Goal: Task Accomplishment & Management: Complete application form

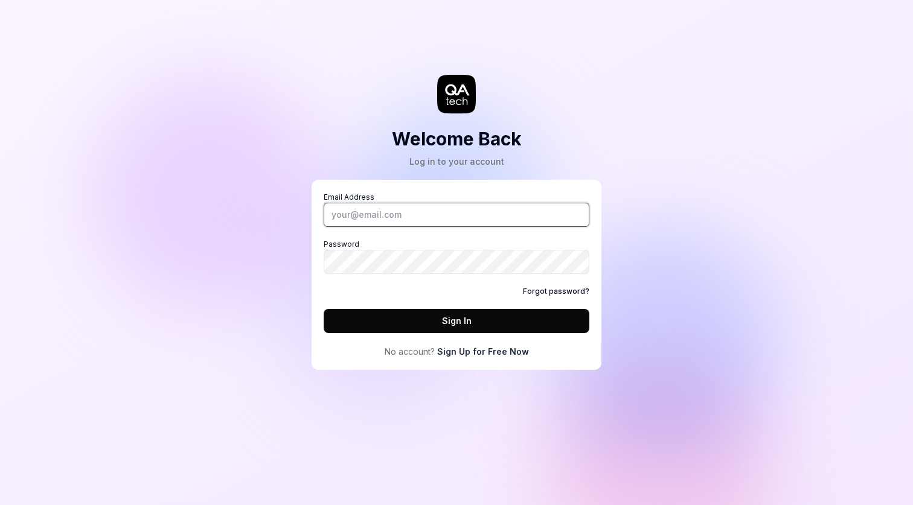
click at [440, 220] on input "Email Address" at bounding box center [457, 215] width 266 height 24
click at [686, 269] on div "Welcome Back Log in to your account Email Address Password Forgot password? Sig…" at bounding box center [456, 252] width 913 height 505
click at [476, 353] on link "Sign Up for Free Now" at bounding box center [483, 351] width 92 height 13
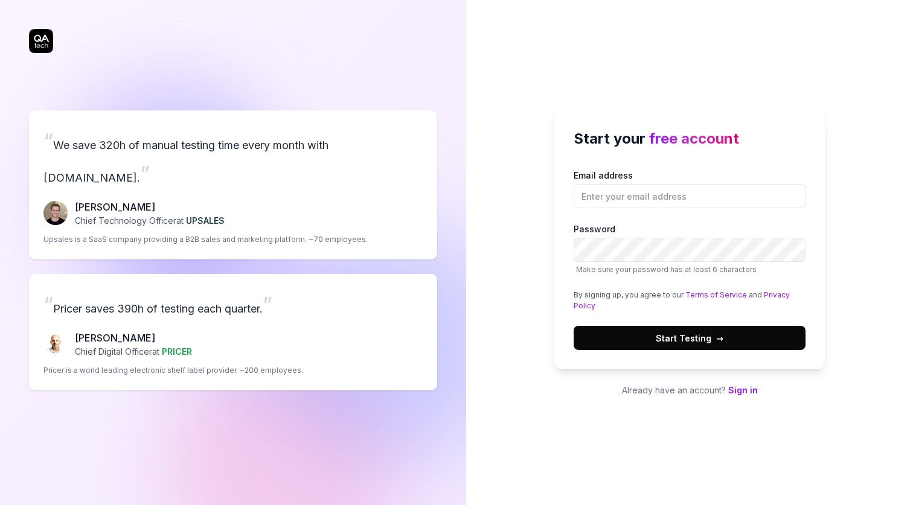
click at [624, 211] on div "Email address Password Make sure your password has at least 6 characters By sig…" at bounding box center [690, 259] width 232 height 181
click at [624, 201] on input "Email address" at bounding box center [690, 196] width 232 height 24
type input "[EMAIL_ADDRESS][DOMAIN_NAME]"
click at [665, 341] on span "Start Testing →" at bounding box center [690, 338] width 68 height 13
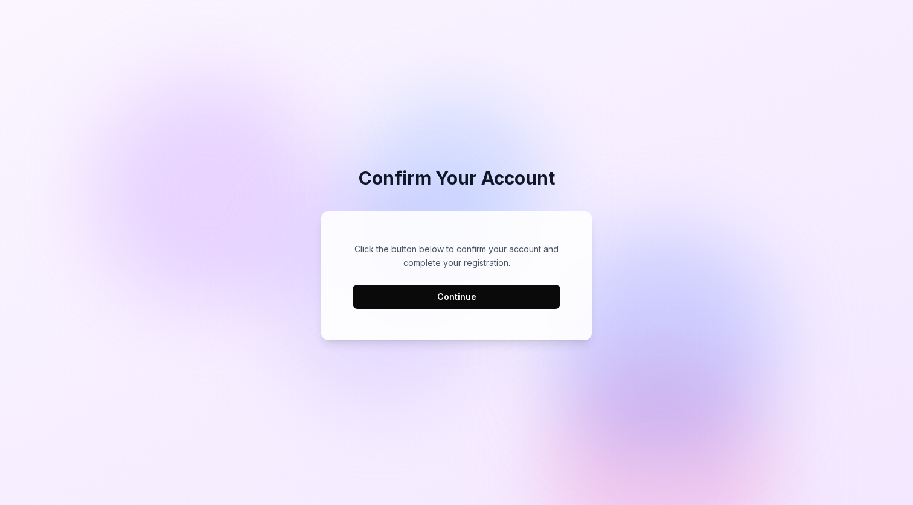
click at [467, 296] on button "Continue" at bounding box center [457, 297] width 208 height 24
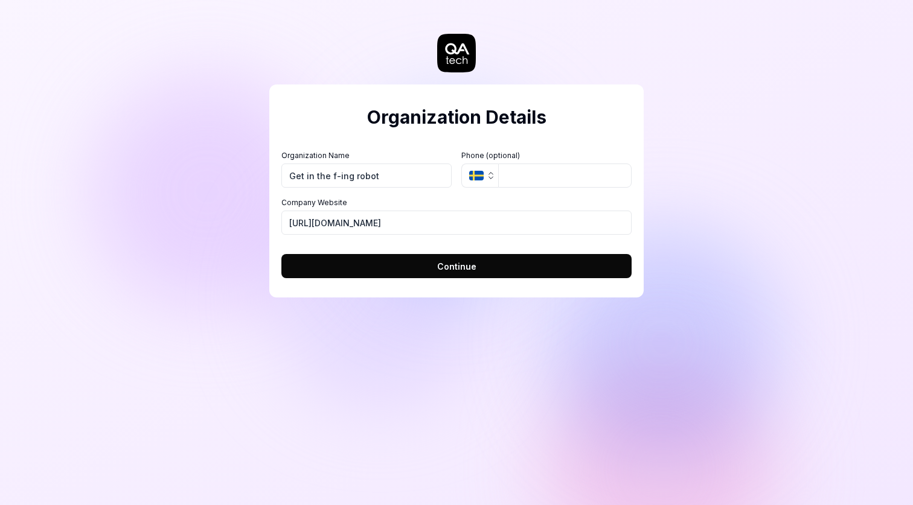
type input "Get in the f-ing robot"
click at [534, 169] on input "tel" at bounding box center [564, 176] width 133 height 24
type input "070-615 33 99"
click at [402, 258] on button "Continue" at bounding box center [456, 266] width 350 height 24
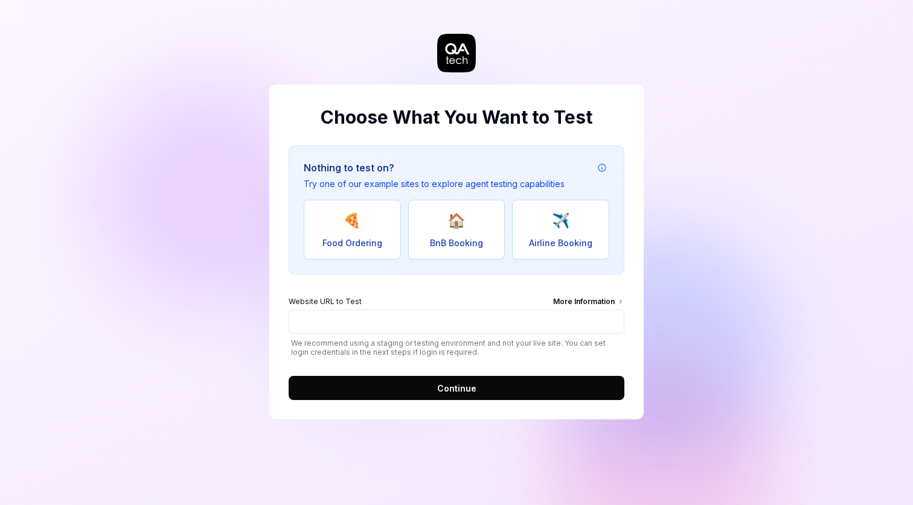
click at [554, 228] on span "✈️" at bounding box center [561, 221] width 18 height 22
type input "[URL][DOMAIN_NAME]"
click at [418, 388] on button "Continue" at bounding box center [457, 388] width 336 height 24
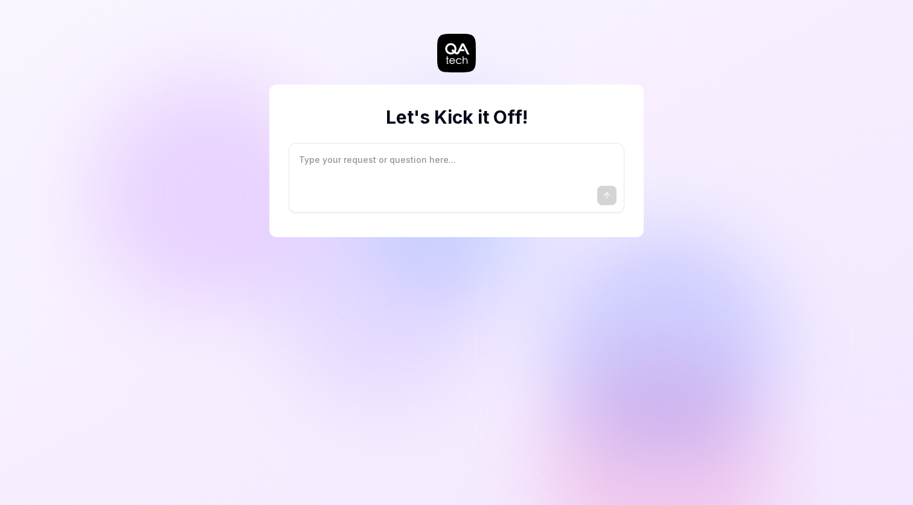
type textarea "*"
type textarea "I"
type textarea "*"
type textarea "I"
type textarea "*"
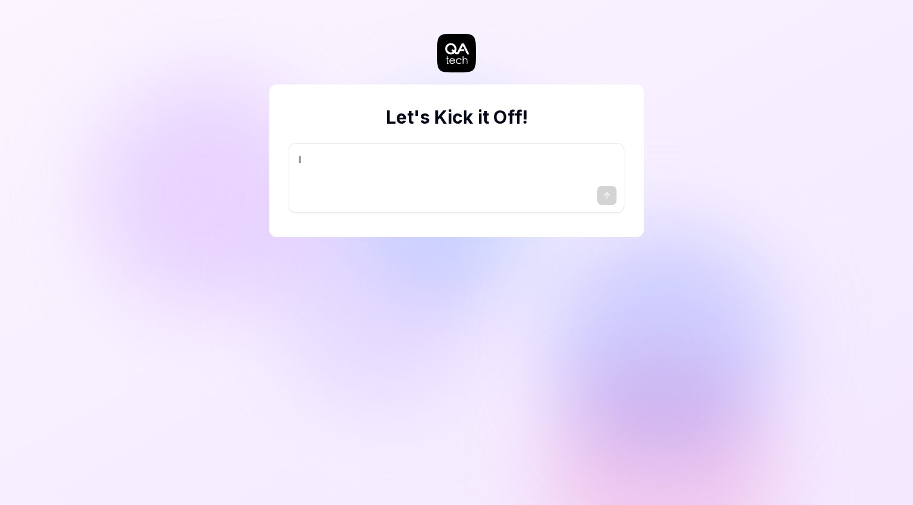
type textarea "I w"
type textarea "*"
type textarea "I wa"
type textarea "*"
type textarea "I wan"
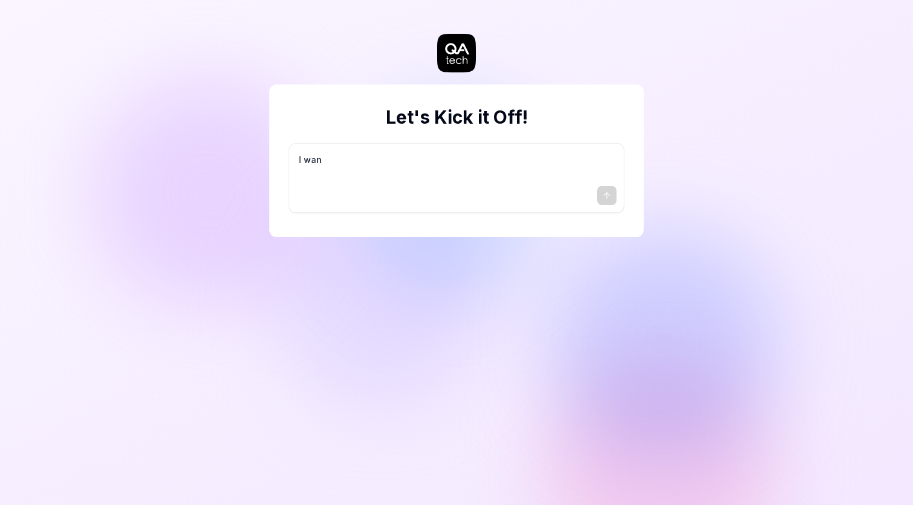
type textarea "*"
type textarea "I want"
type textarea "*"
type textarea "I want"
type textarea "*"
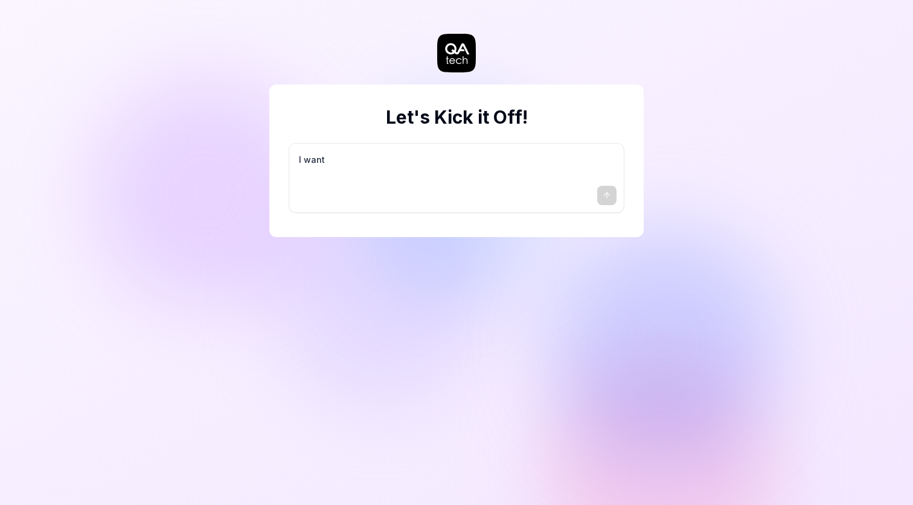
type textarea "I want a"
type textarea "*"
type textarea "I want a"
type textarea "*"
type textarea "I want a g"
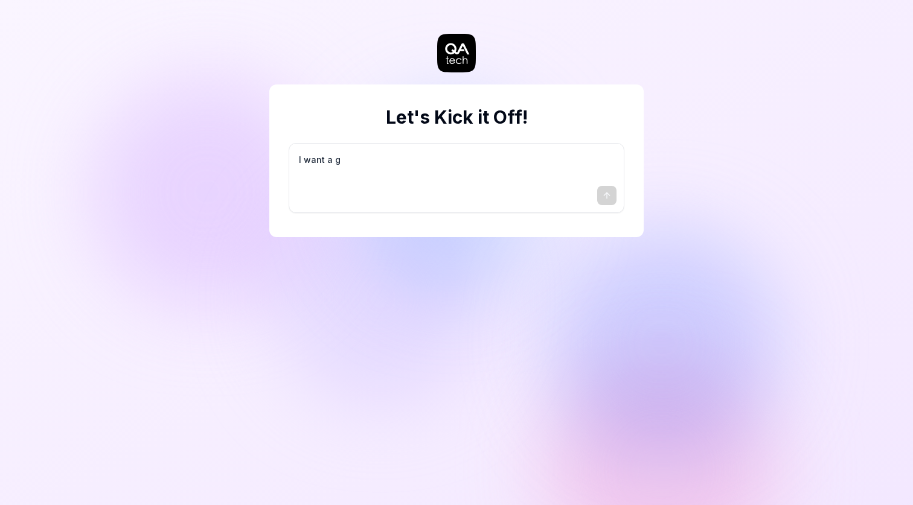
type textarea "*"
type textarea "I want a go"
type textarea "*"
type textarea "I want a goo"
type textarea "*"
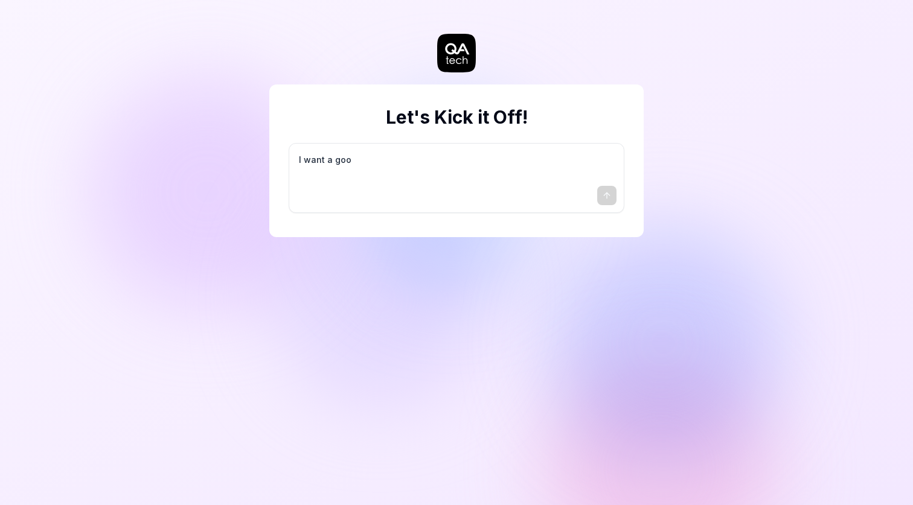
type textarea "I want a good"
type textarea "*"
type textarea "I want a good"
type textarea "*"
type textarea "I want a good t"
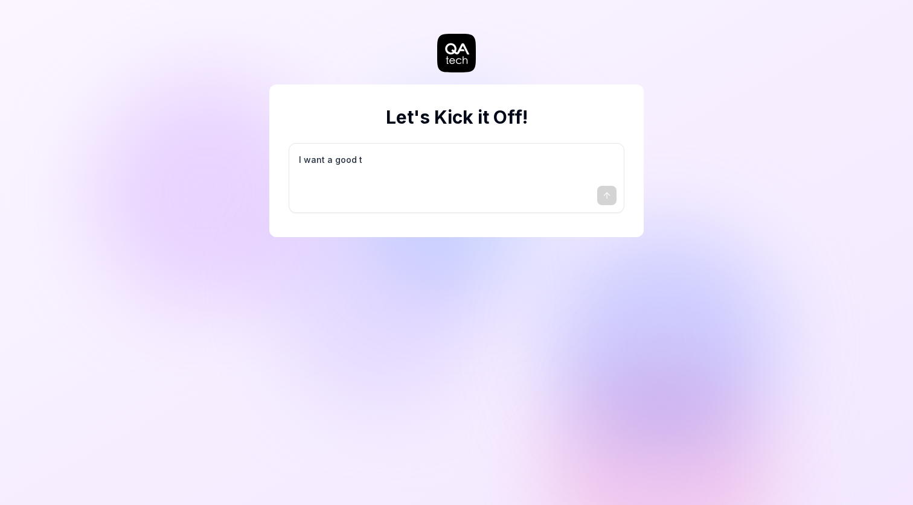
type textarea "*"
type textarea "I want a good te"
type textarea "*"
type textarea "I want a good tes"
type textarea "*"
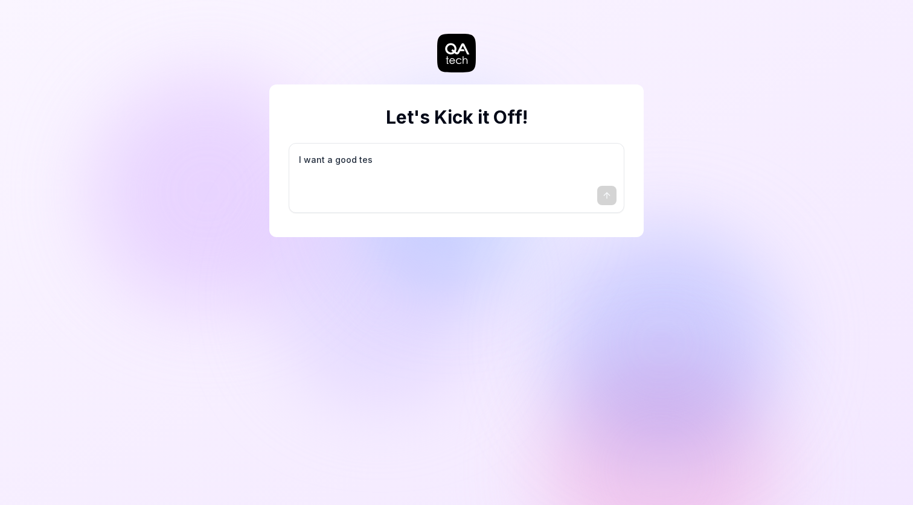
type textarea "I want a good test"
type textarea "*"
type textarea "I want a good test"
type textarea "*"
type textarea "I want a good test s"
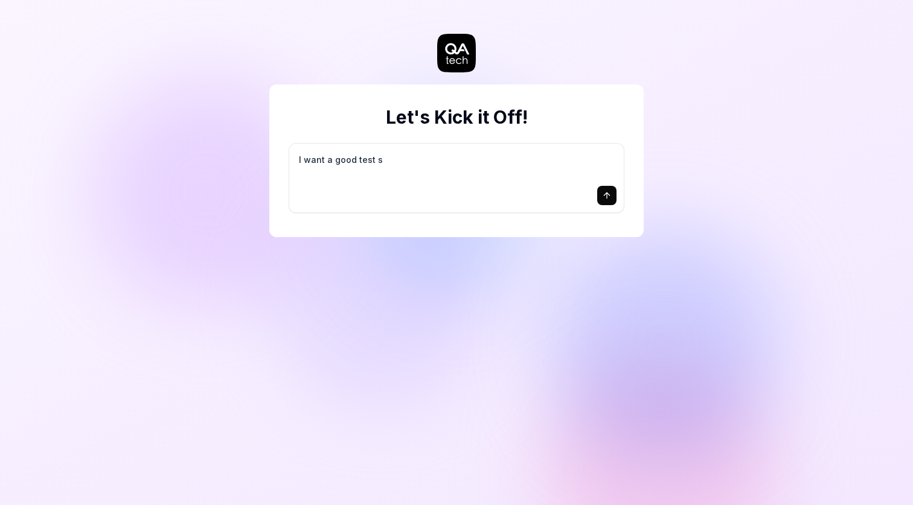
type textarea "*"
type textarea "I want a good test se"
type textarea "*"
type textarea "I want a good test set"
type textarea "*"
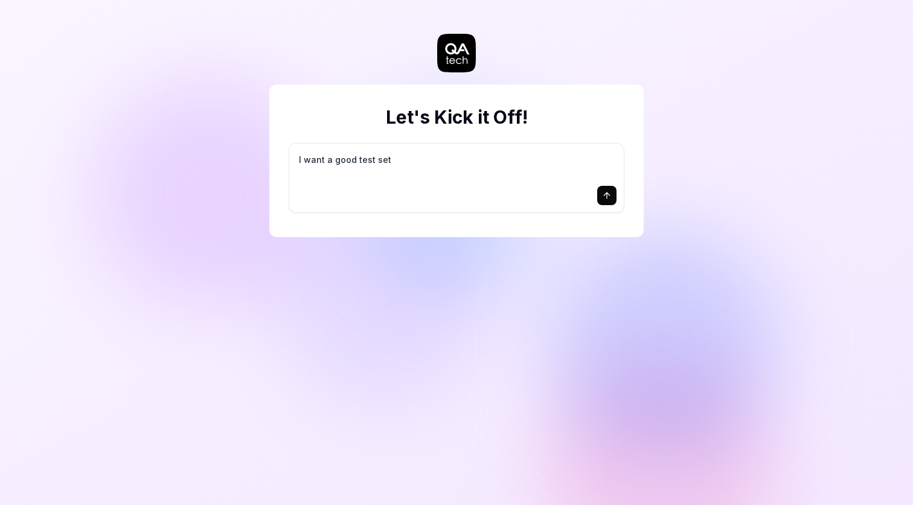
type textarea "I want a good test setu"
type textarea "*"
type textarea "I want a good test setup"
type textarea "*"
type textarea "I want a good test setup"
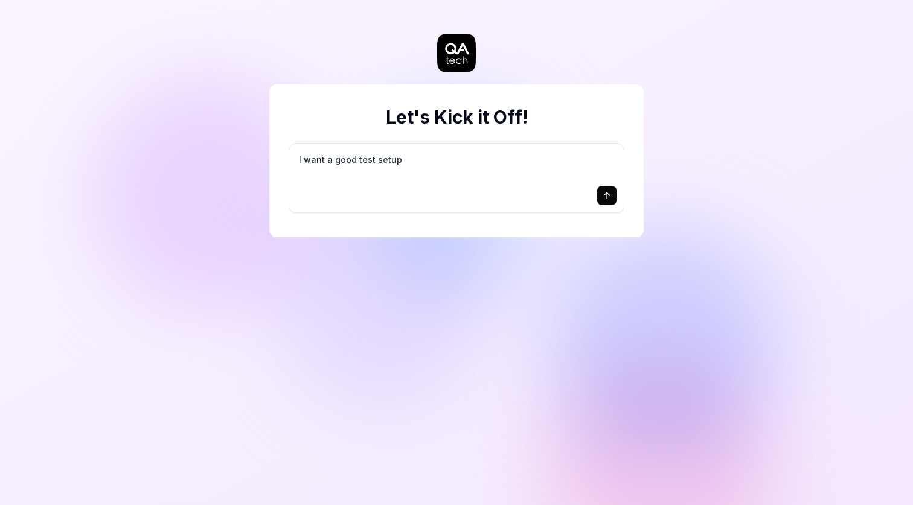
type textarea "*"
type textarea "I want a good test setup f"
type textarea "*"
type textarea "I want a good test setup fo"
type textarea "*"
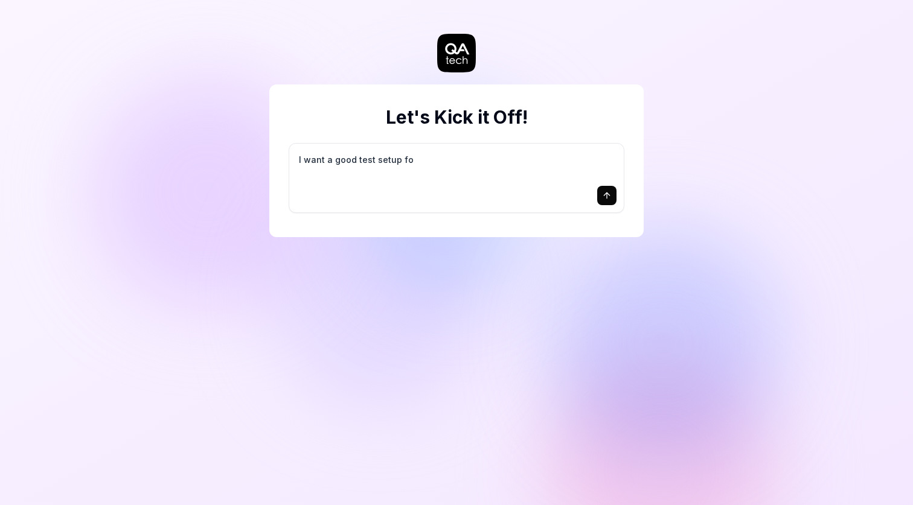
type textarea "I want a good test setup for"
type textarea "*"
type textarea "I want a good test setup for"
type textarea "*"
type textarea "I want a good test setup for m"
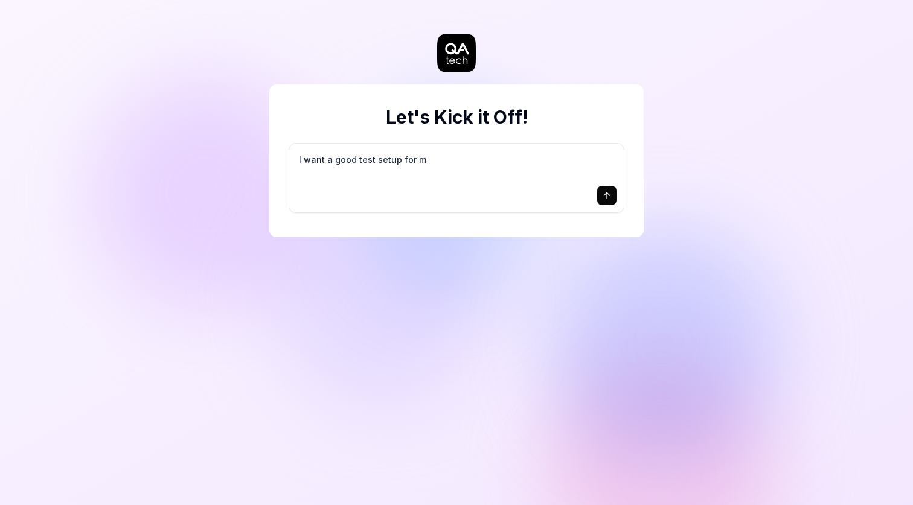
type textarea "*"
type textarea "I want a good test setup for my"
type textarea "*"
type textarea "I want a good test setup for my"
type textarea "*"
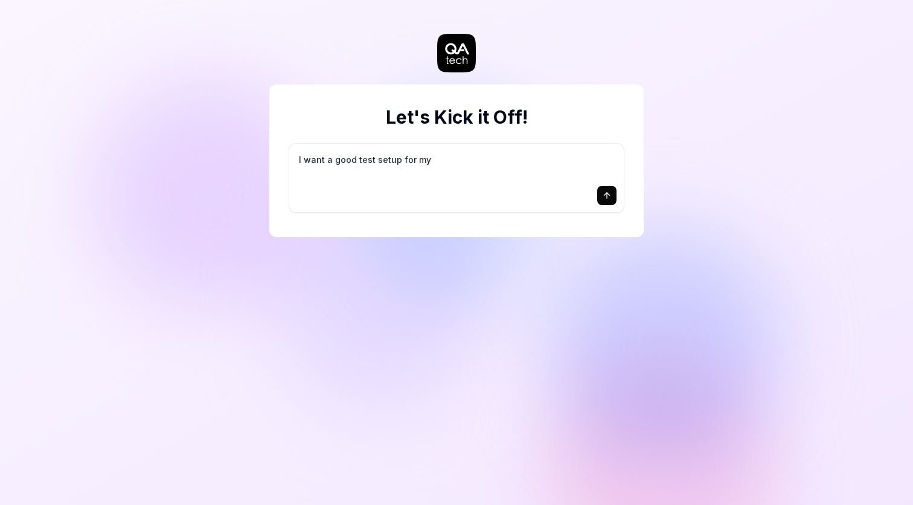
type textarea "I want a good test setup for my s"
type textarea "*"
type textarea "I want a good test setup for my si"
type textarea "*"
type textarea "I want a good test setup for my sit"
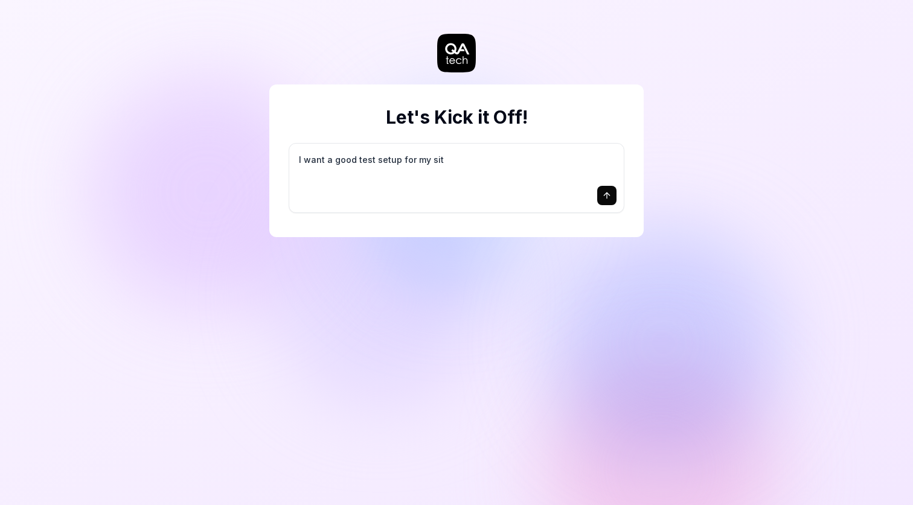
type textarea "*"
type textarea "I want a good test setup for my site"
type textarea "*"
type textarea "I want a good test setup for my site"
type textarea "*"
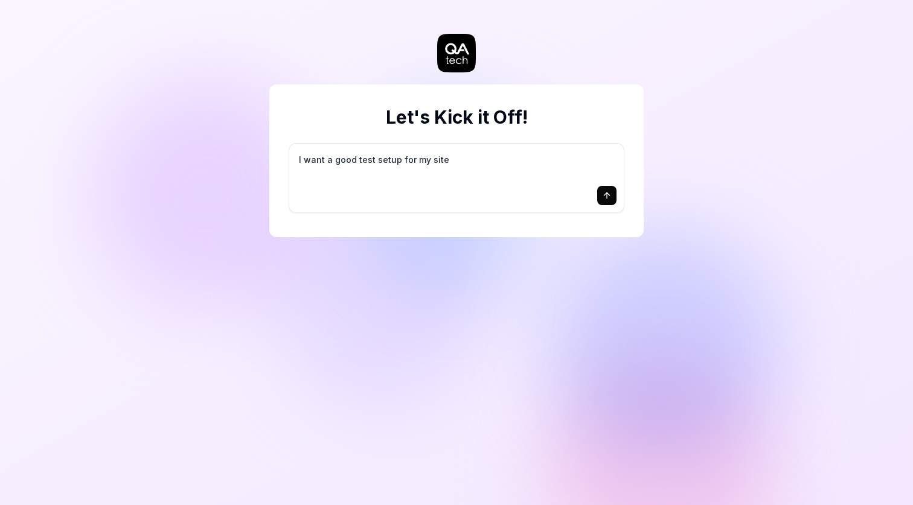
type textarea "I want a good test setup for my site -"
type textarea "*"
type textarea "I want a good test setup for my site -"
type textarea "*"
type textarea "I want a good test setup for my site - h"
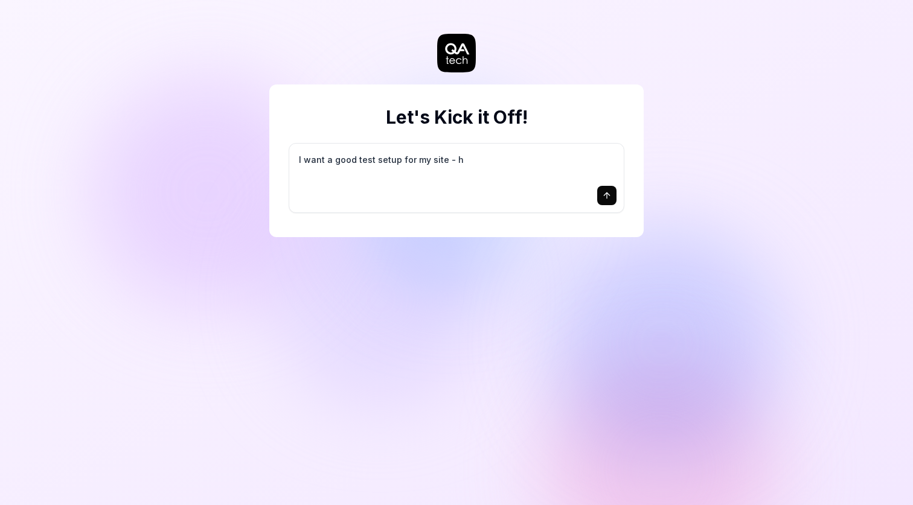
type textarea "*"
type textarea "I want a good test setup for my site - he"
type textarea "*"
type textarea "I want a good test setup for my site - hel"
type textarea "*"
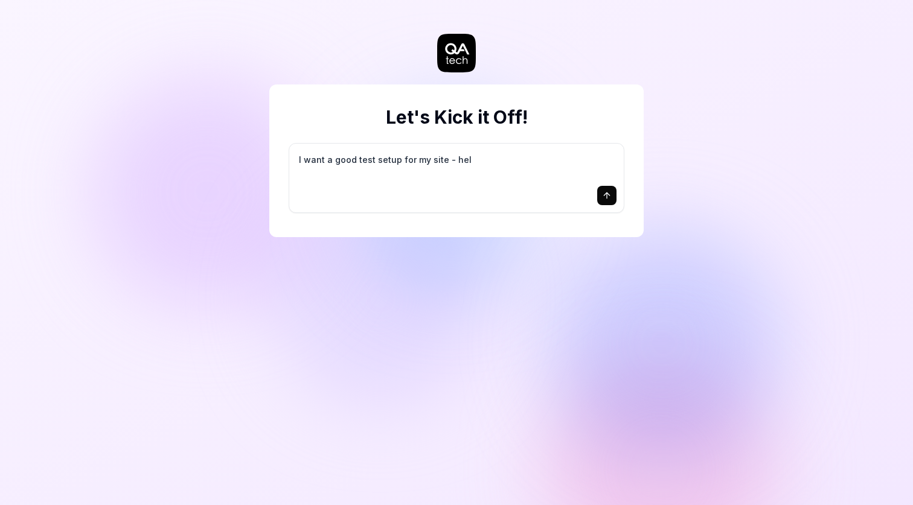
type textarea "I want a good test setup for my site - help"
type textarea "*"
type textarea "I want a good test setup for my site - help"
type textarea "*"
type textarea "I want a good test setup for my site - help m"
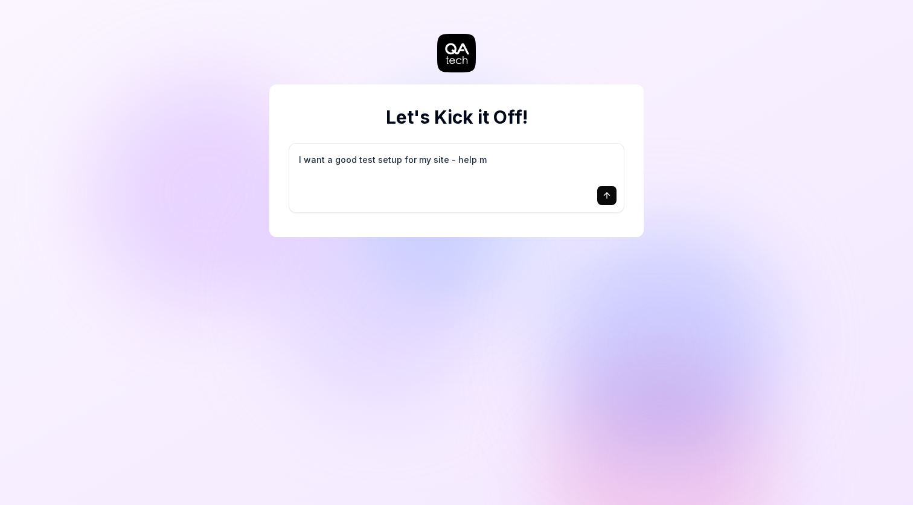
type textarea "*"
type textarea "I want a good test setup for my site - help me"
type textarea "*"
type textarea "I want a good test setup for my site - help me"
type textarea "*"
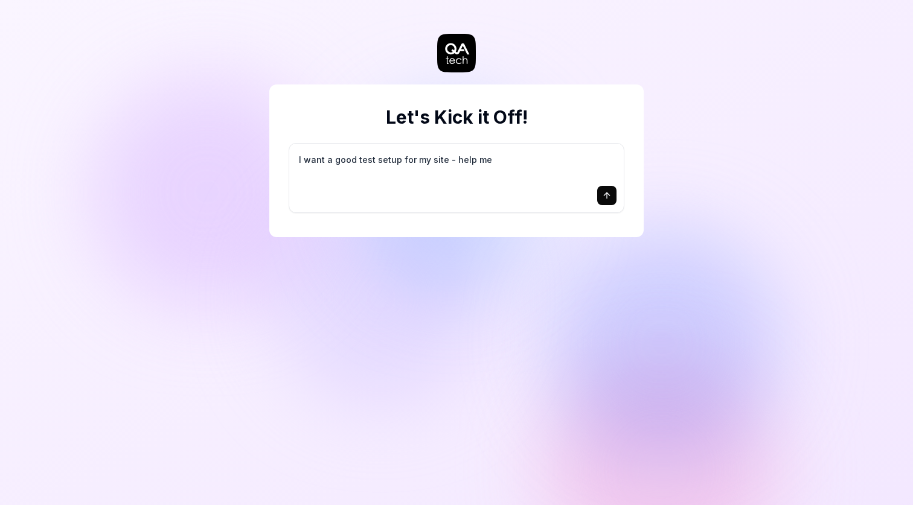
type textarea "I want a good test setup for my site - help me c"
type textarea "*"
type textarea "I want a good test setup for my site - help me cr"
type textarea "*"
type textarea "I want a good test setup for my site - help me cre"
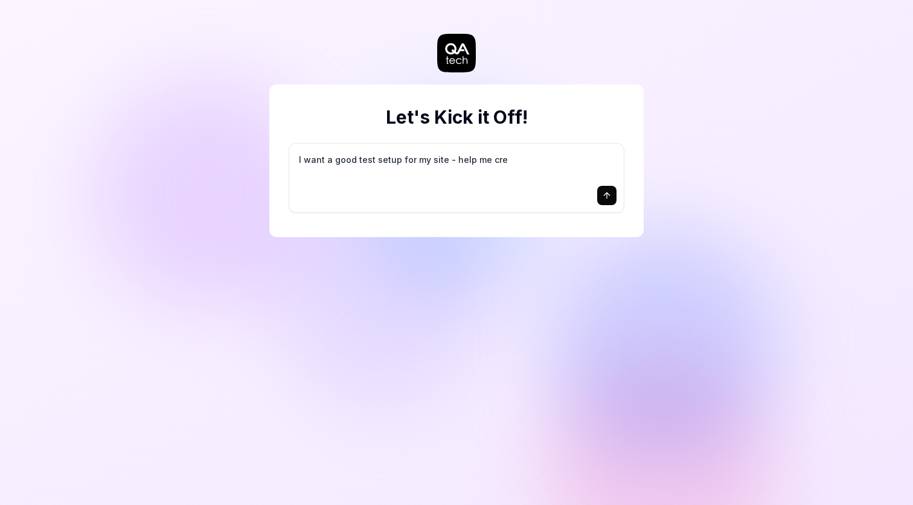
type textarea "*"
type textarea "I want a good test setup for my site - help me crea"
type textarea "*"
type textarea "I want a good test setup for my site - help me creat"
type textarea "*"
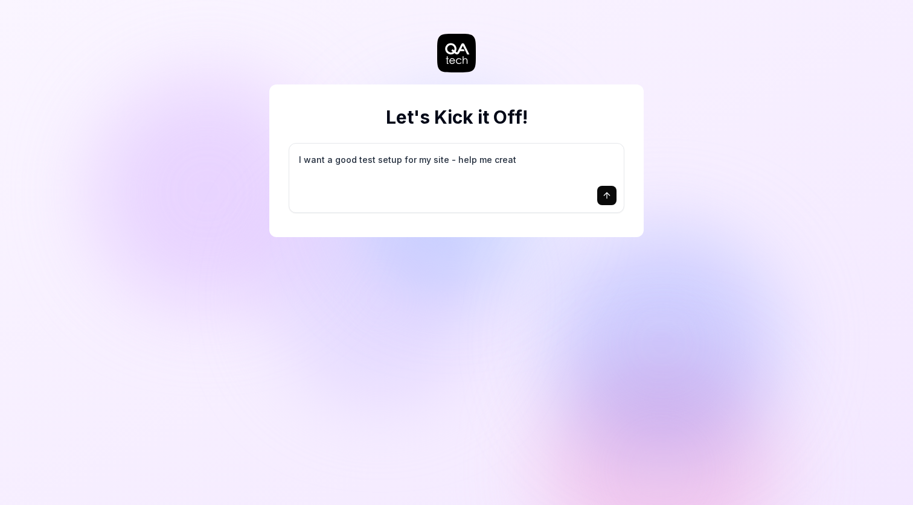
type textarea "I want a good test setup for my site - help me create"
type textarea "*"
type textarea "I want a good test setup for my site - help me create"
type textarea "*"
type textarea "I want a good test setup for my site - help me create t"
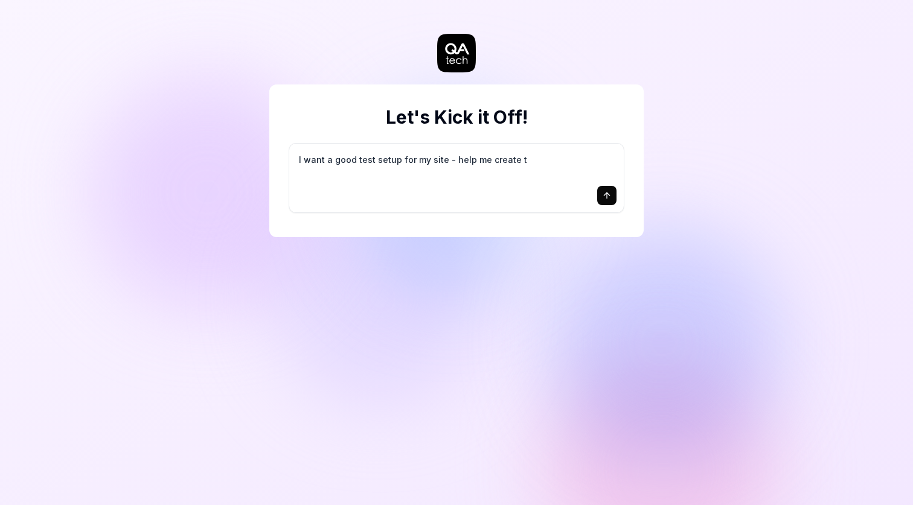
type textarea "*"
type textarea "I want a good test setup for my site - help me create th"
type textarea "*"
type textarea "I want a good test setup for my site - help me create the"
type textarea "*"
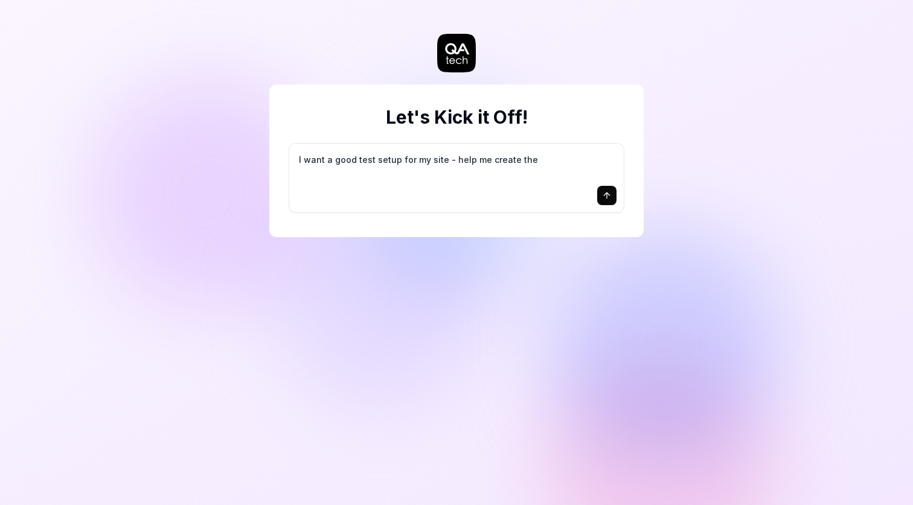
type textarea "I want a good test setup for my site - help me create the"
type textarea "*"
type textarea "I want a good test setup for my site - help me create the f"
type textarea "*"
type textarea "I want a good test setup for my site - help me create the fi"
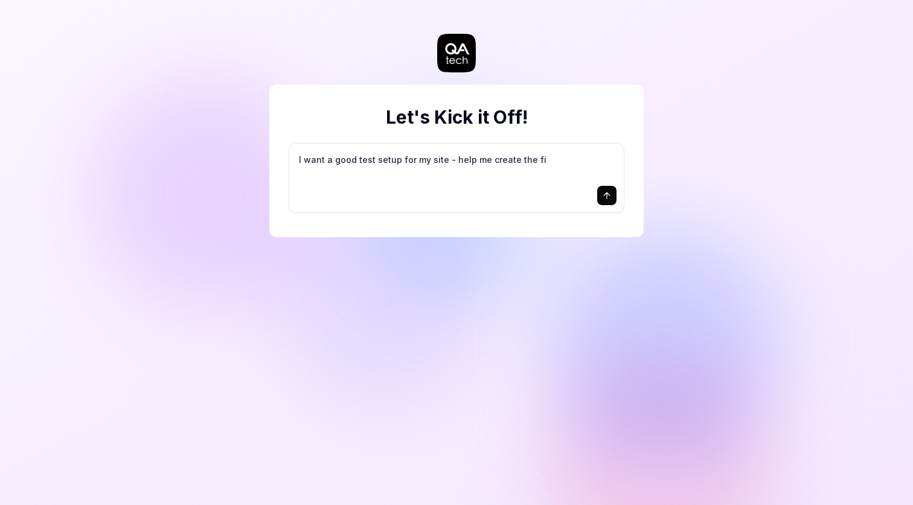
type textarea "*"
type textarea "I want a good test setup for my site - help me create the fir"
type textarea "*"
type textarea "I want a good test setup for my site - help me create the firs"
type textarea "*"
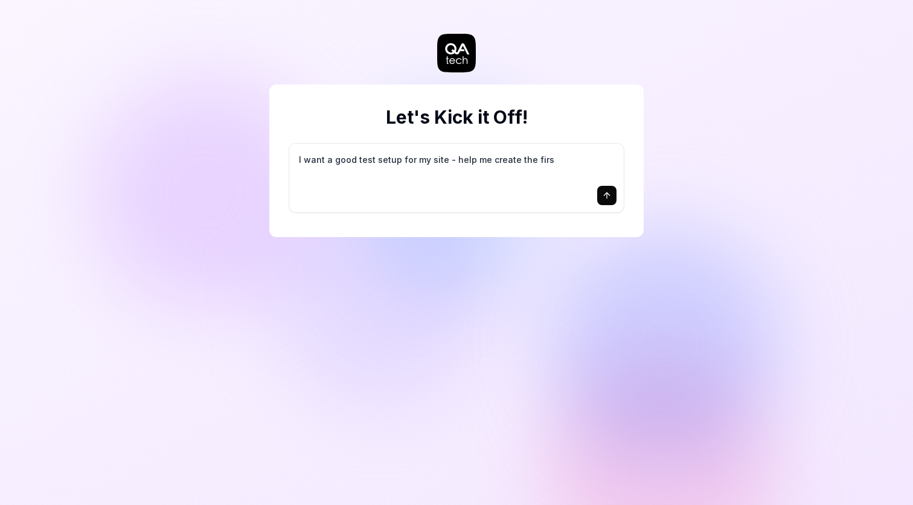
type textarea "I want a good test setup for my site - help me create the first"
type textarea "*"
type textarea "I want a good test setup for my site - help me create the first"
type textarea "*"
type textarea "I want a good test setup for my site - help me create the first 3"
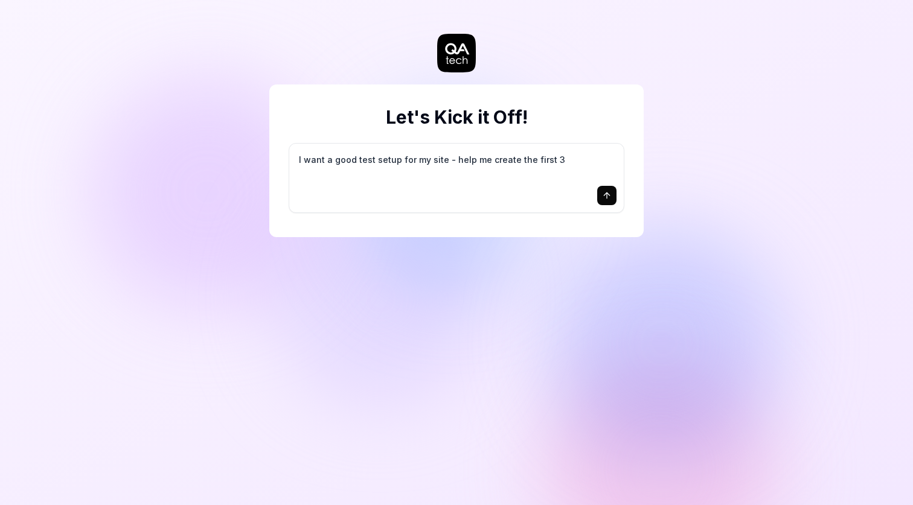
type textarea "*"
type textarea "I want a good test setup for my site - help me create the first 3-"
type textarea "*"
type textarea "I want a good test setup for my site - help me create the first 3-5"
type textarea "*"
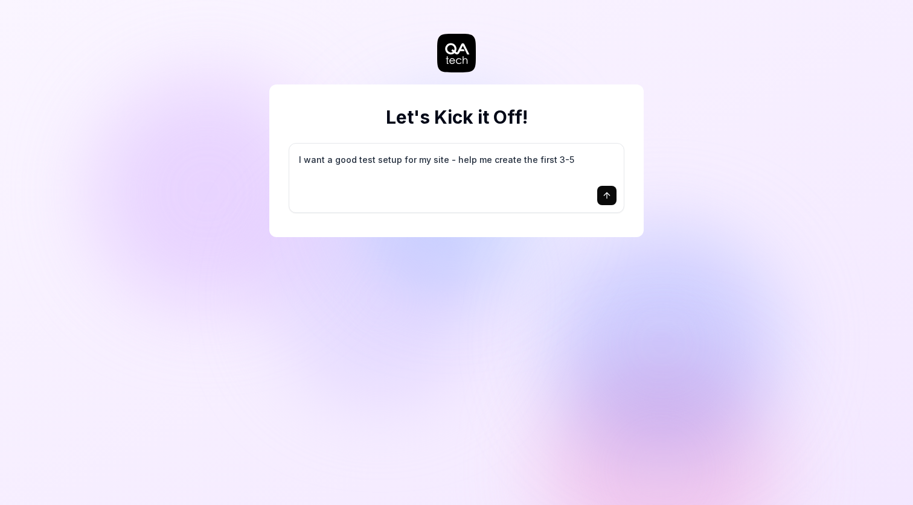
type textarea "I want a good test setup for my site - help me create the first 3-5"
type textarea "*"
type textarea "I want a good test setup for my site - help me create the first 3-5 t"
type textarea "*"
type textarea "I want a good test setup for my site - help me create the first 3-5 te"
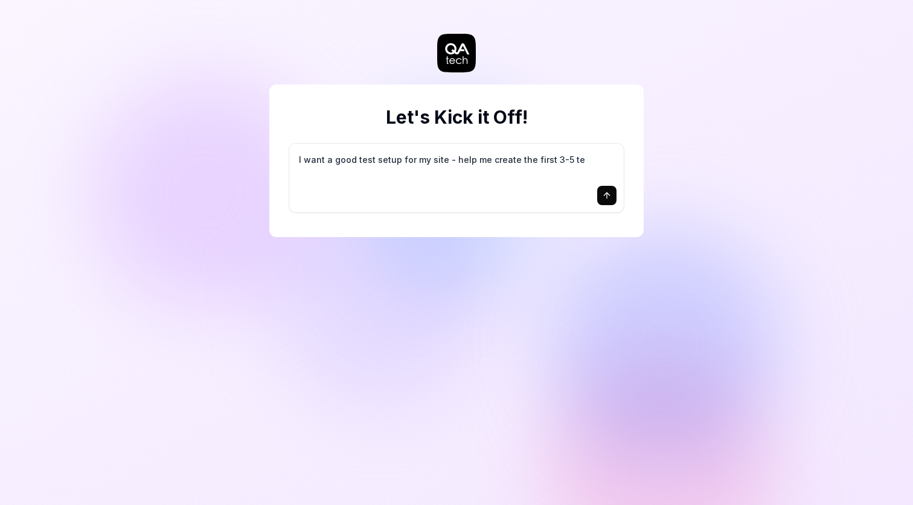
type textarea "*"
type textarea "I want a good test setup for my site - help me create the first 3-5 tes"
type textarea "*"
type textarea "I want a good test setup for my site - help me create the first 3-5 test"
type textarea "*"
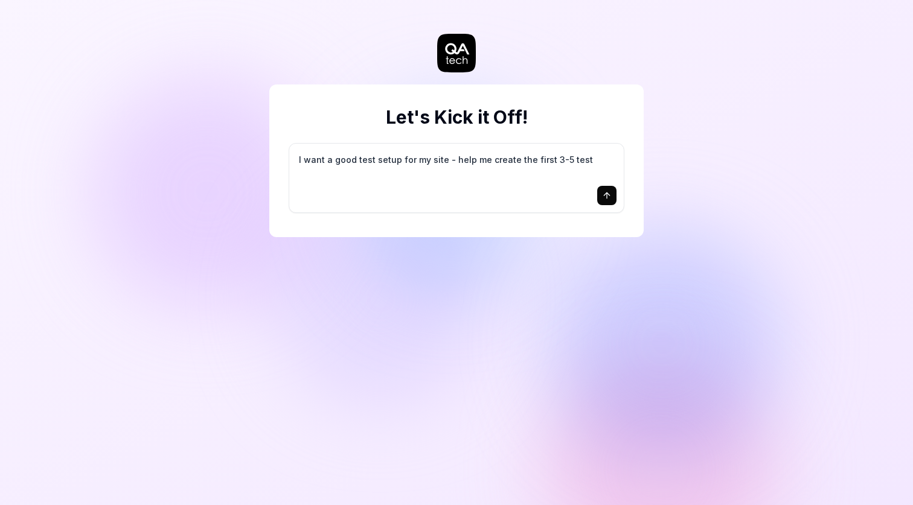
type textarea "I want a good test setup for my site - help me create the first 3-5 test"
type textarea "*"
type textarea "I want a good test setup for my site - help me create the first 3-5 test c"
type textarea "*"
type textarea "I want a good test setup for my site - help me create the first 3-5 test ca"
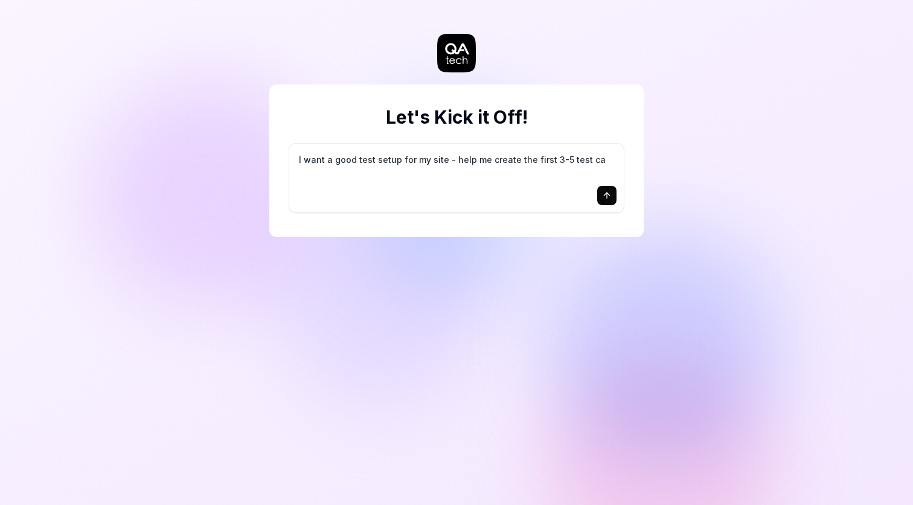
type textarea "*"
type textarea "I want a good test setup for my site - help me create the first 3-5 test cas"
type textarea "*"
type textarea "I want a good test setup for my site - help me create the first 3-5 test case"
type textarea "*"
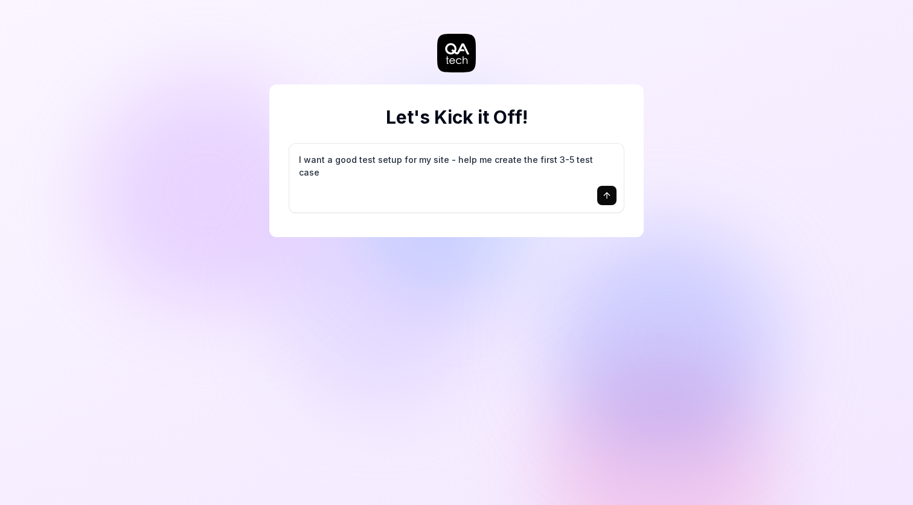
type textarea "I want a good test setup for my site - help me create the first 3-5 test cases"
click at [603, 155] on textarea "I want a good test setup for my site - help me create the first 3-5 test cases" at bounding box center [456, 166] width 320 height 30
type textarea "*"
type textarea "I want a good test setup for my site - help me create the first 3-5 test cases."
type textarea "*"
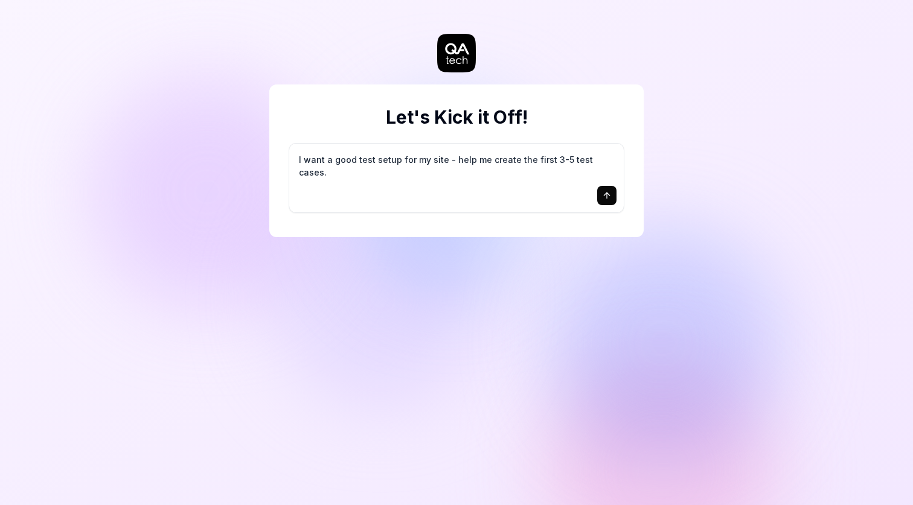
type textarea "I want a good test setup for my site - help me create the first 3-5 test cases."
type textarea "*"
type textarea "I want a good test setup for my site - help me create the first 3-5 test cases.…"
type textarea "*"
type textarea "I want a good test setup for my site - help me create the first 3-5 test cases.…"
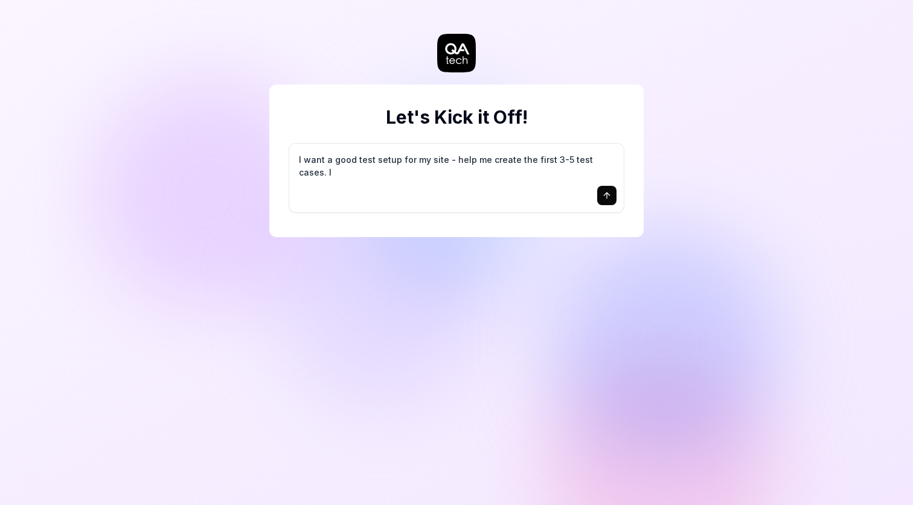
type textarea "*"
type textarea "I want a good test setup for my site - help me create the first 3-5 test cases.…"
type textarea "*"
type textarea "I want a good test setup for my site - help me create the first 3-5 test cases.…"
type textarea "*"
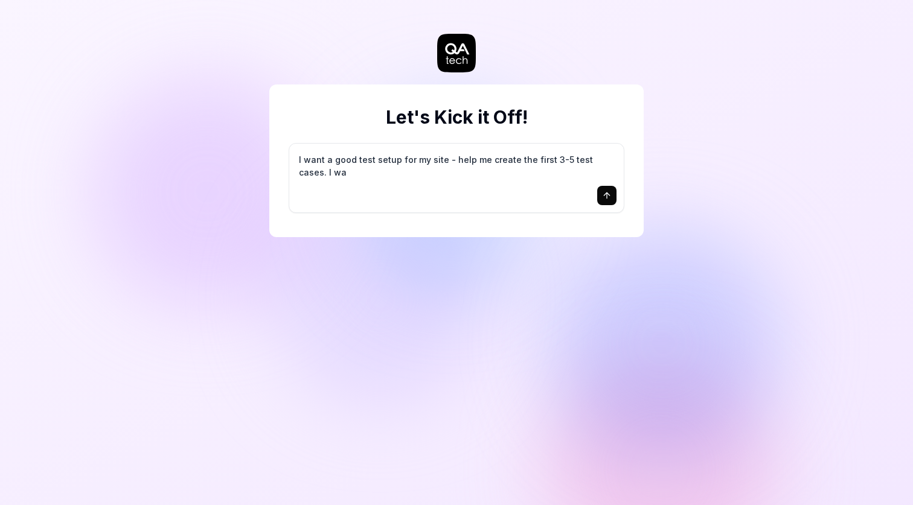
type textarea "I want a good test setup for my site - help me create the first 3-5 test cases.…"
type textarea "*"
type textarea "I want a good test setup for my site - help me create the first 3-5 test cases.…"
type textarea "*"
type textarea "I want a good test setup for my site - help me create the first 3-5 test cases.…"
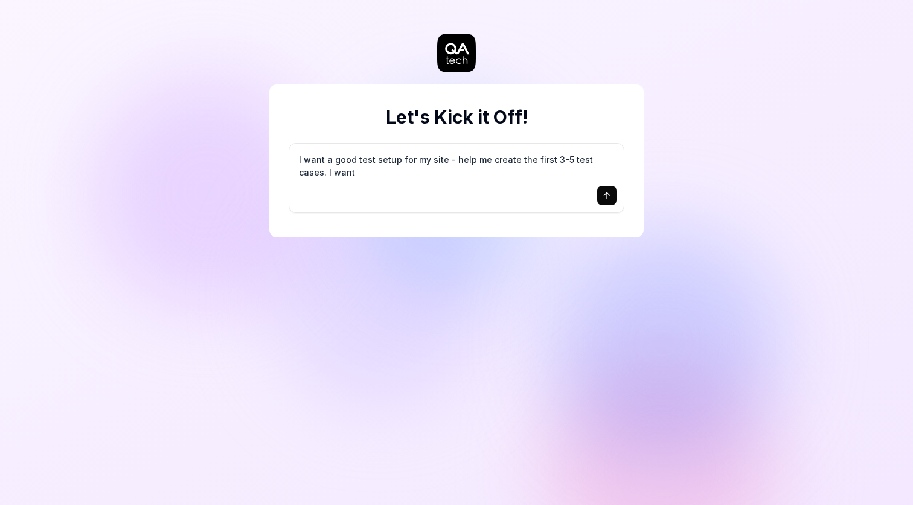
type textarea "*"
type textarea "I want a good test setup for my site - help me create the first 3-5 test cases.…"
type textarea "*"
type textarea "I want a good test setup for my site - help me create the first 3-5 test cases.…"
type textarea "*"
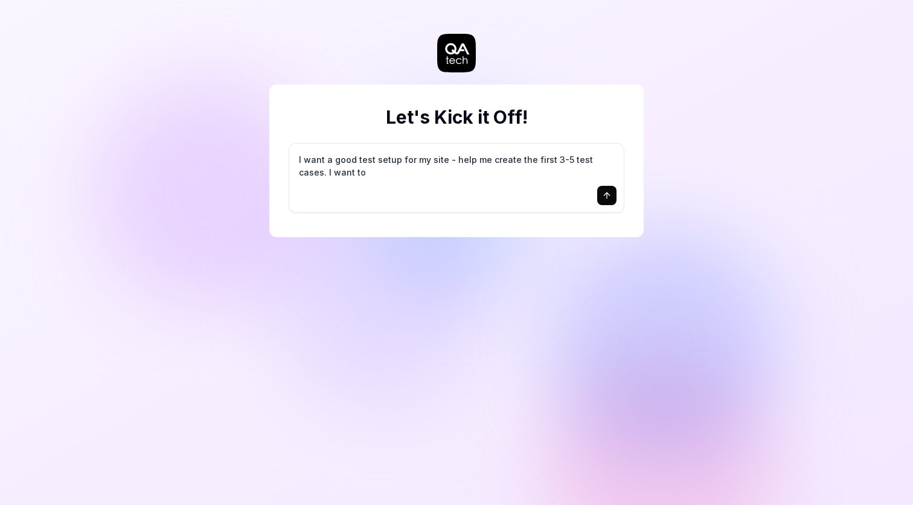
type textarea "I want a good test setup for my site - help me create the first 3-5 test cases.…"
type textarea "*"
type textarea "I want a good test setup for my site - help me create the first 3-5 test cases.…"
type textarea "*"
type textarea "I want a good test setup for my site - help me create the first 3-5 test cases.…"
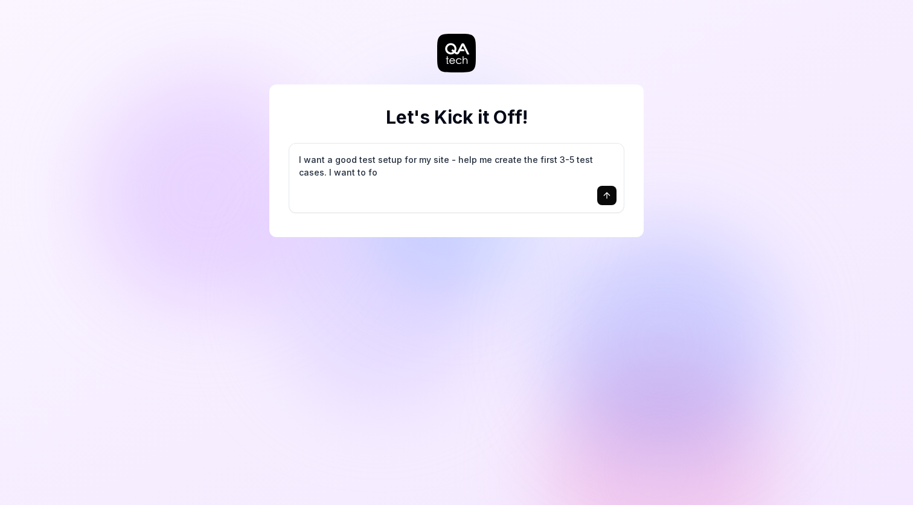
type textarea "*"
type textarea "I want a good test setup for my site - help me create the first 3-5 test cases.…"
type textarea "*"
type textarea "I want a good test setup for my site - help me create the first 3-5 test cases.…"
type textarea "*"
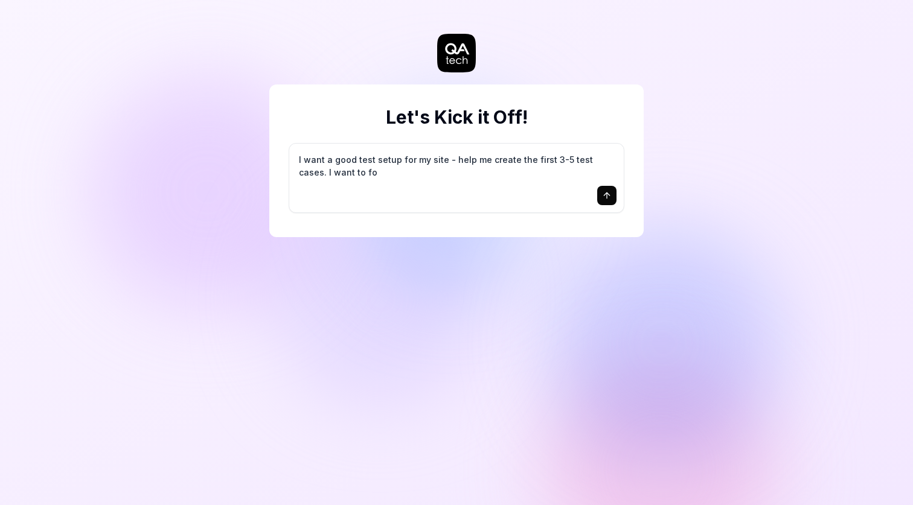
type textarea "I want a good test setup for my site - help me create the first 3-5 test cases.…"
type textarea "*"
type textarea "I want a good test setup for my site - help me create the first 3-5 test cases.…"
type textarea "*"
type textarea "I want a good test setup for my site - help me create the first 3-5 test cases.…"
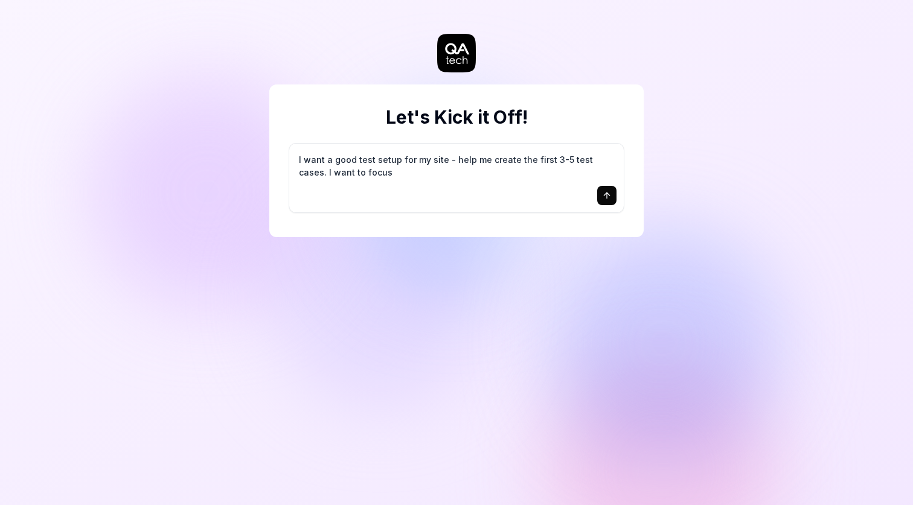
type textarea "*"
type textarea "I want a good test setup for my site - help me create the first 3-5 test cases.…"
type textarea "*"
click at [520, 176] on textarea "I want a good test setup for my site - help me create the first 3-5 test cases.…" at bounding box center [456, 166] width 320 height 30
paste textarea "handicapped accessible"
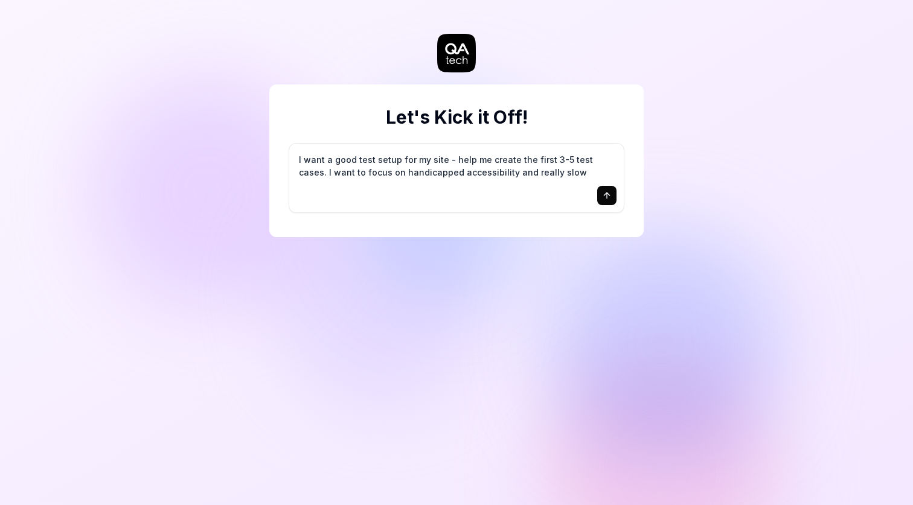
click at [423, 172] on textarea "I want a good test setup for my site - help me create the first 3-5 test cases.…" at bounding box center [456, 166] width 320 height 30
click at [607, 196] on icon "submit" at bounding box center [607, 196] width 10 height 10
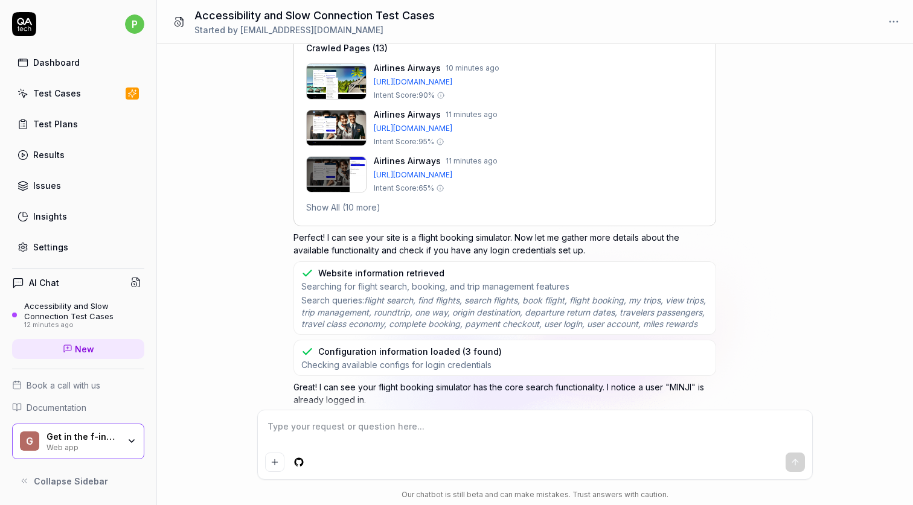
scroll to position [605, 0]
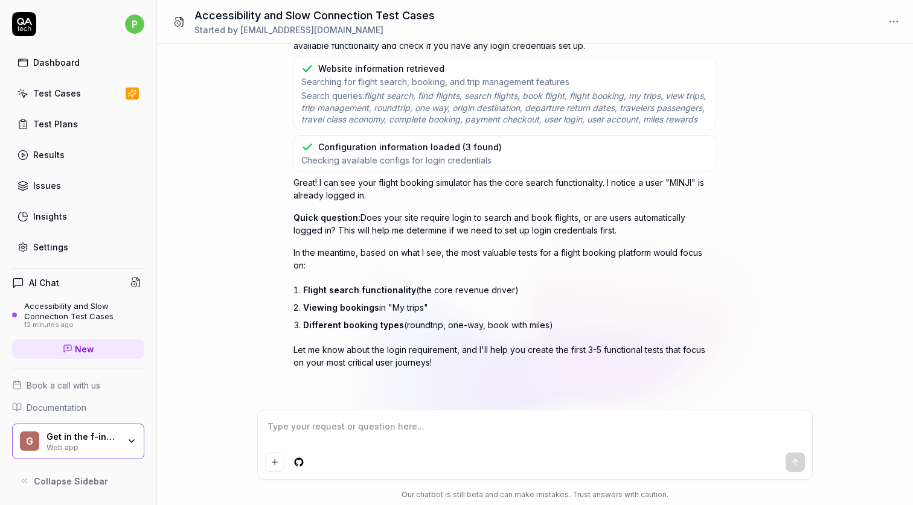
click at [52, 243] on div "Settings" at bounding box center [50, 247] width 35 height 13
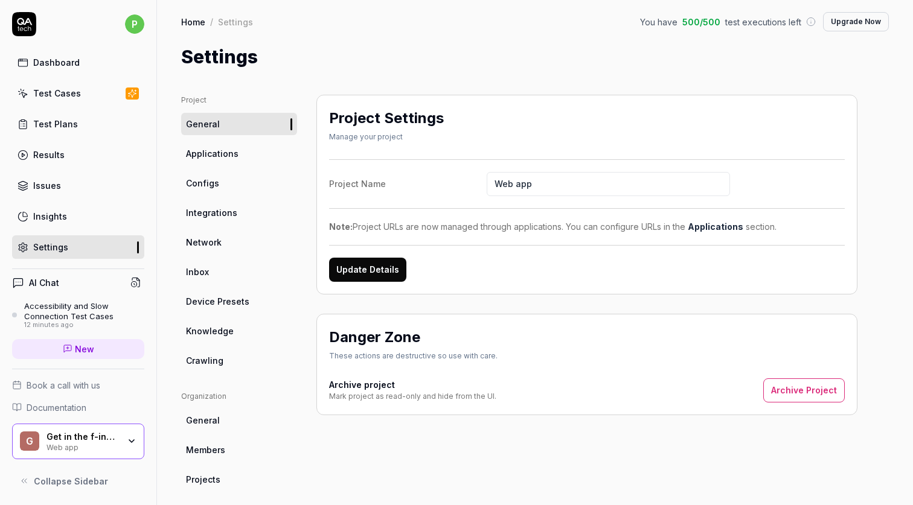
click at [223, 245] on link "Network" at bounding box center [239, 242] width 116 height 22
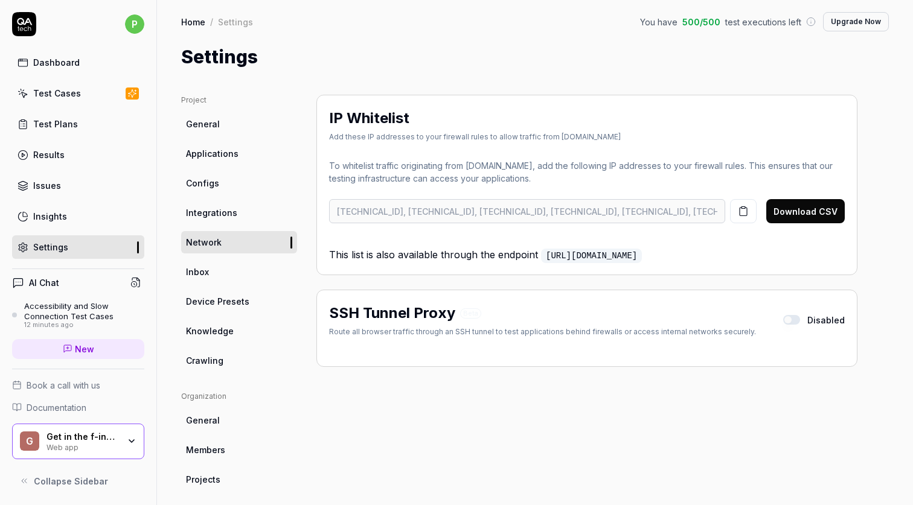
click at [219, 270] on link "Inbox" at bounding box center [239, 272] width 116 height 22
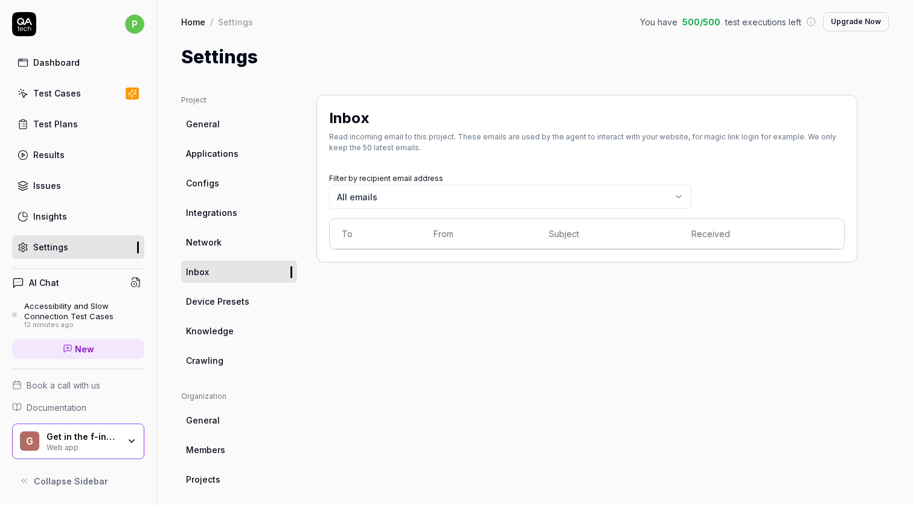
click at [209, 149] on span "Applications" at bounding box center [212, 153] width 53 height 13
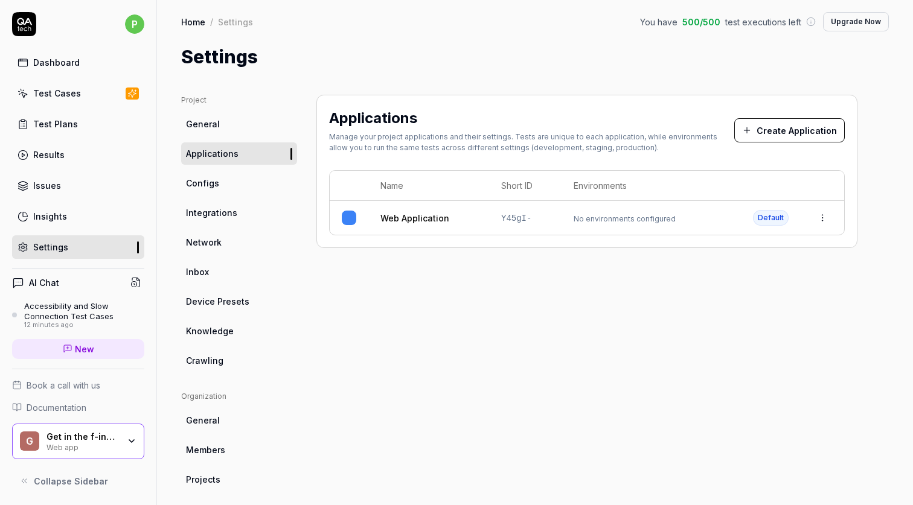
click at [86, 87] on link "Test Cases" at bounding box center [78, 94] width 132 height 24
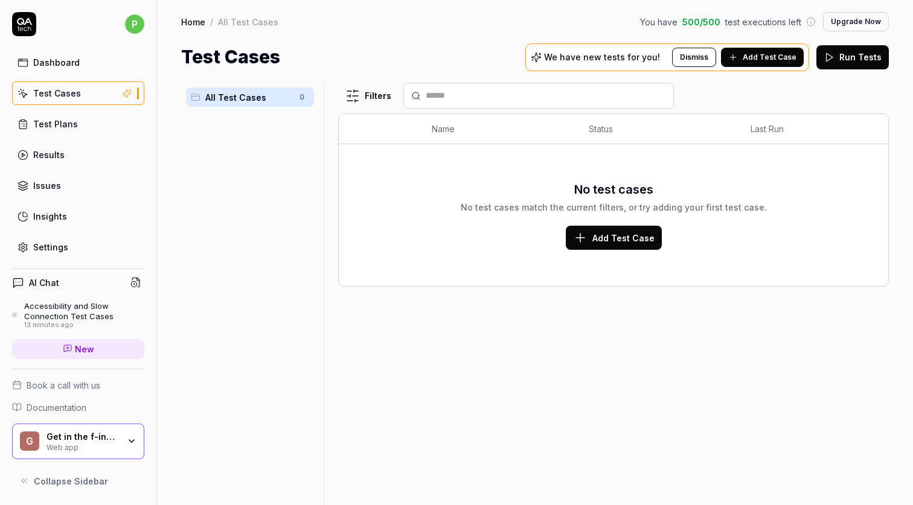
click at [57, 62] on div "Dashboard" at bounding box center [56, 62] width 46 height 13
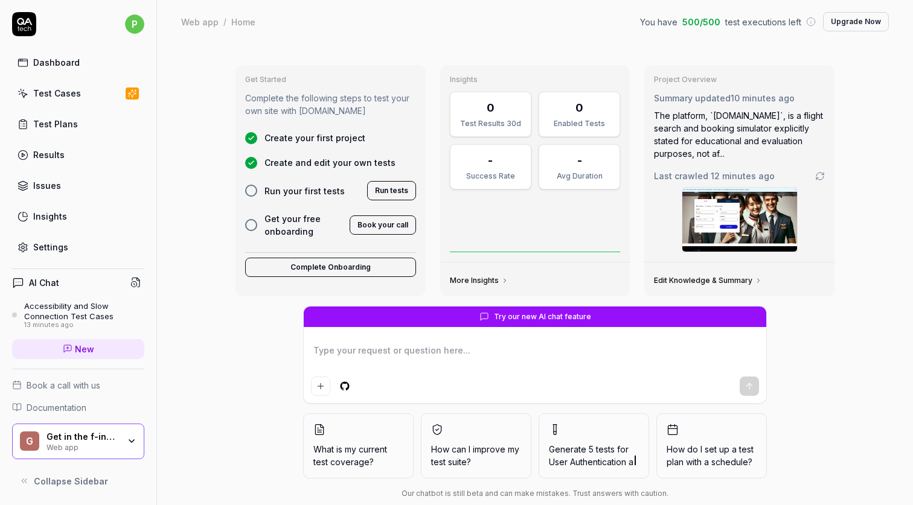
click at [391, 193] on button "Run tests" at bounding box center [391, 190] width 49 height 19
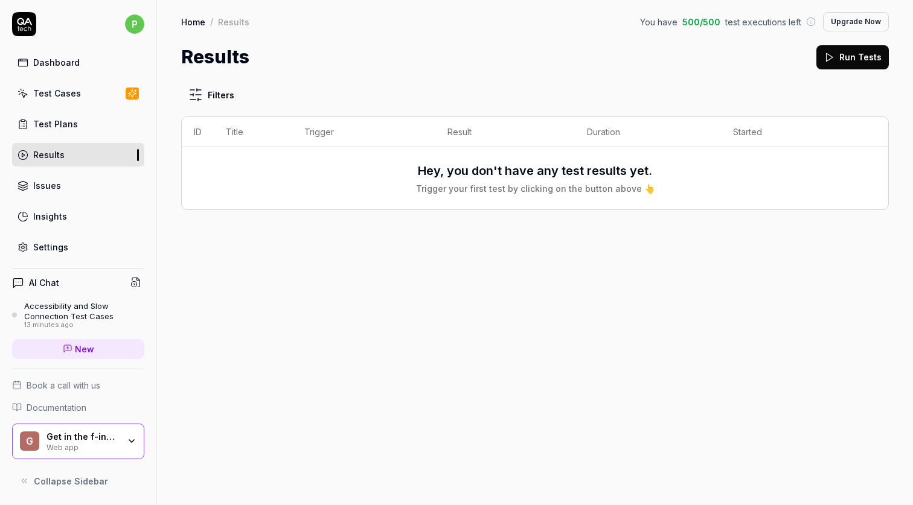
click at [69, 67] on div "Dashboard" at bounding box center [56, 62] width 46 height 13
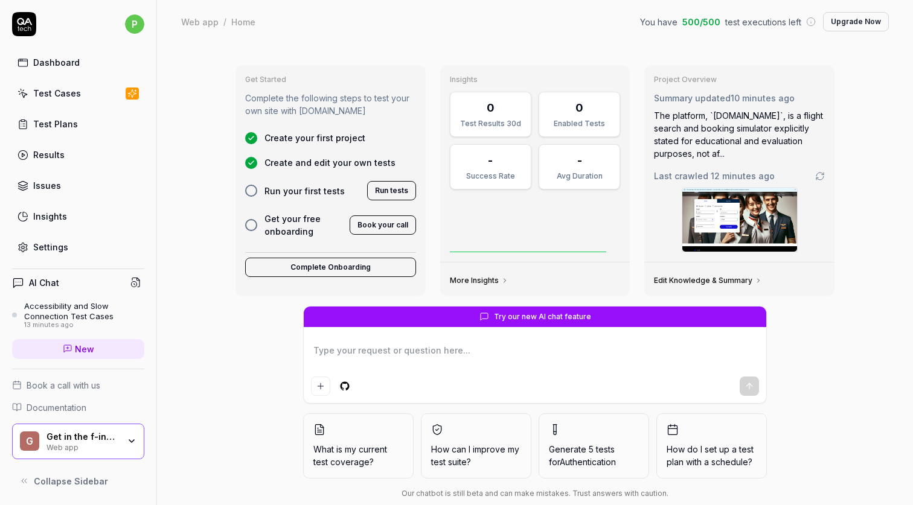
click at [78, 101] on link "Test Cases" at bounding box center [78, 94] width 132 height 24
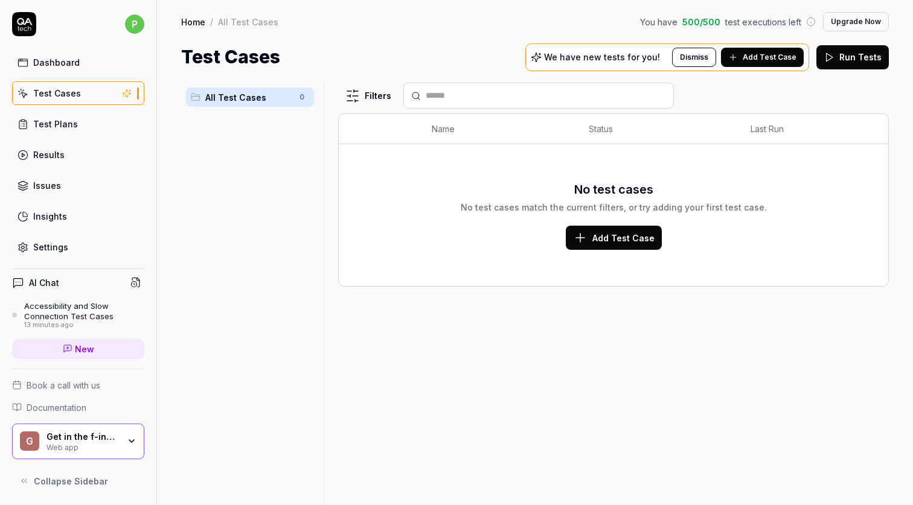
click at [46, 147] on link "Results" at bounding box center [78, 155] width 132 height 24
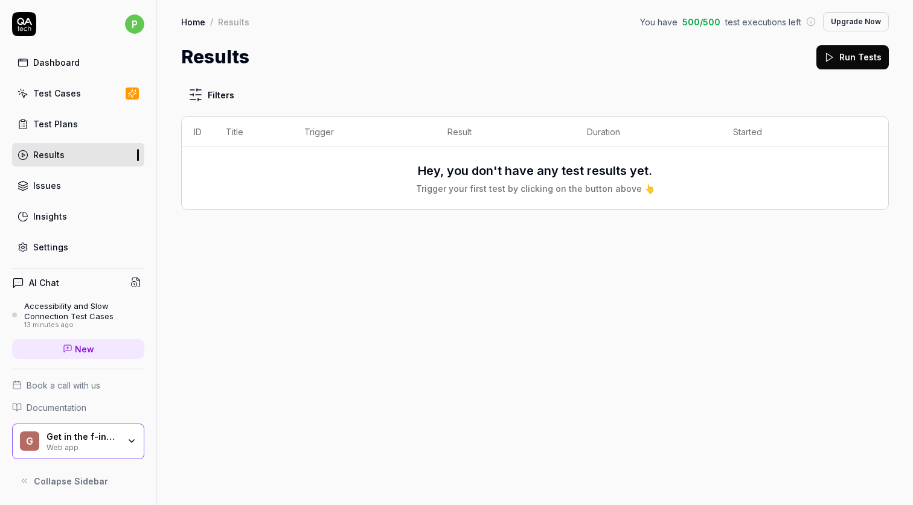
click at [66, 65] on div "Dashboard" at bounding box center [56, 62] width 46 height 13
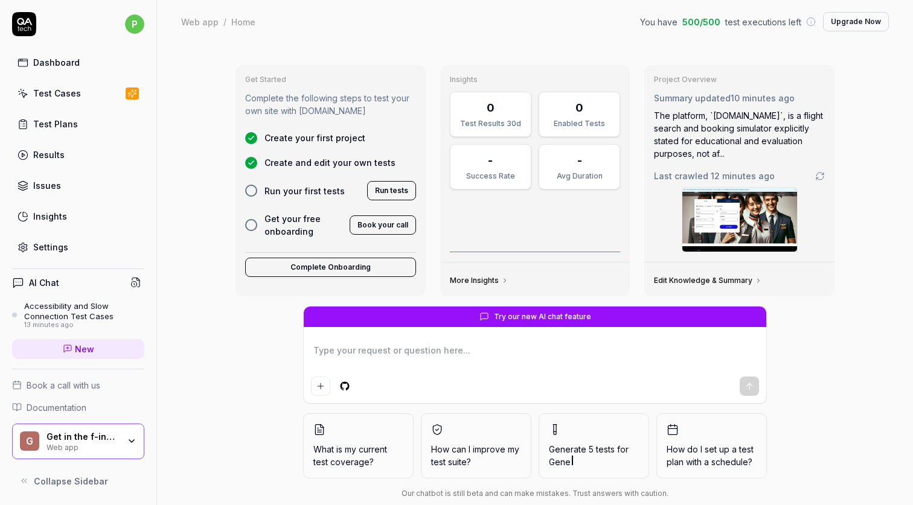
click at [401, 193] on button "Run tests" at bounding box center [391, 190] width 49 height 19
click at [66, 66] on div "Dashboard" at bounding box center [56, 62] width 46 height 13
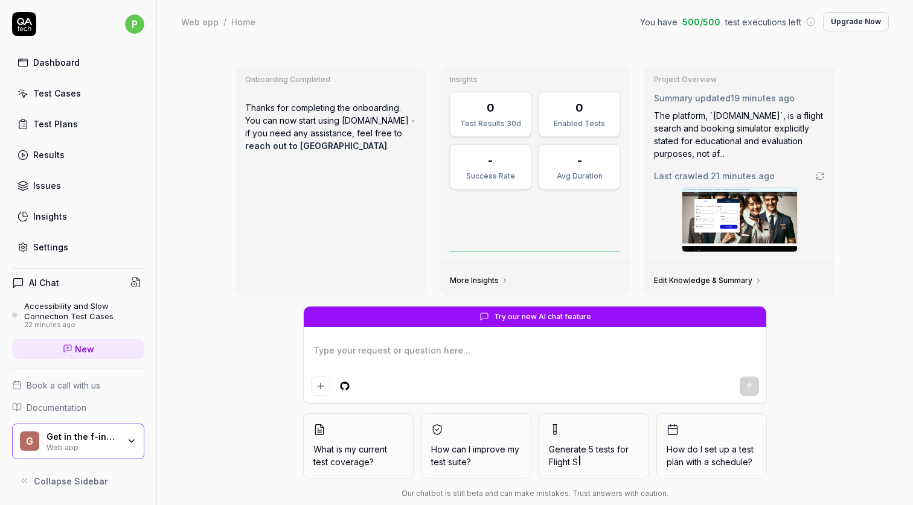
click at [71, 157] on link "Results" at bounding box center [78, 155] width 132 height 24
type textarea "*"
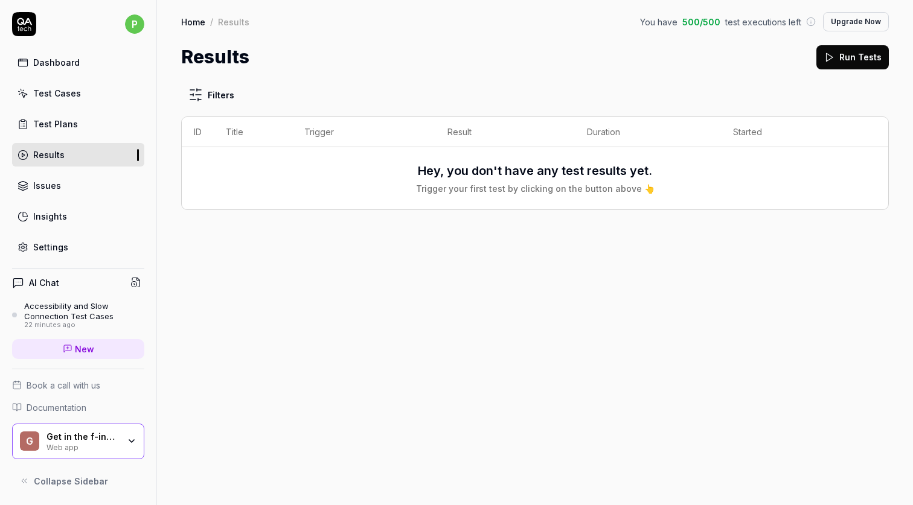
click at [850, 54] on button "Run Tests" at bounding box center [852, 57] width 72 height 24
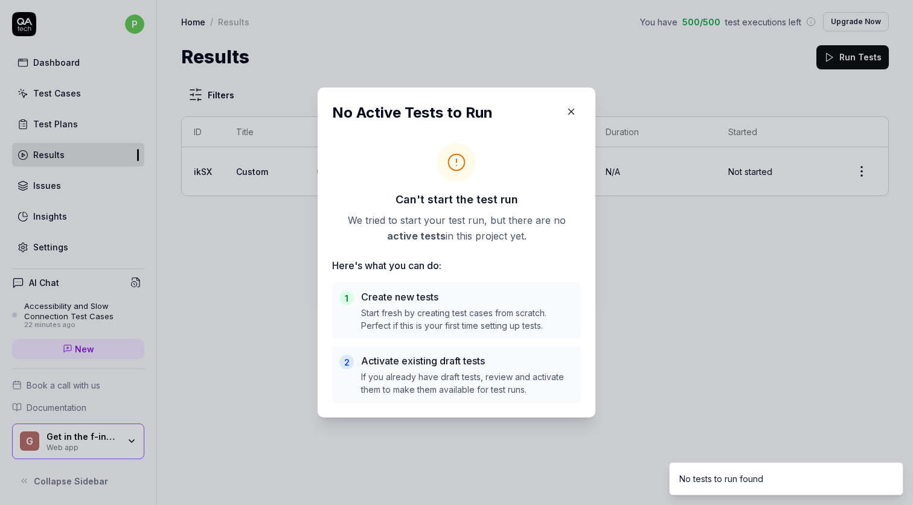
click at [581, 105] on div "No Active Tests to Run Can't start the test run We tried to start your test run…" at bounding box center [457, 253] width 278 height 330
click at [566, 109] on icon "button" at bounding box center [571, 111] width 11 height 11
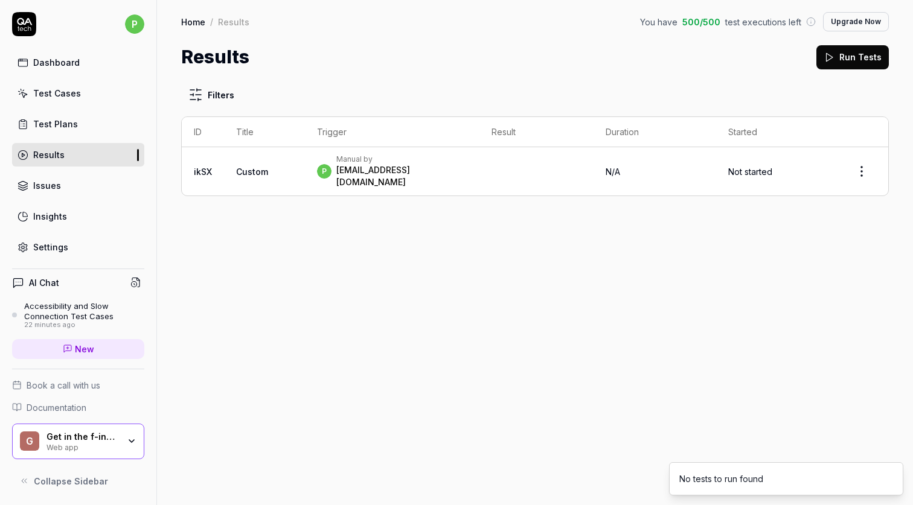
click at [94, 135] on link "Test Plans" at bounding box center [78, 124] width 132 height 24
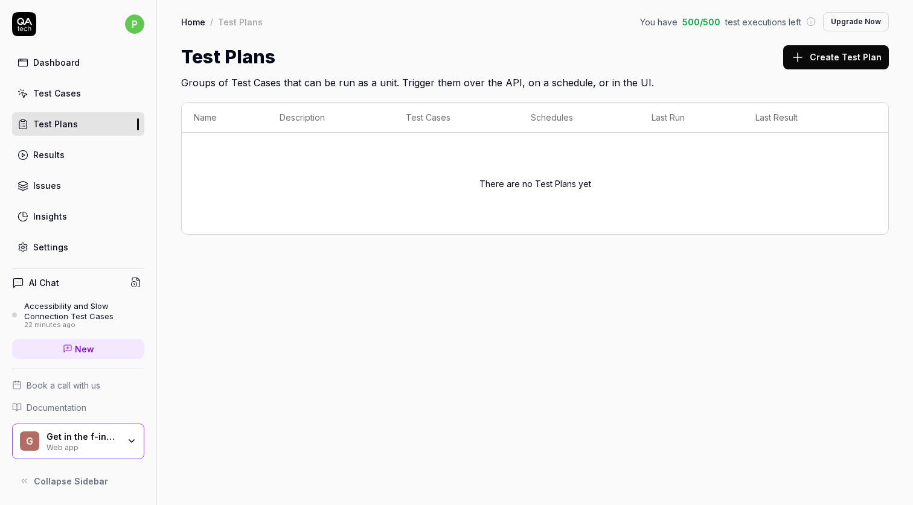
click at [870, 48] on button "Create Test Plan" at bounding box center [836, 57] width 106 height 24
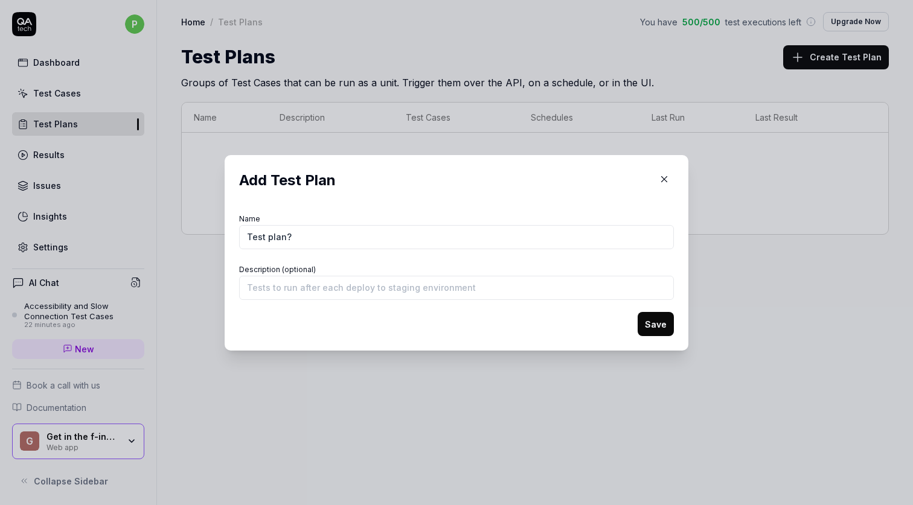
type input "Test plan?"
click at [664, 328] on button "Save" at bounding box center [656, 324] width 36 height 24
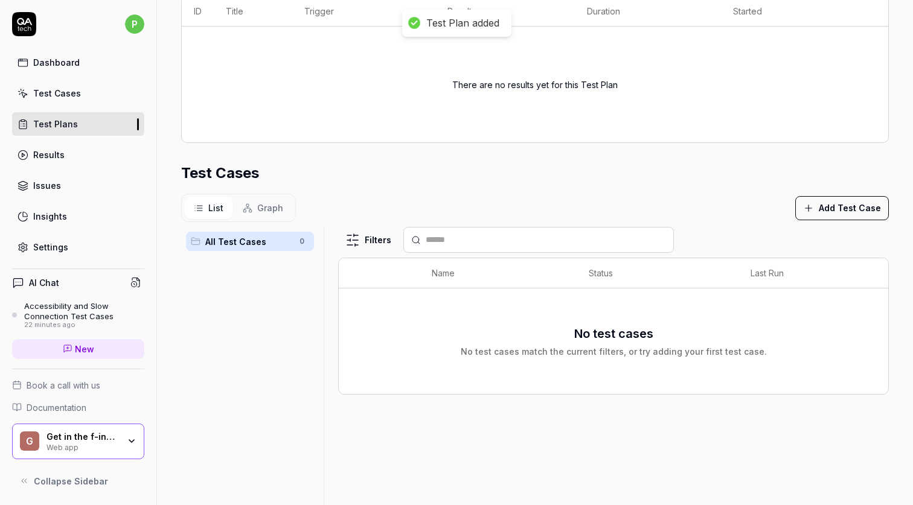
scroll to position [262, 0]
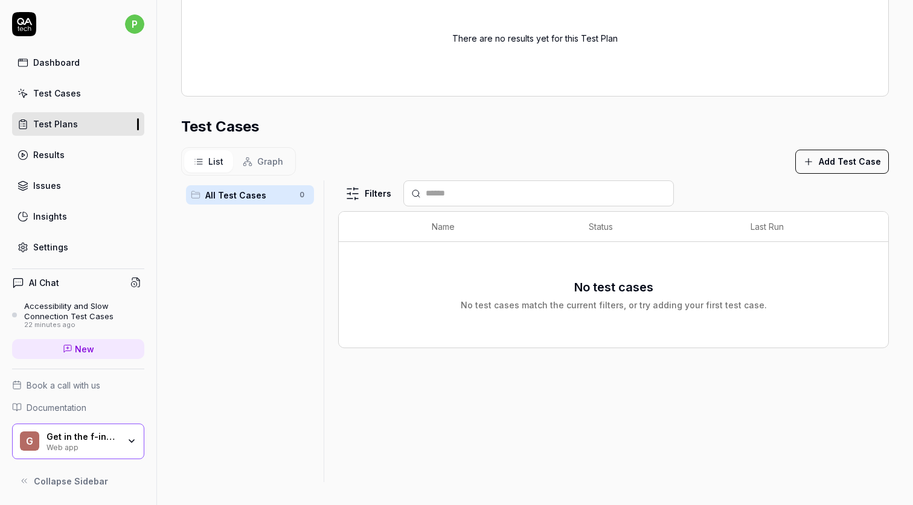
click at [822, 161] on button "Add Test Case" at bounding box center [842, 162] width 94 height 24
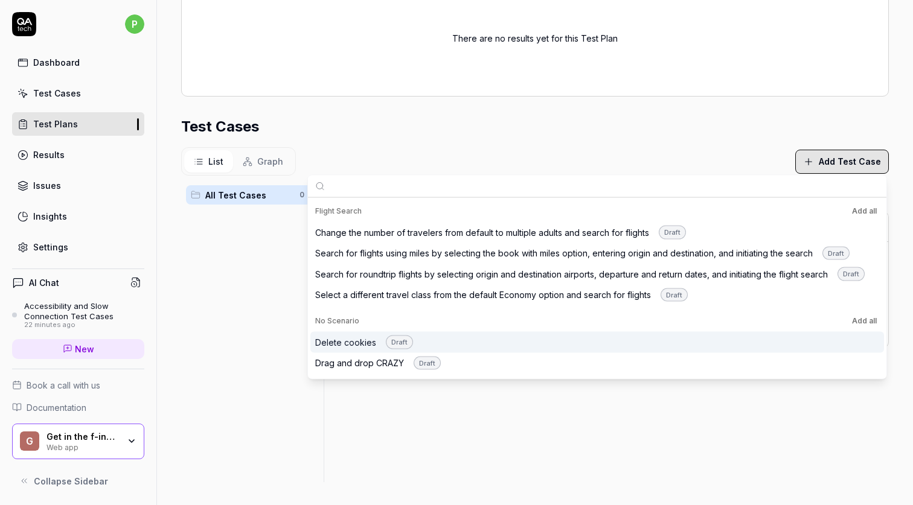
click at [603, 342] on div "Delete cookies Draft" at bounding box center [597, 342] width 574 height 21
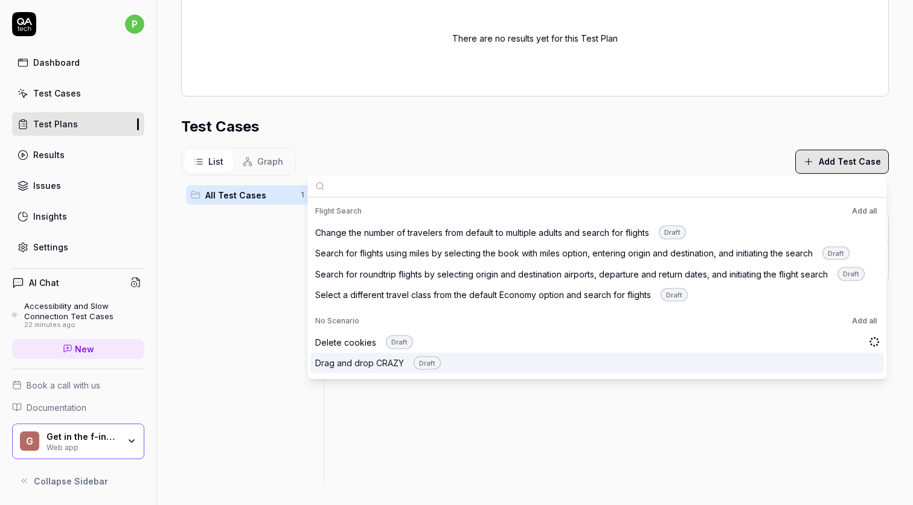
scroll to position [328, 0]
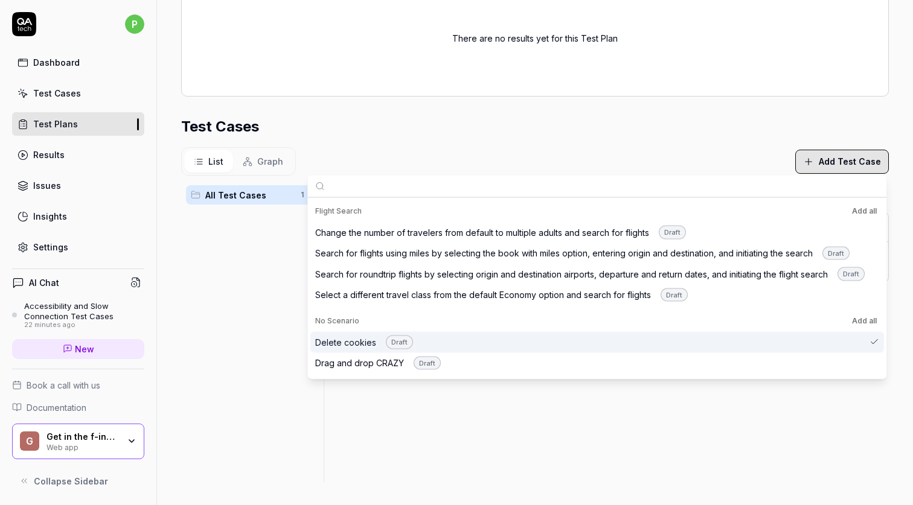
click at [558, 325] on div "No Scenario Add all" at bounding box center [597, 321] width 564 height 14
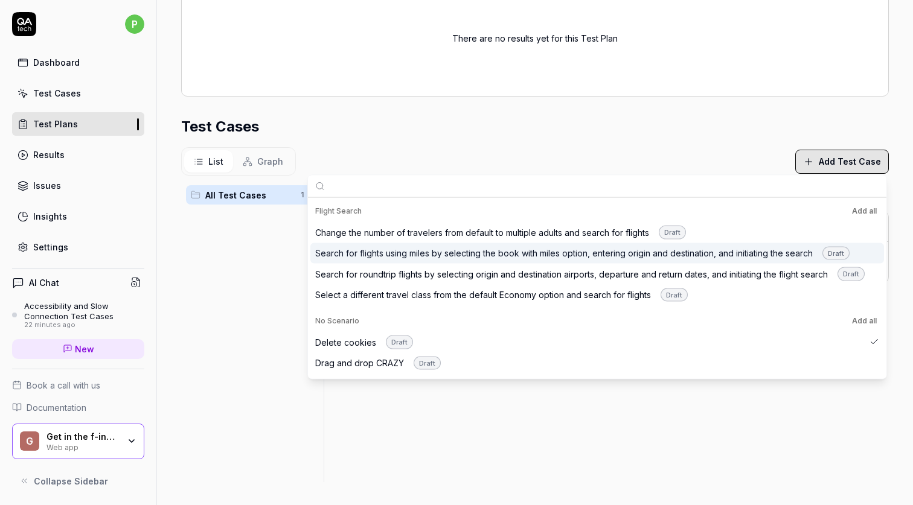
click at [538, 254] on div "Search for flights using miles by selecting the book with miles option, enterin…" at bounding box center [582, 253] width 534 height 14
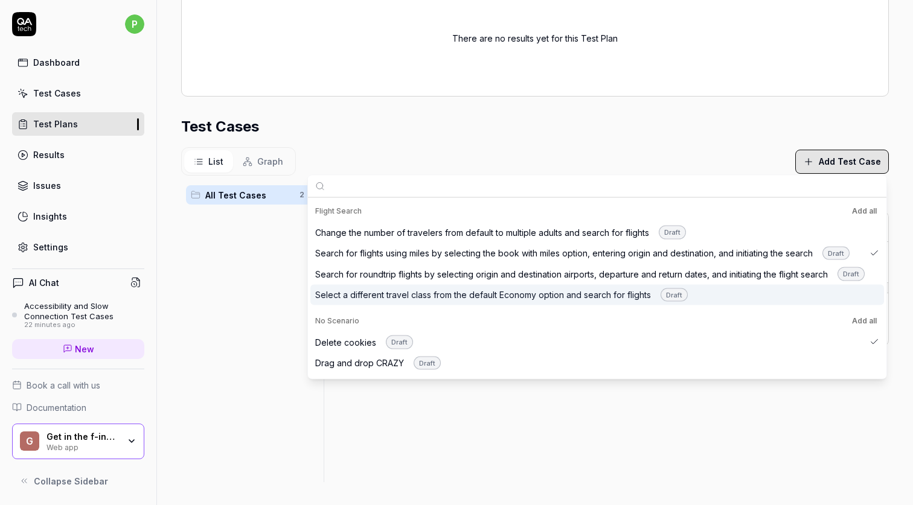
click at [531, 288] on div "Select a different travel class from the default Economy option and search for …" at bounding box center [501, 295] width 373 height 14
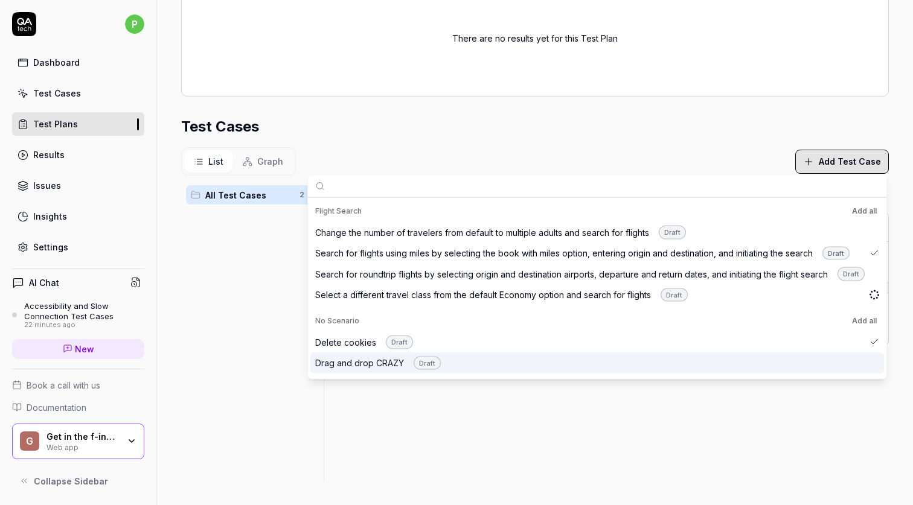
click at [478, 363] on div "Drag and drop CRAZY Draft" at bounding box center [597, 363] width 574 height 21
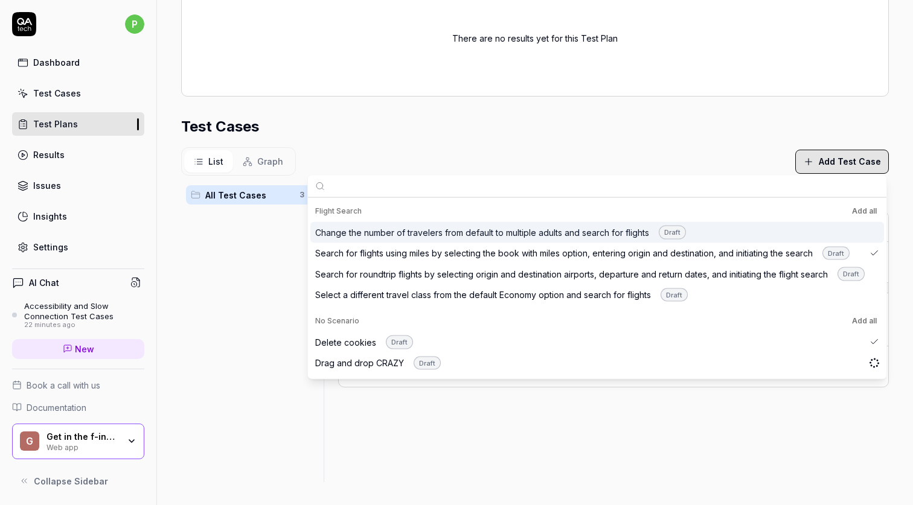
click at [556, 126] on div "Test Cases" at bounding box center [535, 127] width 708 height 22
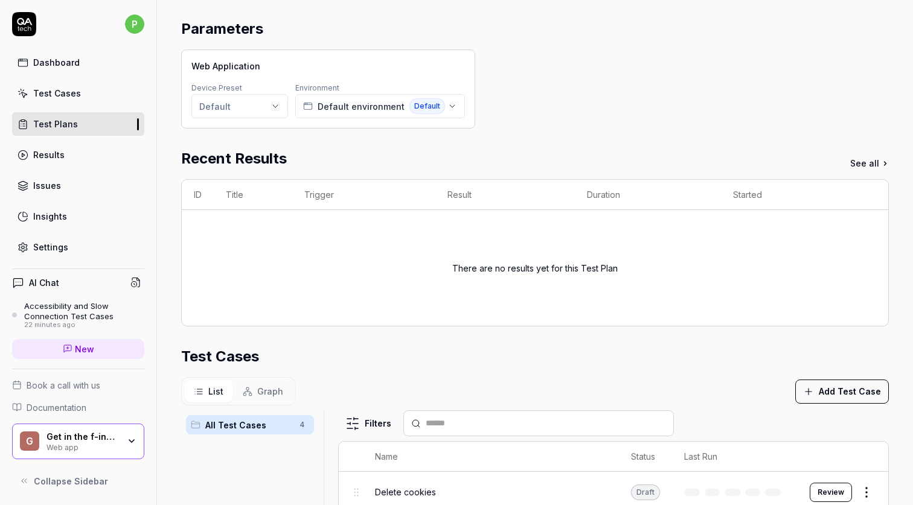
scroll to position [0, 0]
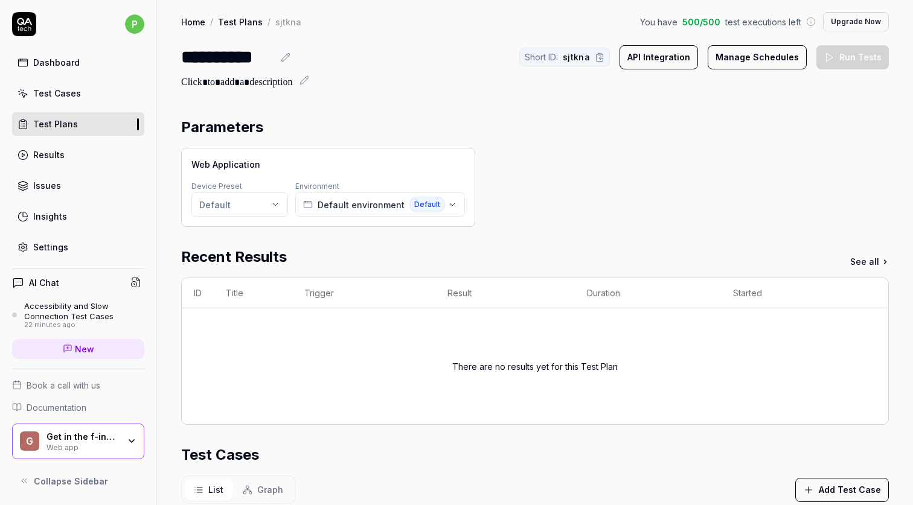
click at [87, 161] on link "Results" at bounding box center [78, 155] width 132 height 24
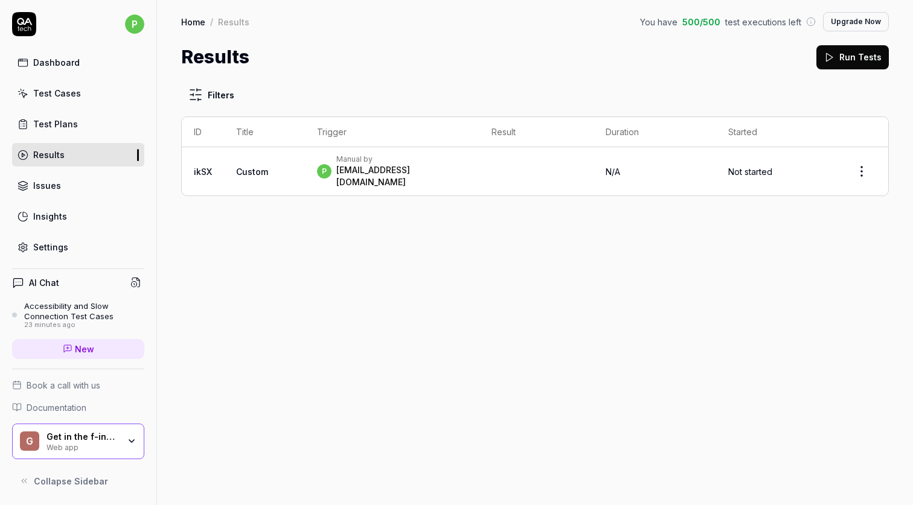
click at [493, 157] on td at bounding box center [536, 171] width 115 height 48
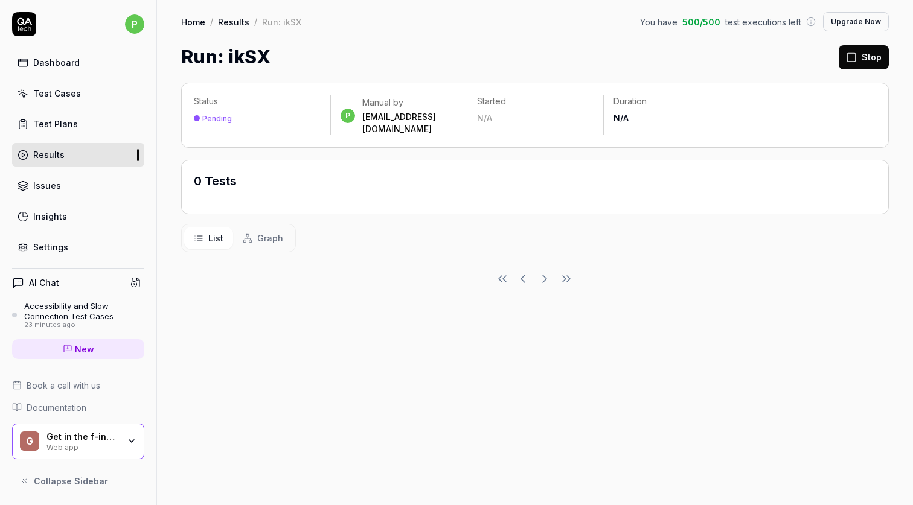
click at [87, 119] on link "Test Plans" at bounding box center [78, 124] width 132 height 24
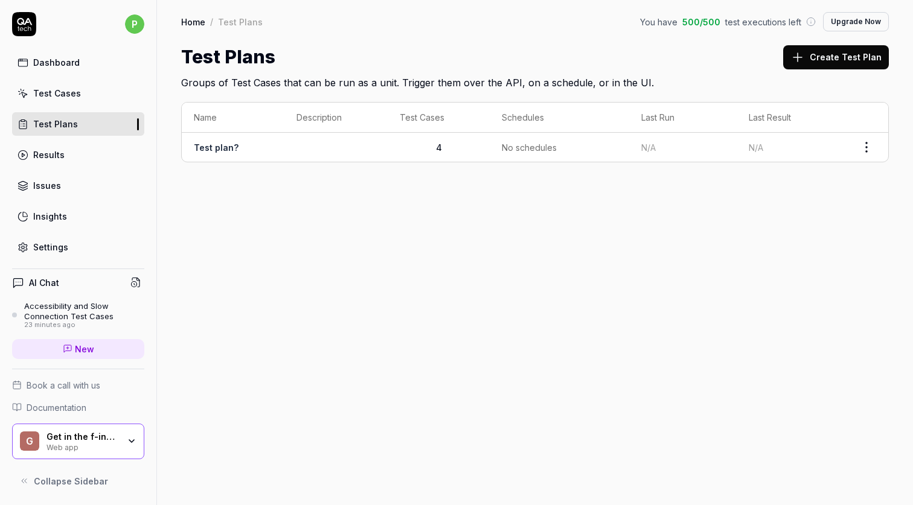
click at [85, 95] on link "Test Cases" at bounding box center [78, 94] width 132 height 24
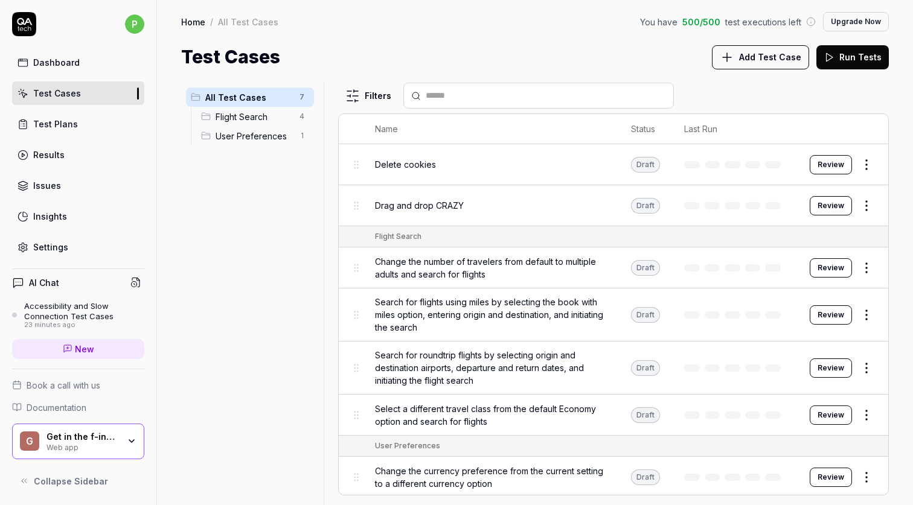
click at [66, 59] on div "Dashboard" at bounding box center [56, 62] width 46 height 13
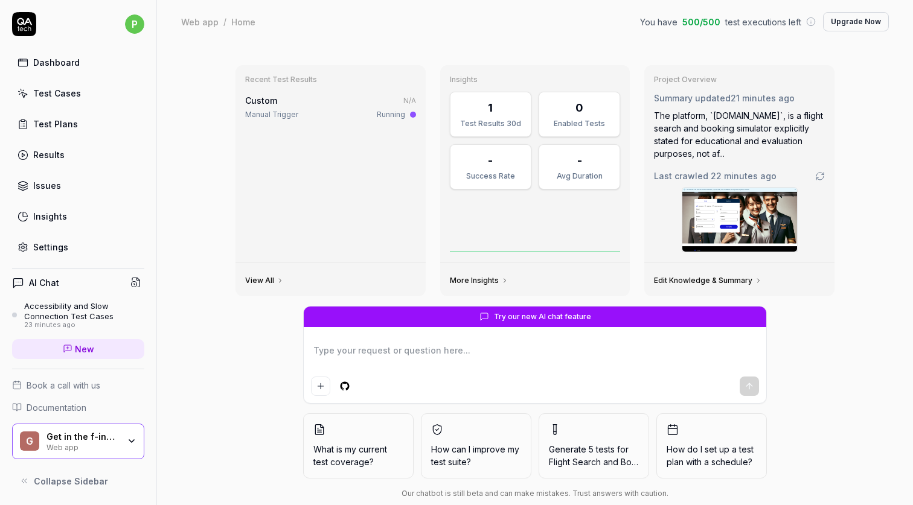
click at [72, 161] on link "Results" at bounding box center [78, 155] width 132 height 24
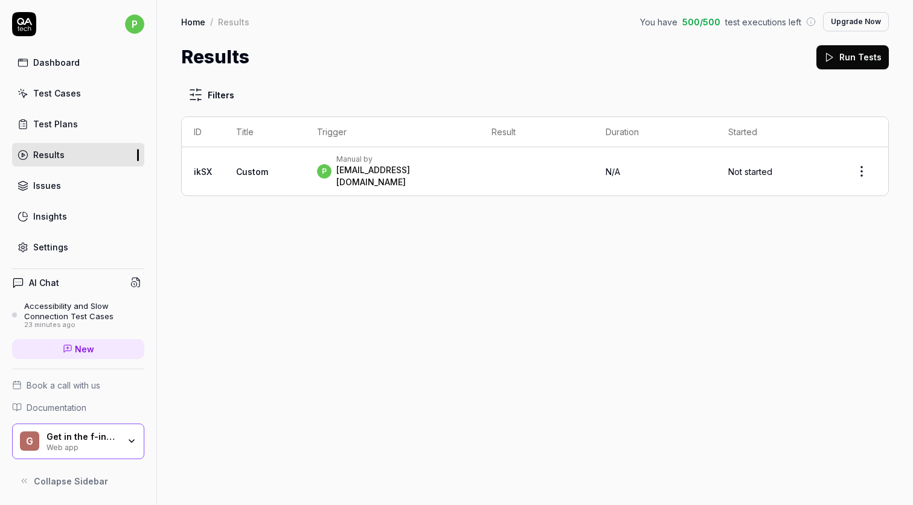
click at [826, 57] on icon at bounding box center [829, 57] width 11 height 11
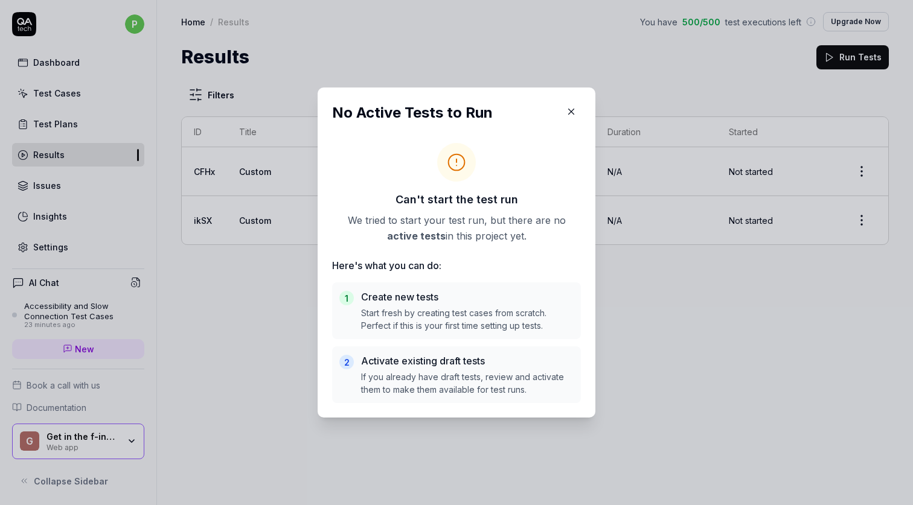
click at [575, 108] on icon "button" at bounding box center [571, 111] width 11 height 11
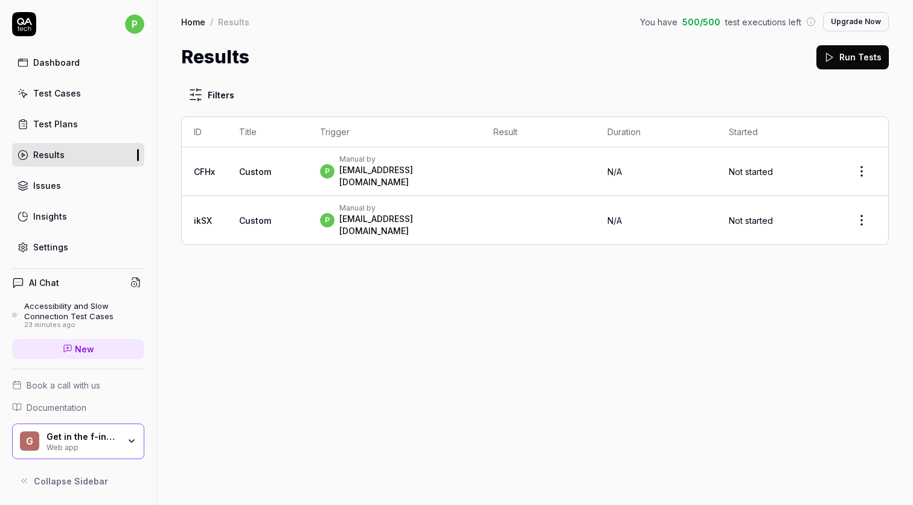
click at [77, 98] on div "Test Cases" at bounding box center [57, 93] width 48 height 13
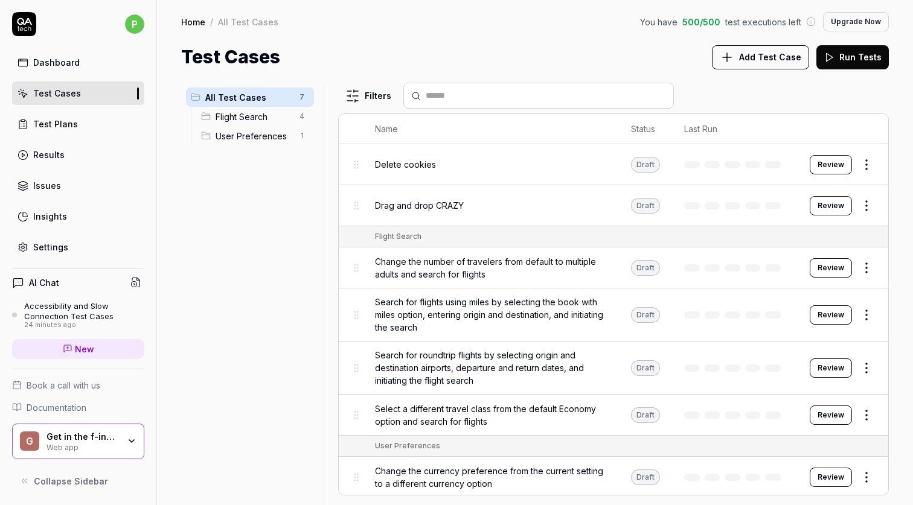
click at [824, 202] on button "Review" at bounding box center [831, 205] width 42 height 19
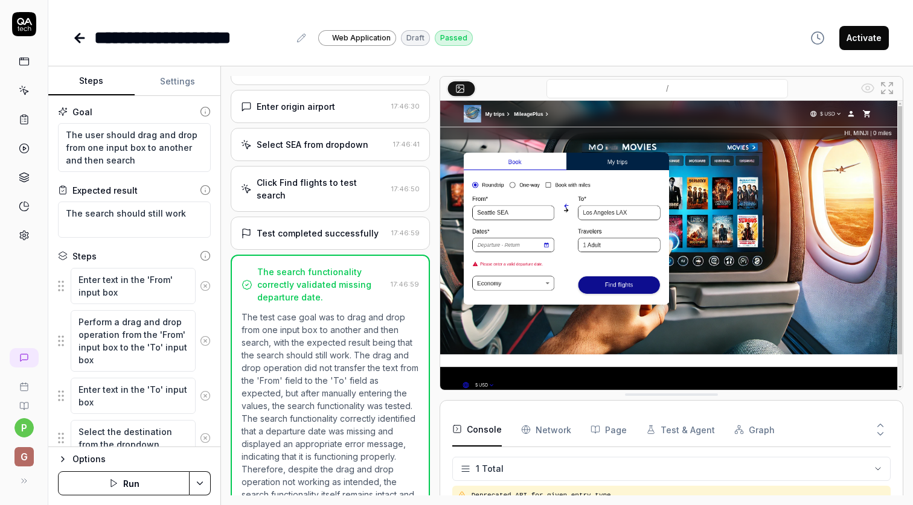
scroll to position [224, 0]
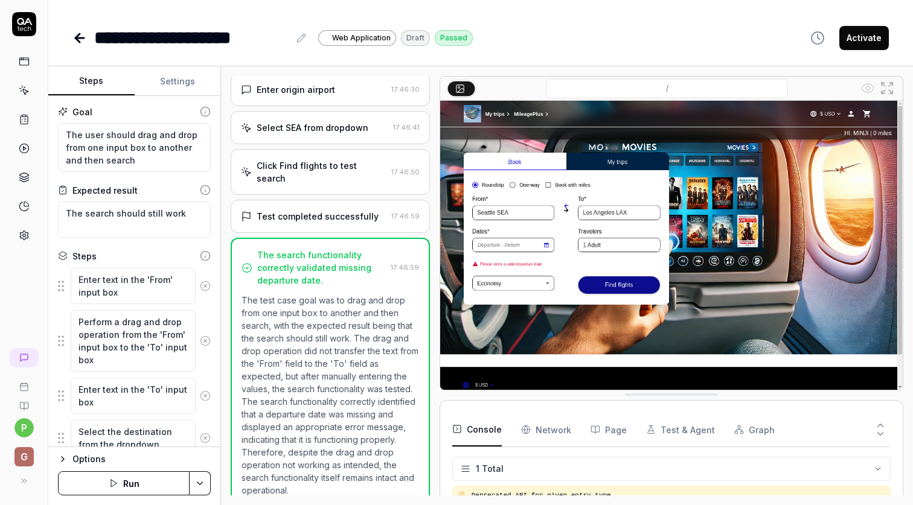
click at [866, 40] on button "Activate" at bounding box center [864, 38] width 50 height 24
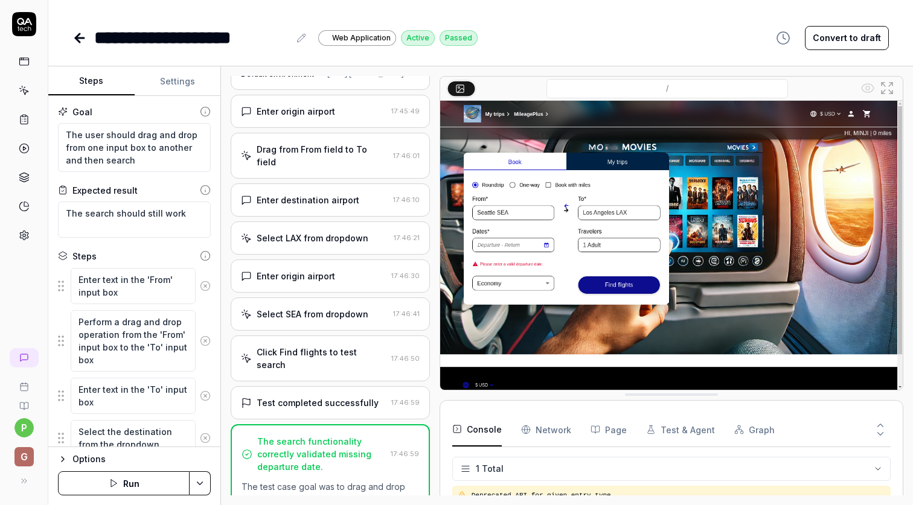
scroll to position [39, 0]
type textarea "*"
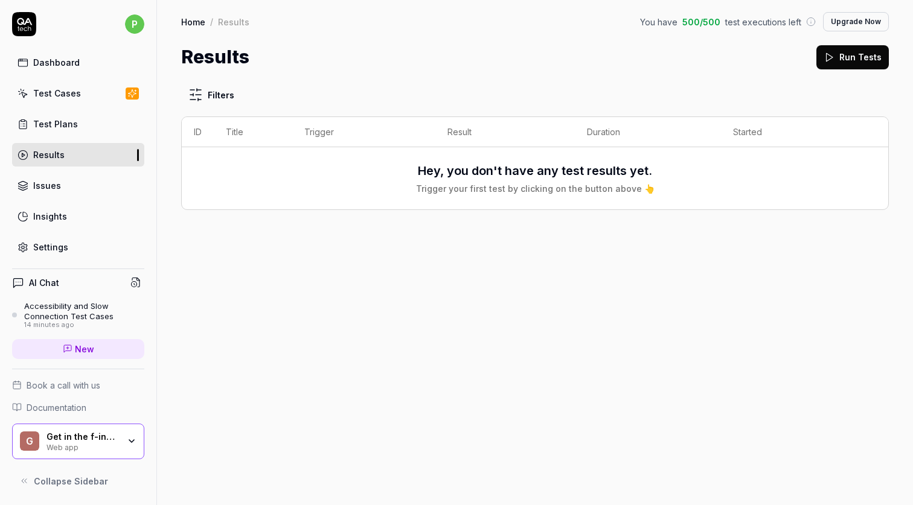
click at [67, 128] on div "Test Plans" at bounding box center [55, 124] width 45 height 13
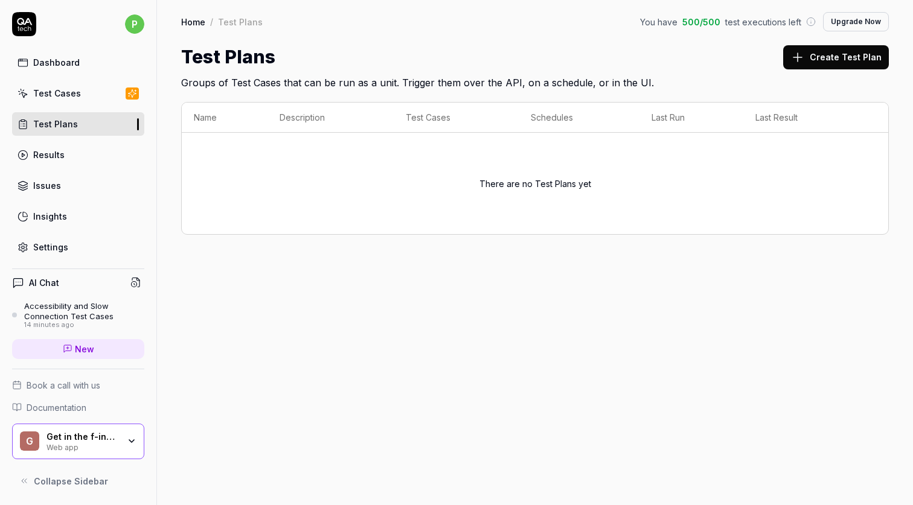
click at [70, 92] on div "Test Cases" at bounding box center [57, 93] width 48 height 13
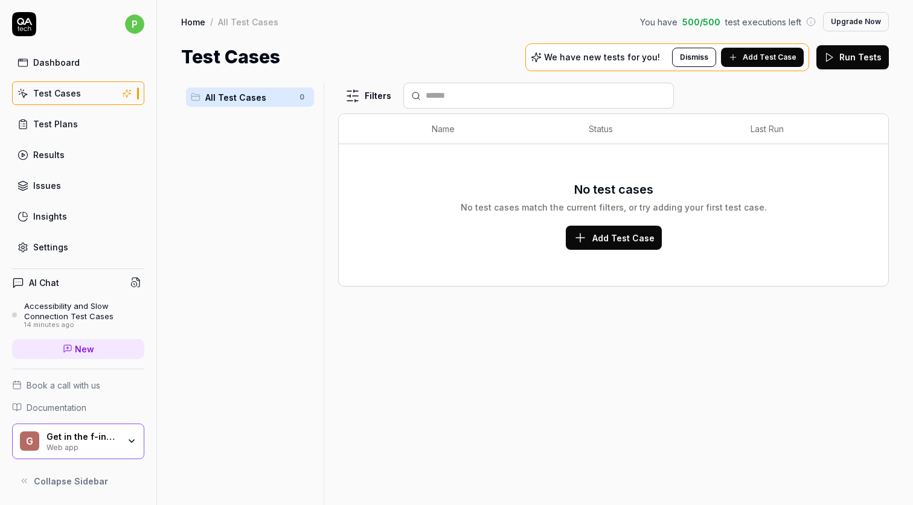
click at [64, 64] on div "Dashboard" at bounding box center [56, 62] width 46 height 13
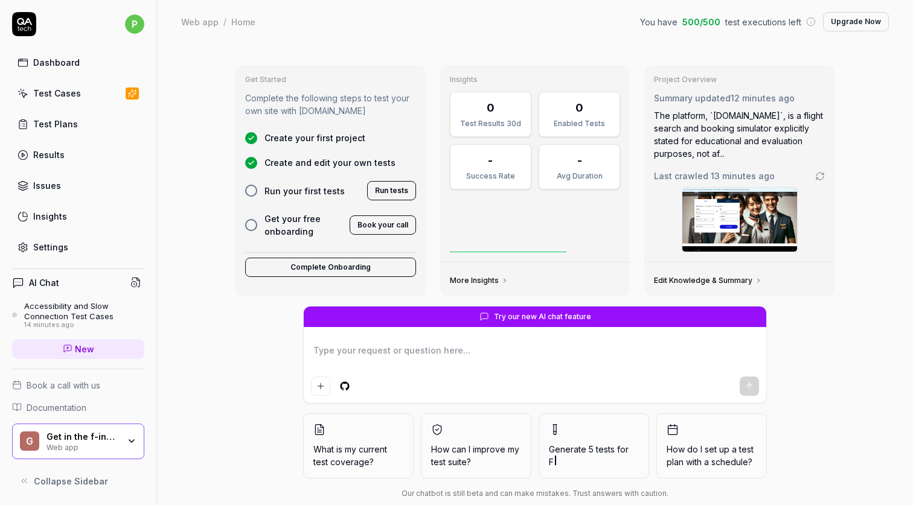
click at [133, 444] on icon "button" at bounding box center [132, 442] width 10 height 10
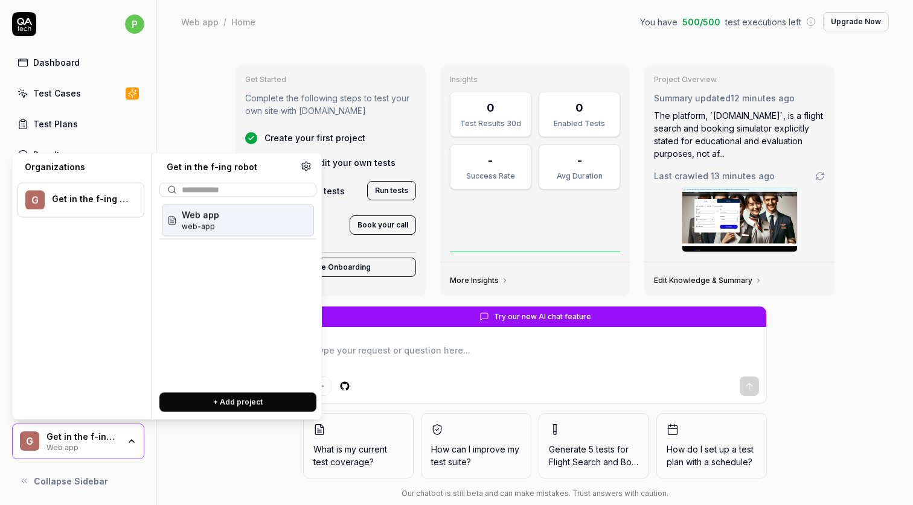
click at [265, 457] on div "Try our new AI chat feature What is my current test coverage? How can I improve…" at bounding box center [535, 405] width 618 height 198
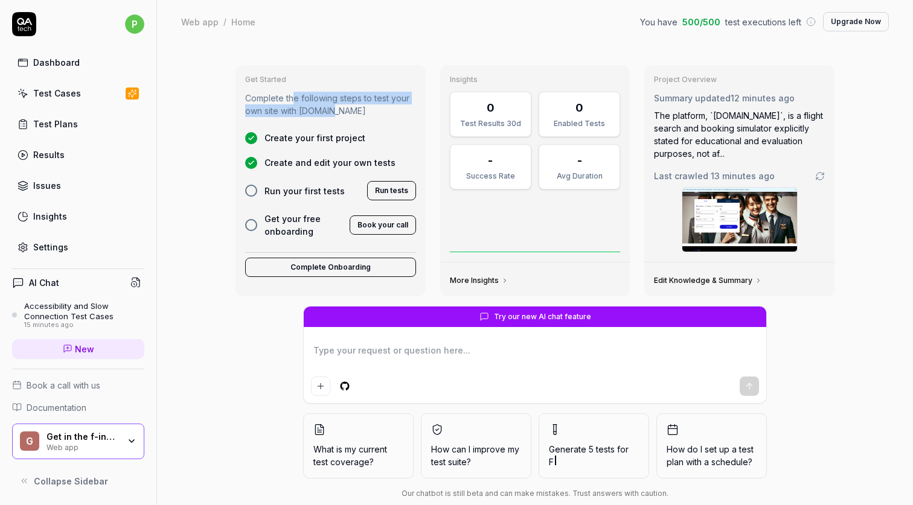
drag, startPoint x: 292, startPoint y: 101, endPoint x: 335, endPoint y: 106, distance: 43.7
click at [334, 107] on p "Complete the following steps to test your own site with [DOMAIN_NAME]" at bounding box center [330, 104] width 171 height 25
click at [335, 106] on p "Complete the following steps to test your own site with [DOMAIN_NAME]" at bounding box center [330, 104] width 171 height 25
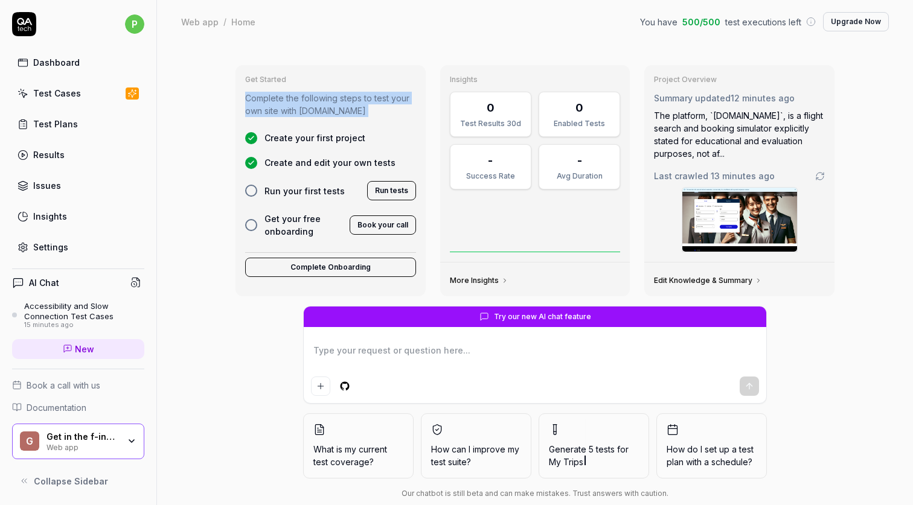
click at [335, 106] on p "Complete the following steps to test your own site with [DOMAIN_NAME]" at bounding box center [330, 104] width 171 height 25
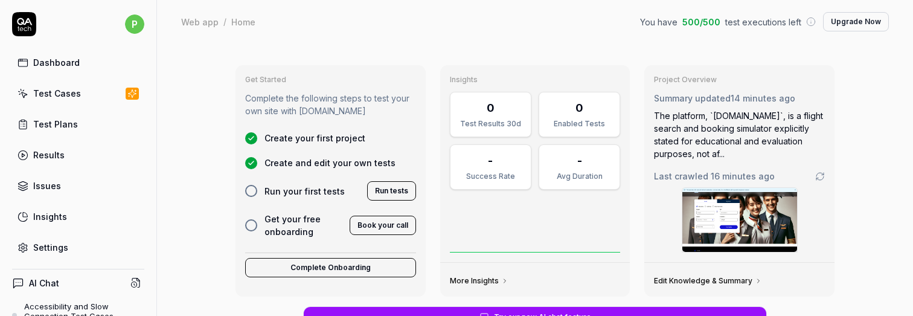
click at [351, 272] on button "Complete Onboarding" at bounding box center [330, 267] width 171 height 19
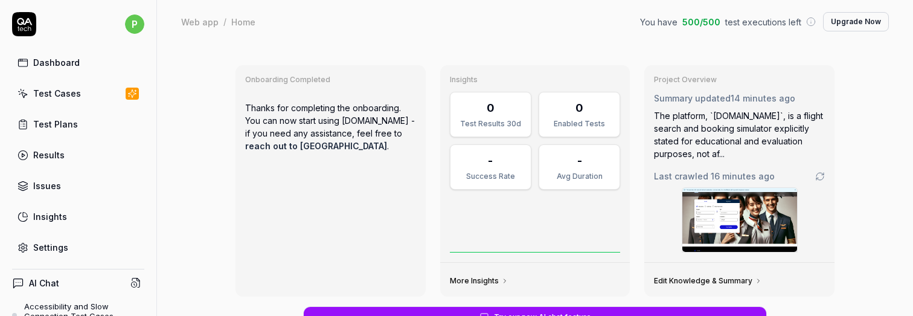
scroll to position [213, 0]
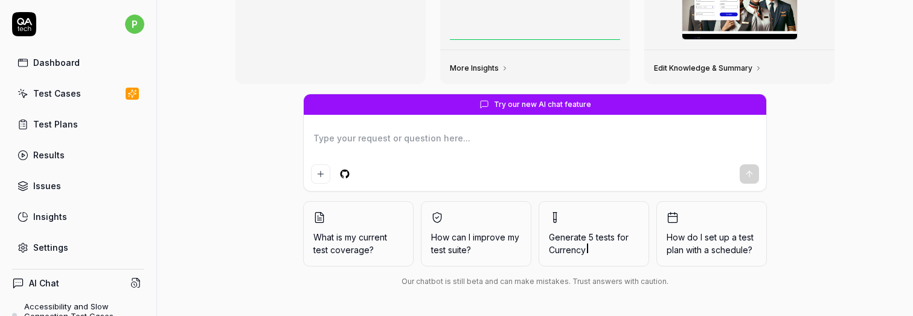
type textarea "*"
click at [59, 60] on div "Dashboard" at bounding box center [56, 62] width 46 height 13
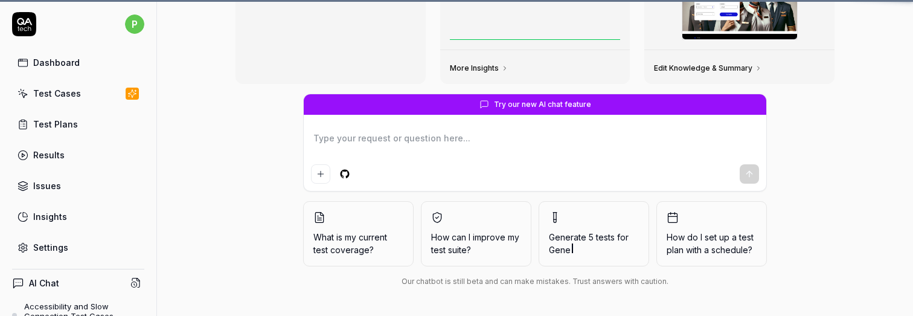
scroll to position [0, 0]
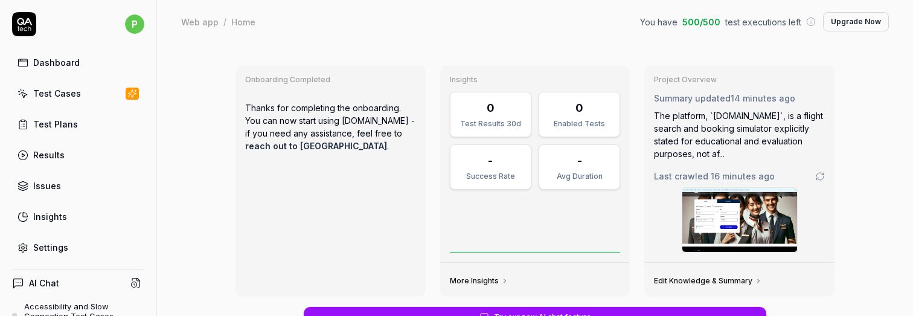
click at [62, 103] on link "Test Cases" at bounding box center [78, 94] width 132 height 24
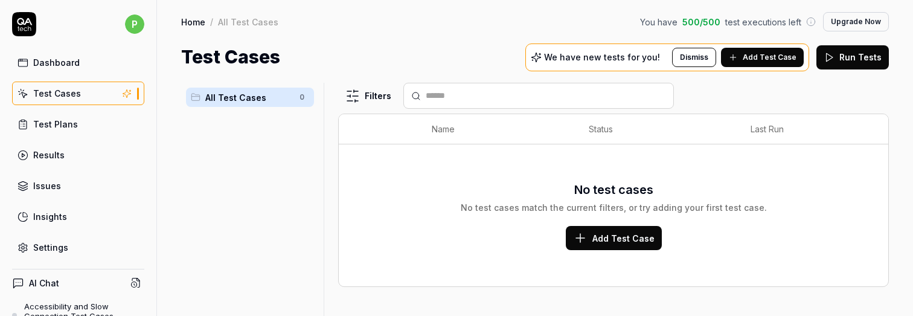
click at [629, 236] on span "Add Test Case" at bounding box center [623, 238] width 62 height 13
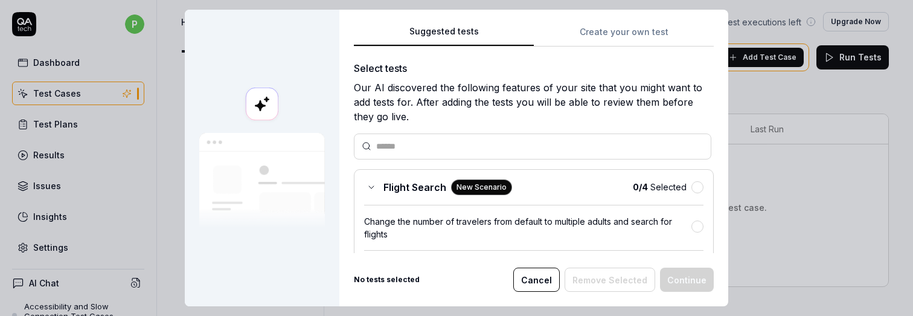
click at [482, 149] on input "text" at bounding box center [539, 146] width 327 height 13
click at [696, 184] on button "button" at bounding box center [697, 187] width 12 height 12
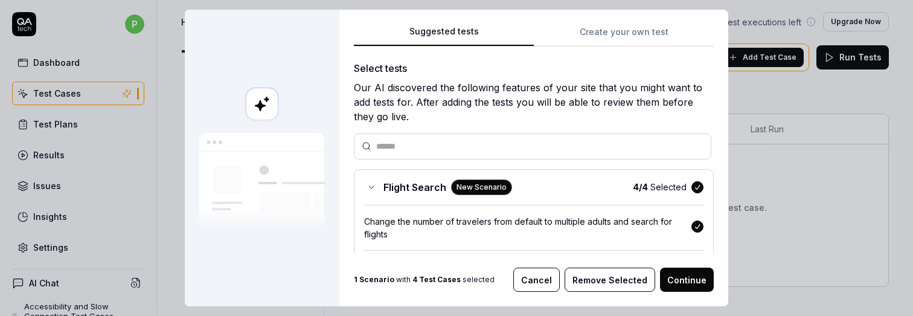
click at [686, 277] on button "Continue" at bounding box center [687, 279] width 54 height 24
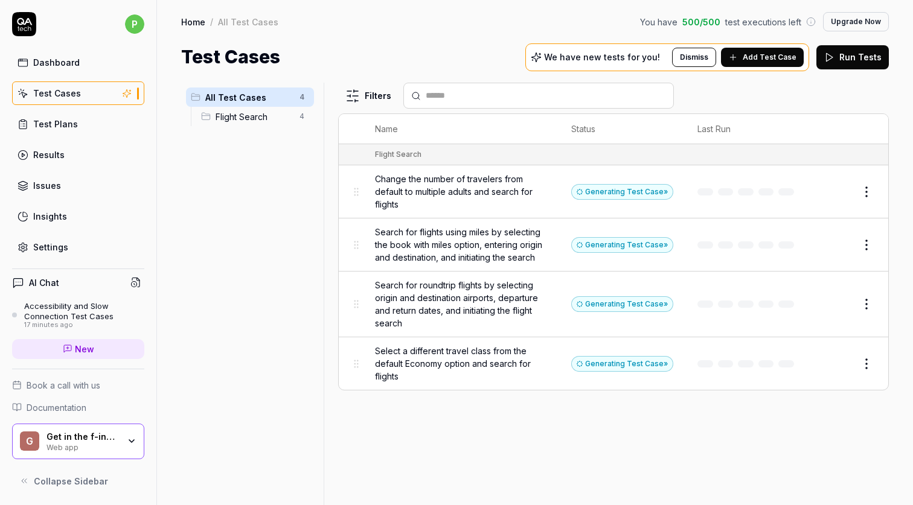
click at [779, 59] on span "Add Test Case" at bounding box center [770, 57] width 54 height 11
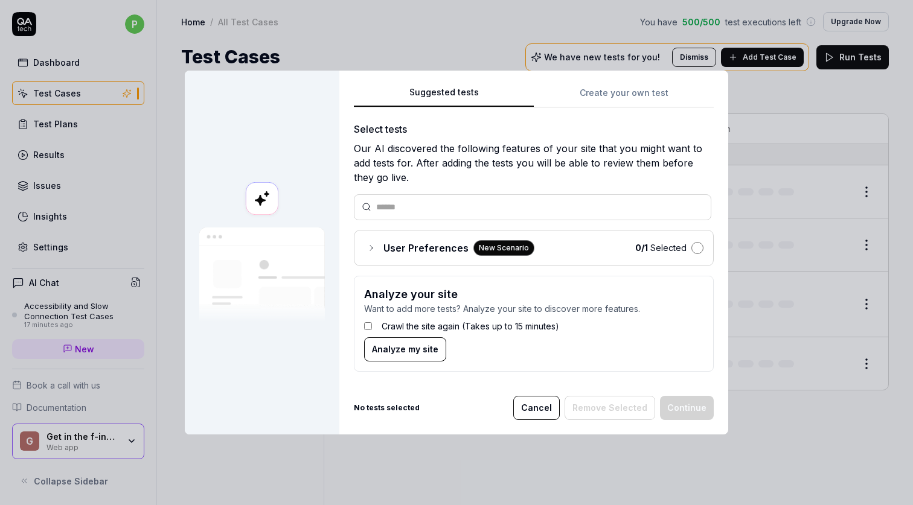
click at [697, 249] on button "button" at bounding box center [697, 248] width 12 height 12
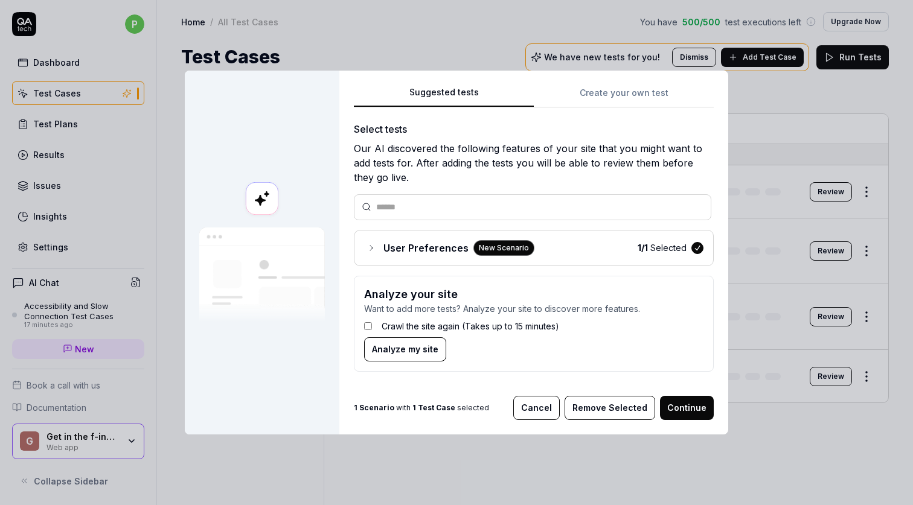
click at [688, 412] on button "Continue" at bounding box center [687, 408] width 54 height 24
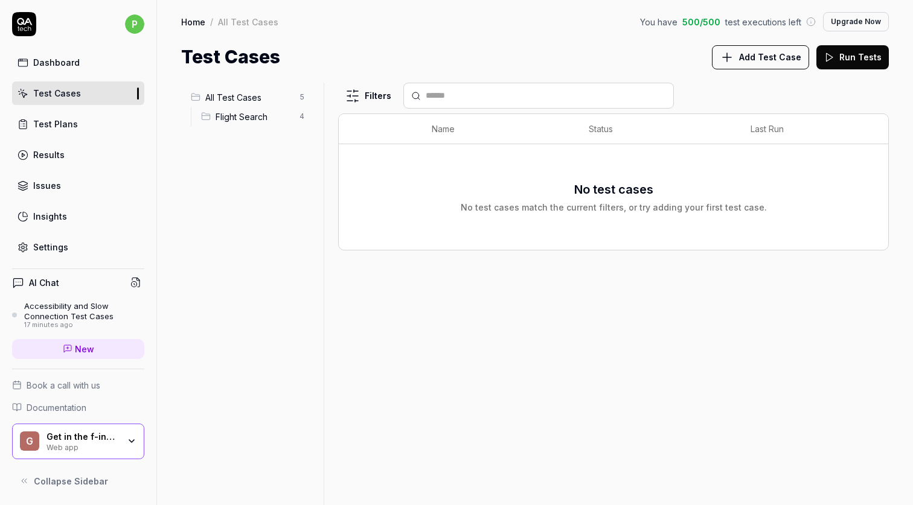
click at [767, 59] on span "Add Test Case" at bounding box center [770, 57] width 62 height 13
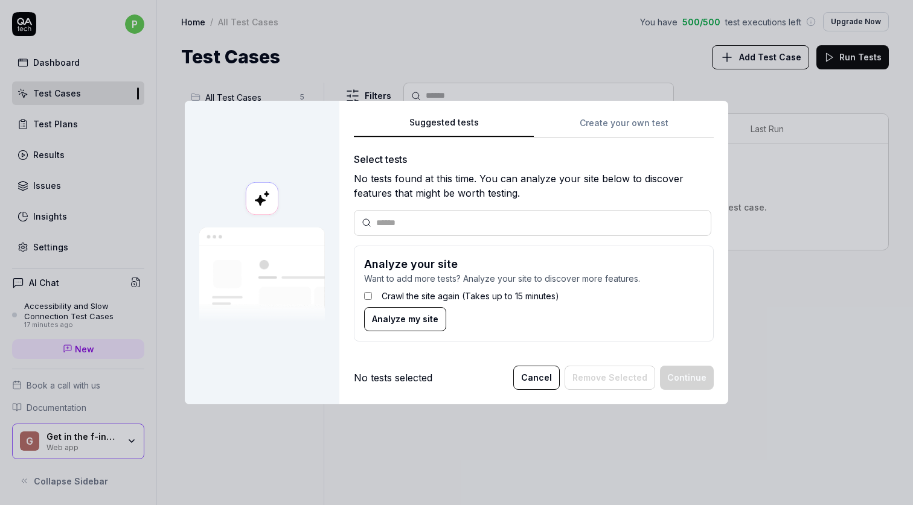
click at [628, 120] on div "Suggested tests Create your own test Select tests No tests found at this time. …" at bounding box center [534, 233] width 360 height 236
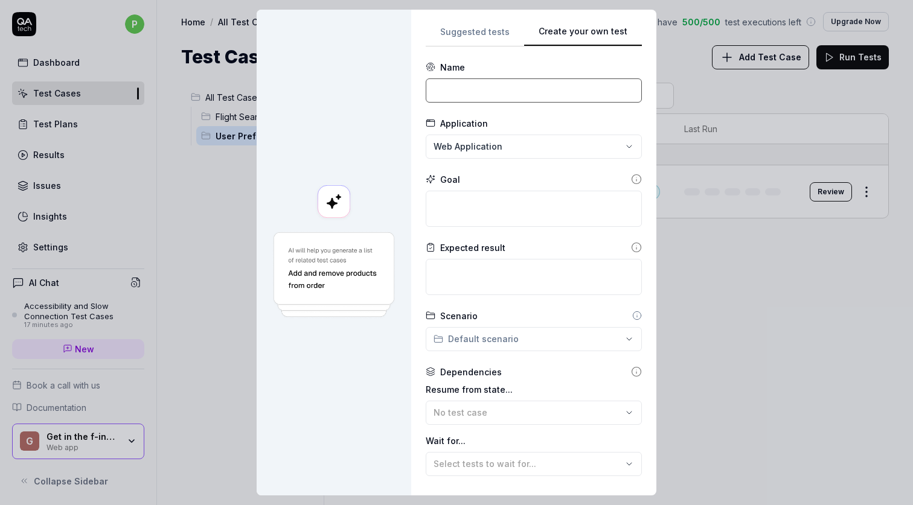
click at [477, 92] on input at bounding box center [534, 90] width 216 height 24
type input "Drag and drop CRAZY"
click at [528, 142] on div "**********" at bounding box center [456, 252] width 913 height 505
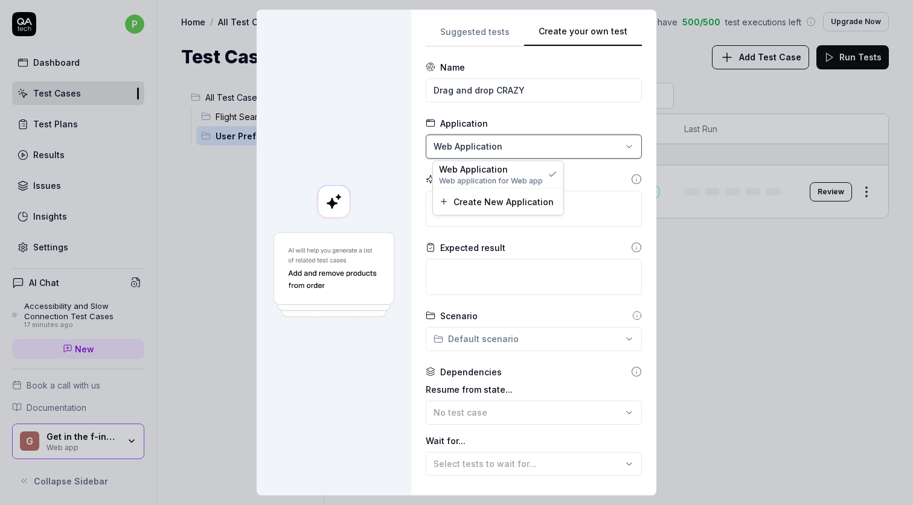
click at [531, 119] on div "**********" at bounding box center [456, 252] width 913 height 505
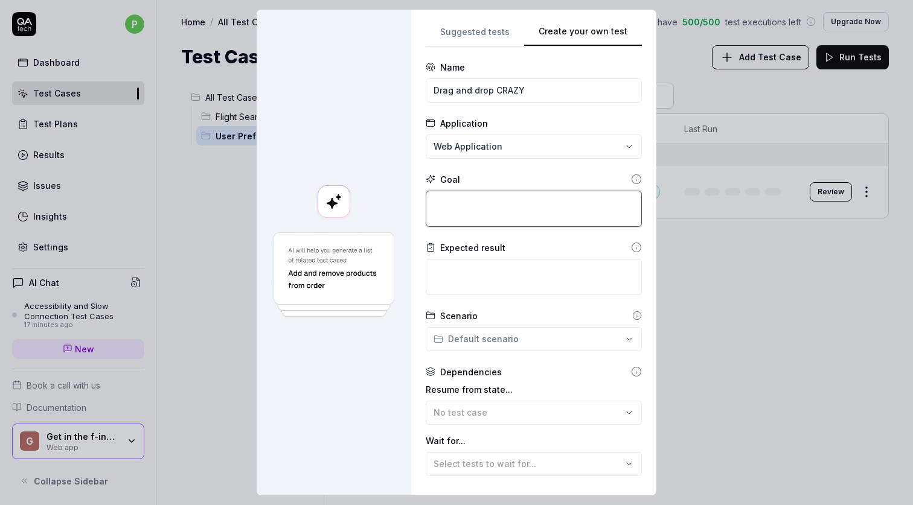
click at [494, 199] on textarea at bounding box center [534, 209] width 216 height 36
type textarea "*"
type textarea "T"
type textarea "*"
type textarea "Th"
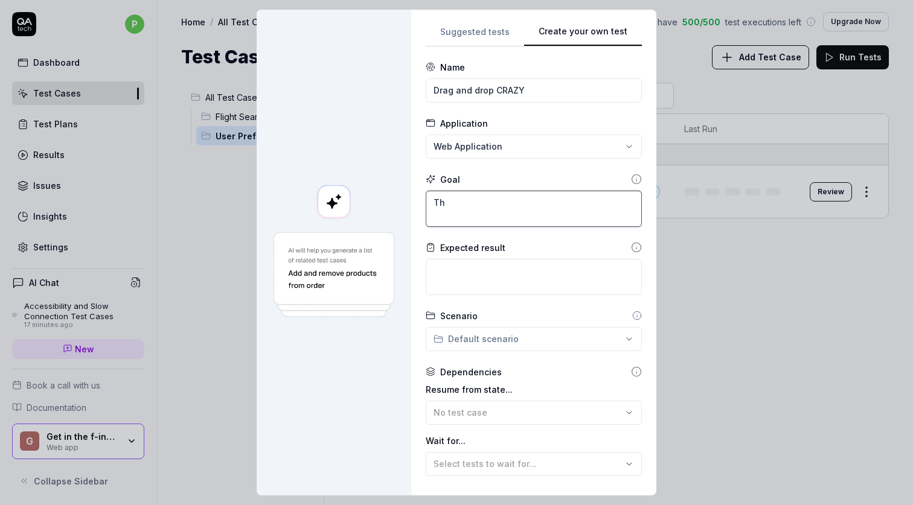
type textarea "*"
type textarea "The"
type textarea "*"
type textarea "The"
type textarea "*"
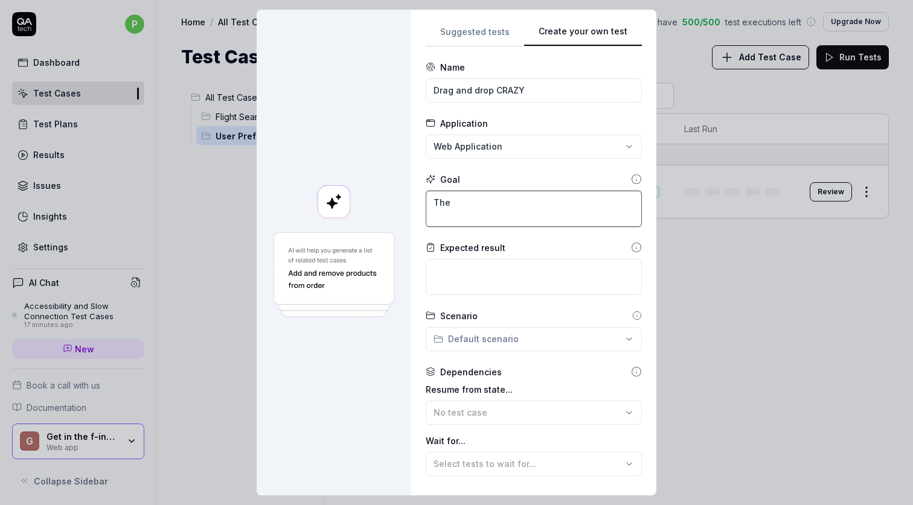
type textarea "The u"
type textarea "*"
type textarea "The us"
type textarea "*"
type textarea "The use"
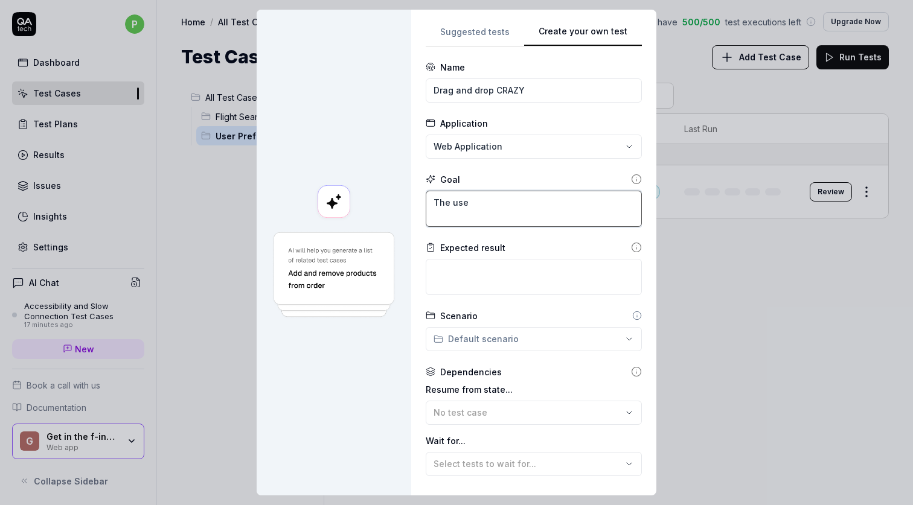
type textarea "*"
type textarea "The user"
type textarea "*"
type textarea "The user"
type textarea "*"
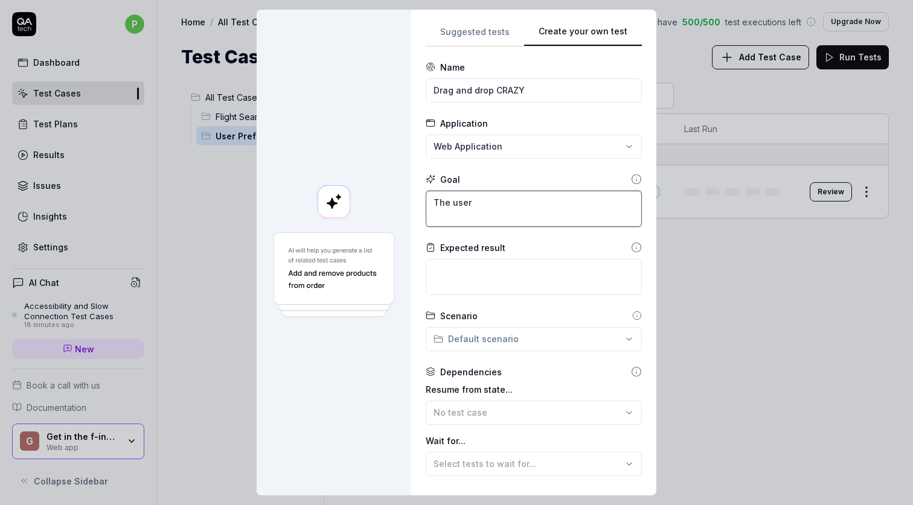
type textarea "The user s"
type textarea "*"
type textarea "The user sh"
type textarea "*"
type textarea "The user sho"
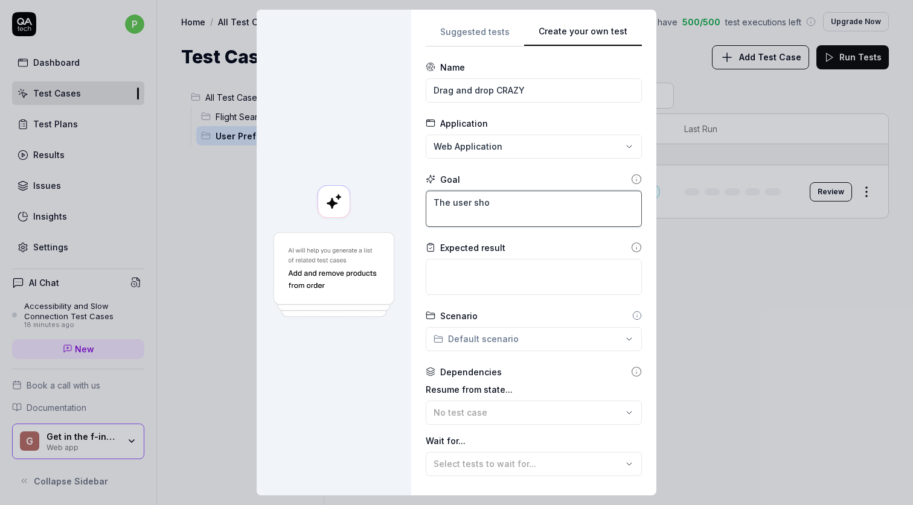
type textarea "*"
type textarea "The user shou"
type textarea "*"
type textarea "The user shoul"
type textarea "*"
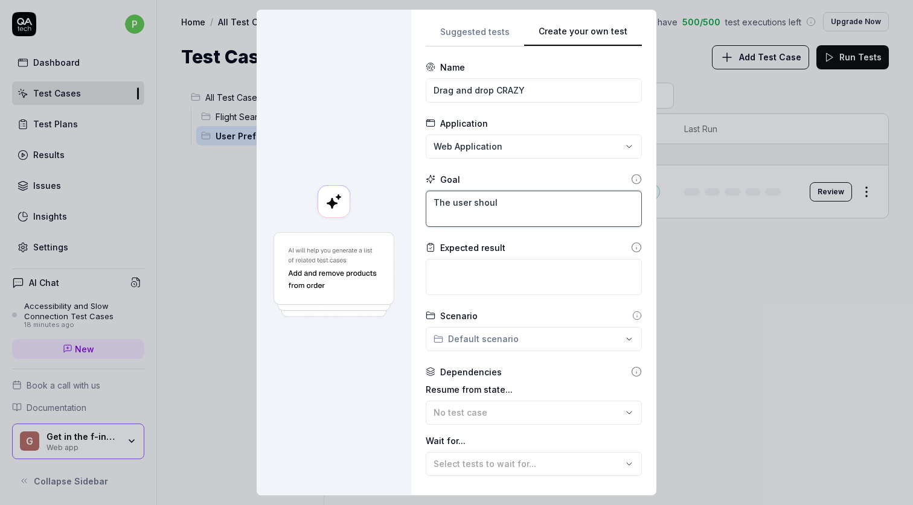
type textarea "The user should"
type textarea "*"
type textarea "The user should"
type textarea "*"
type textarea "The user should d"
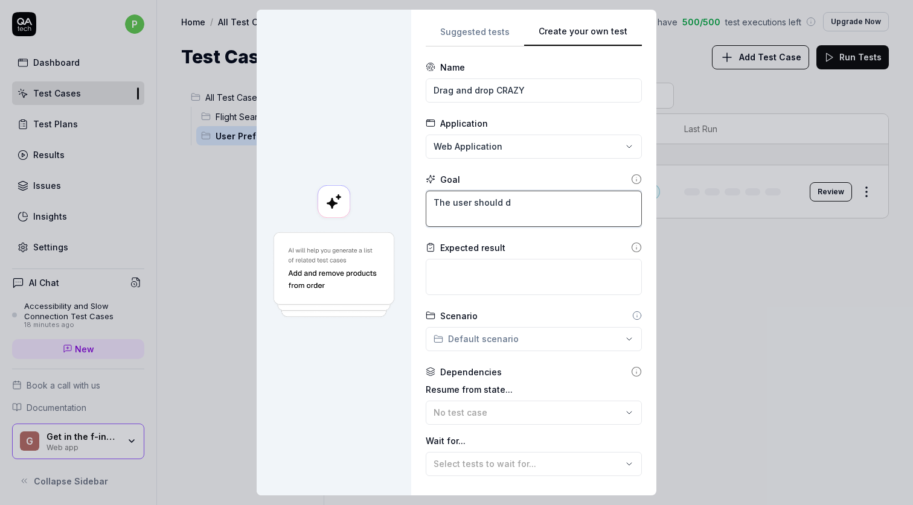
type textarea "*"
type textarea "The user should dr"
type textarea "*"
type textarea "The user should dra"
type textarea "*"
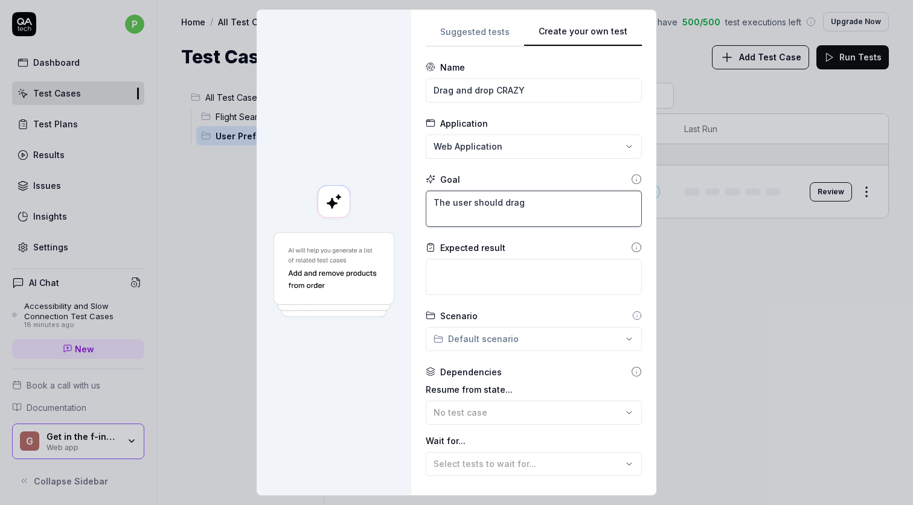
type textarea "The user should drag"
type textarea "*"
type textarea "The user should drag a"
type textarea "*"
type textarea "The user should drag an"
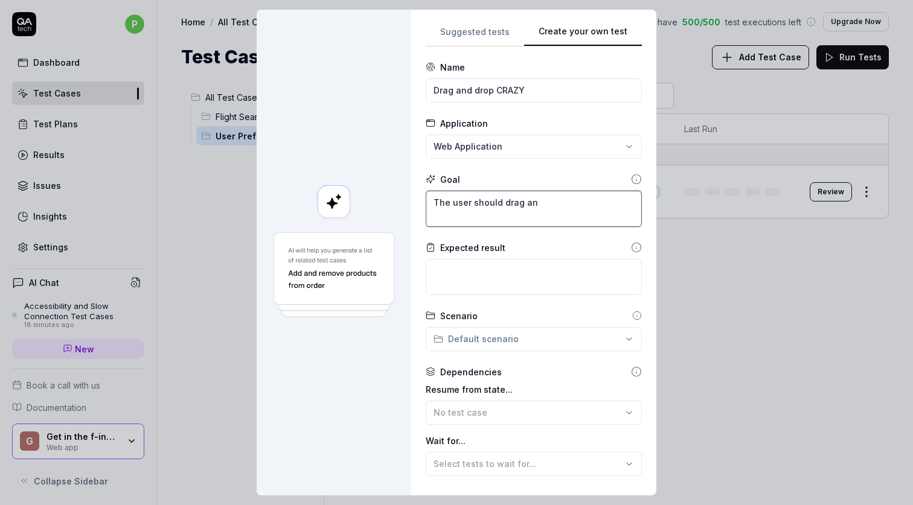
type textarea "*"
type textarea "The user should drag and"
type textarea "*"
type textarea "The user should drag and"
type textarea "*"
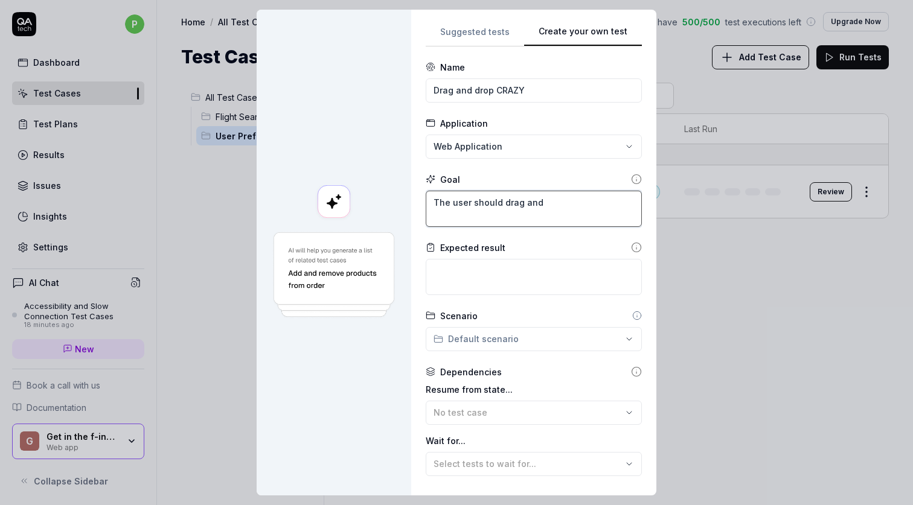
type textarea "The user should drag and d"
type textarea "*"
type textarea "The user should drag and dr"
type textarea "*"
type textarea "The user should drag and dro"
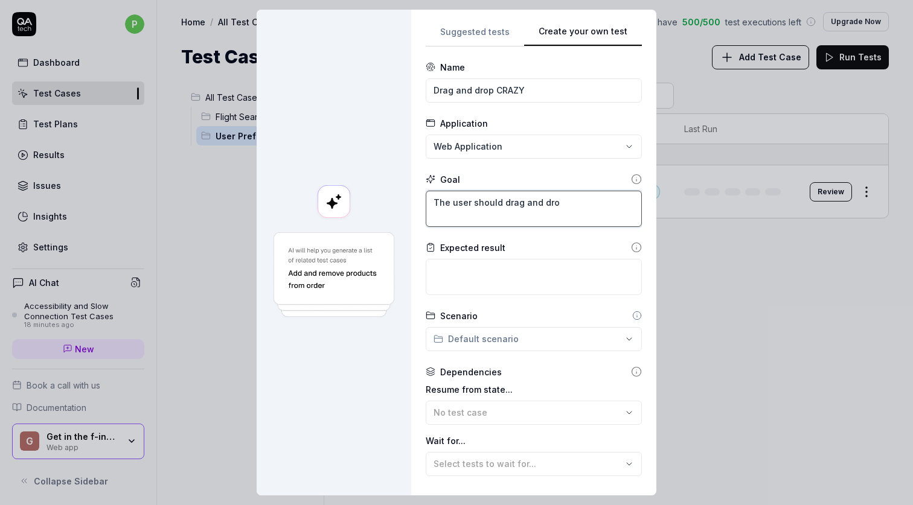
type textarea "*"
type textarea "The user should drag and drop"
type textarea "*"
type textarea "The user should drag and drop"
type textarea "*"
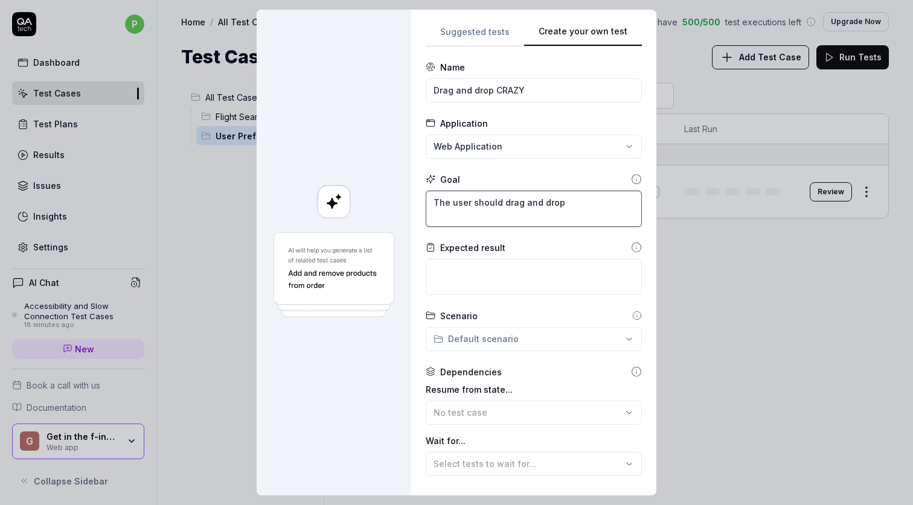
type textarea "The user should drag and drop i"
type textarea "*"
type textarea "The user should drag and drop in"
type textarea "*"
type textarea "The user should drag and drop in"
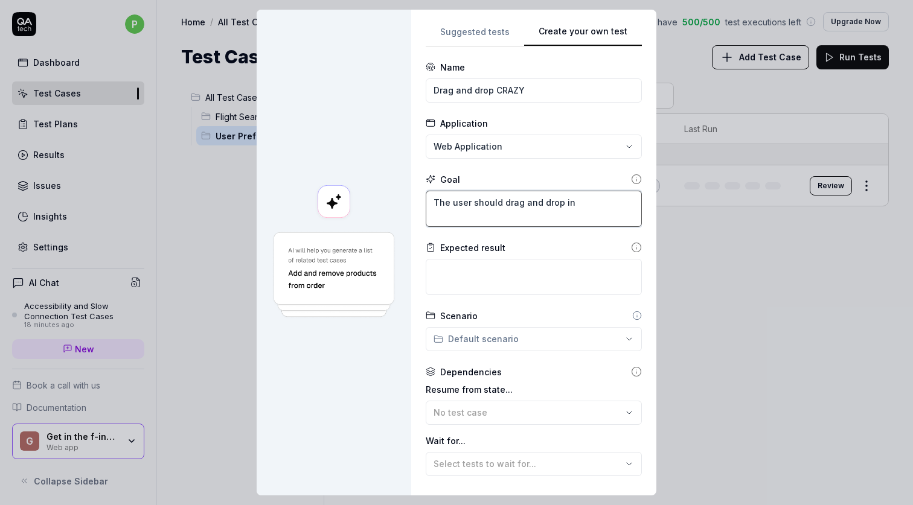
type textarea "*"
type textarea "The user should drag and drop in i"
type textarea "*"
type textarea "The user should drag and drop in in"
type textarea "*"
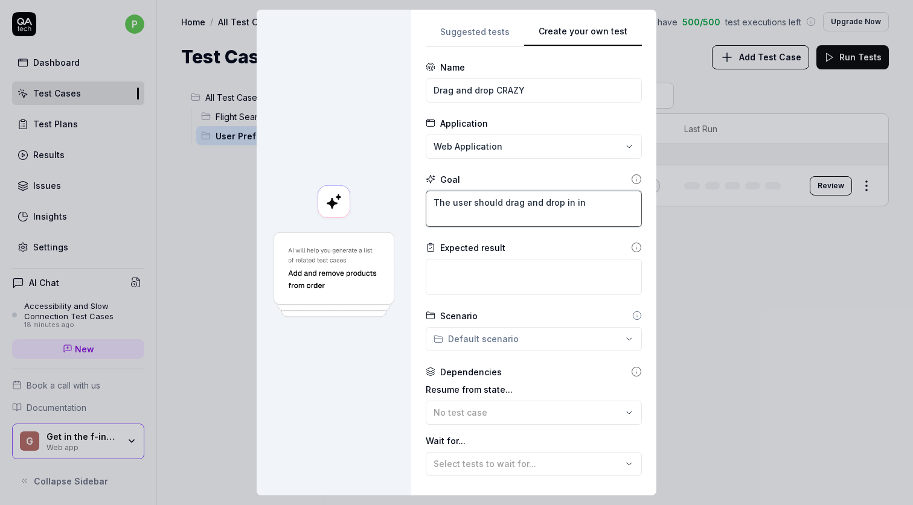
type textarea "The user should drag and drop in inp"
type textarea "*"
type textarea "The user should drag and drop in inpu"
type textarea "*"
type textarea "The user should drag and drop in input"
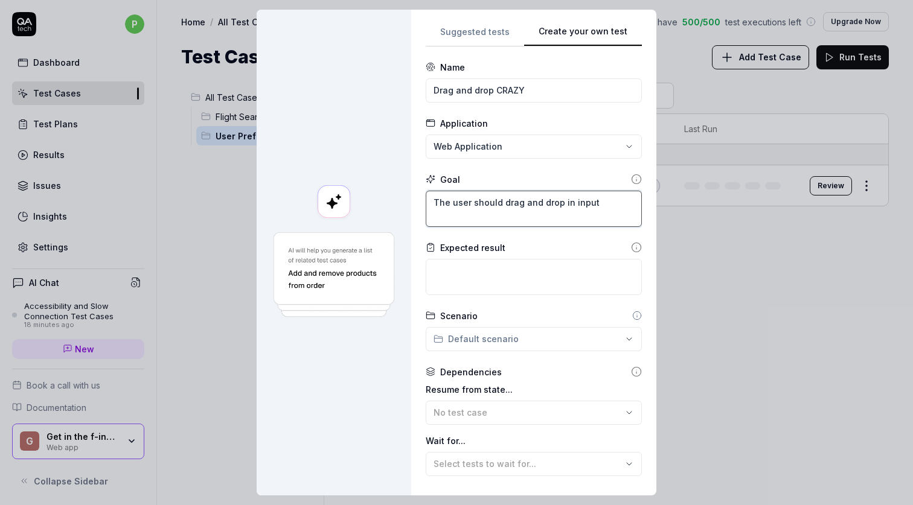
type textarea "*"
type textarea "The user should drag and drop in input"
type textarea "*"
type textarea "The user should drag and drop in input b"
type textarea "*"
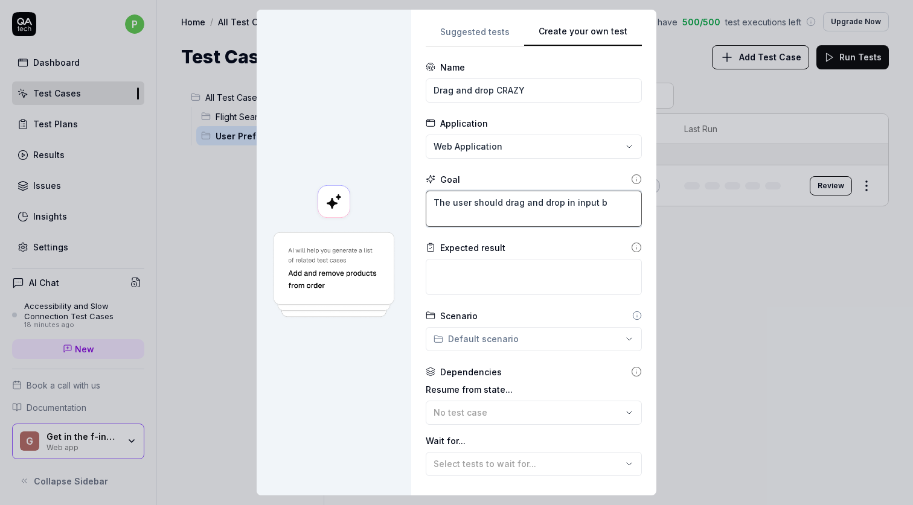
type textarea "The user should drag and drop in input bo"
type textarea "*"
type textarea "The user should drag and drop in input box"
type textarea "*"
type textarea "The user should drag and drop in input boxe"
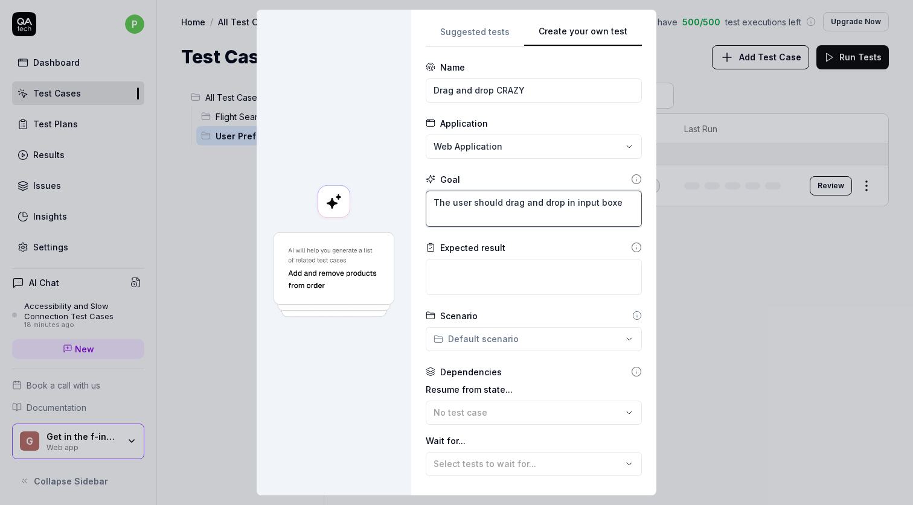
type textarea "*"
type textarea "The user should drag and drop in input boxes"
click at [543, 203] on textarea "The user should drag and drop in input boxes" at bounding box center [534, 209] width 216 height 36
click at [561, 205] on textarea "The user should drag and drop in input boxes" at bounding box center [534, 209] width 216 height 36
click at [569, 202] on textarea "The user should drag and drop in input boxes" at bounding box center [534, 209] width 216 height 36
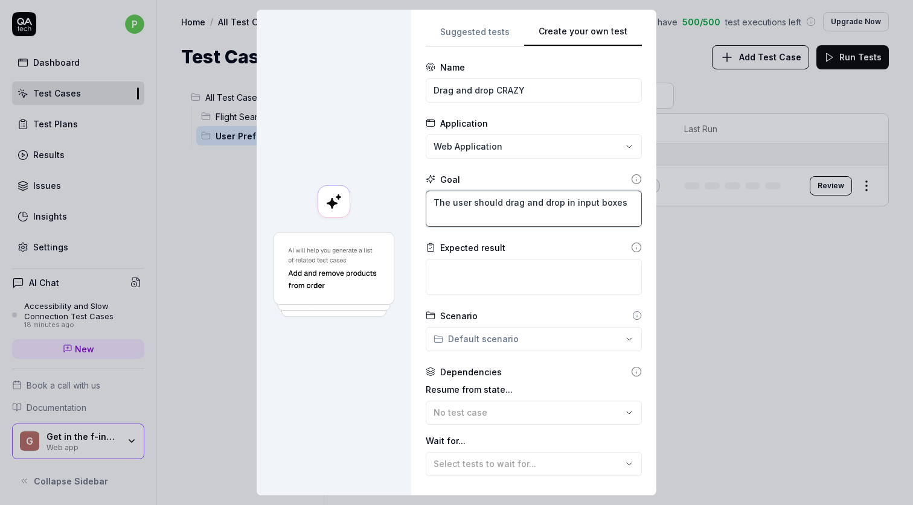
click at [569, 202] on textarea "The user should drag and drop in input boxes" at bounding box center [534, 209] width 216 height 36
type textarea "*"
type textarea "The user should drag and drop ininput boxes"
type textarea "*"
type textarea "The user should drag and drop iinput boxes"
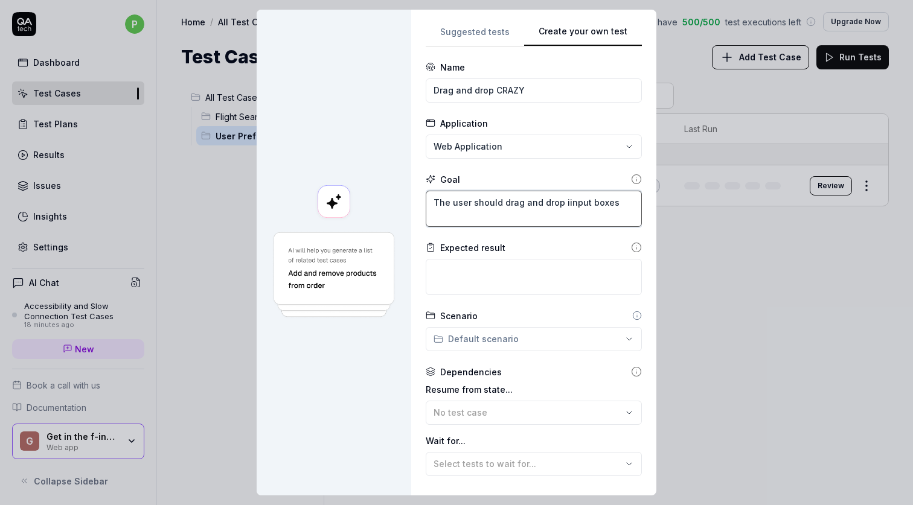
type textarea "*"
type textarea "The user should drag and drop input boxes"
type textarea "*"
type textarea "The user should drag and drop finput boxes"
type textarea "*"
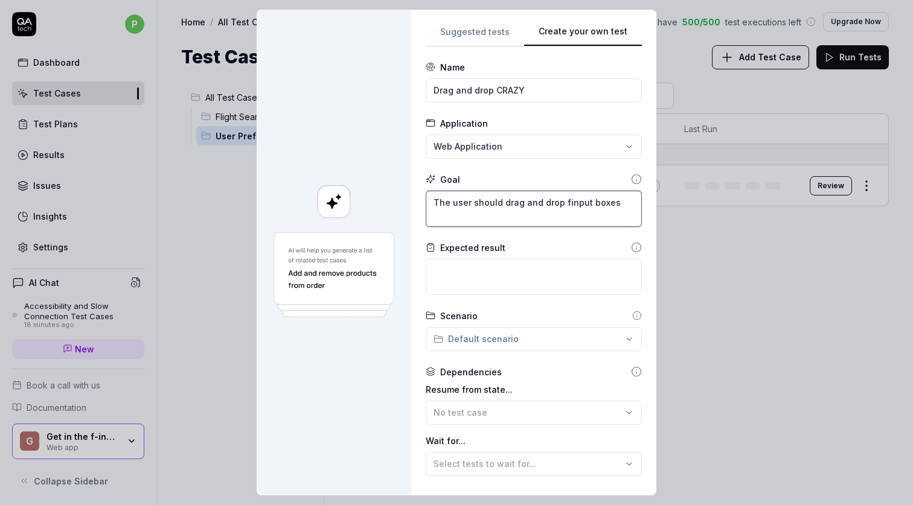
type textarea "The user should drag and drop frinput boxes"
type textarea "*"
type textarea "The user should drag and drop froinput boxes"
type textarea "*"
type textarea "The user should drag and drop frominput boxes"
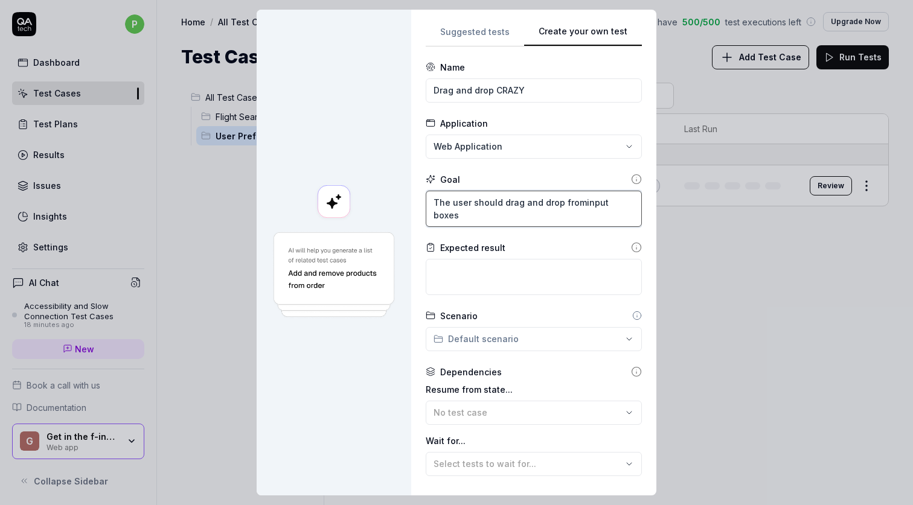
type textarea "*"
type textarea "The user should drag and drop from input boxes"
type textarea "*"
type textarea "The user should drag and drop from oinput boxes"
type textarea "*"
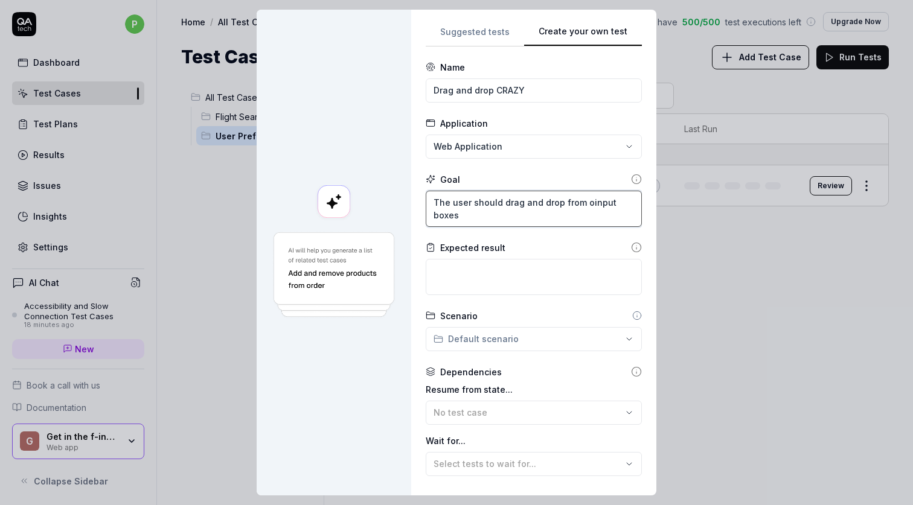
type textarea "The user should drag and drop from oninput boxes"
type textarea "*"
type textarea "The user should drag and drop from oneinput boxes"
type textarea "*"
type textarea "The user should drag and drop from one input boxes"
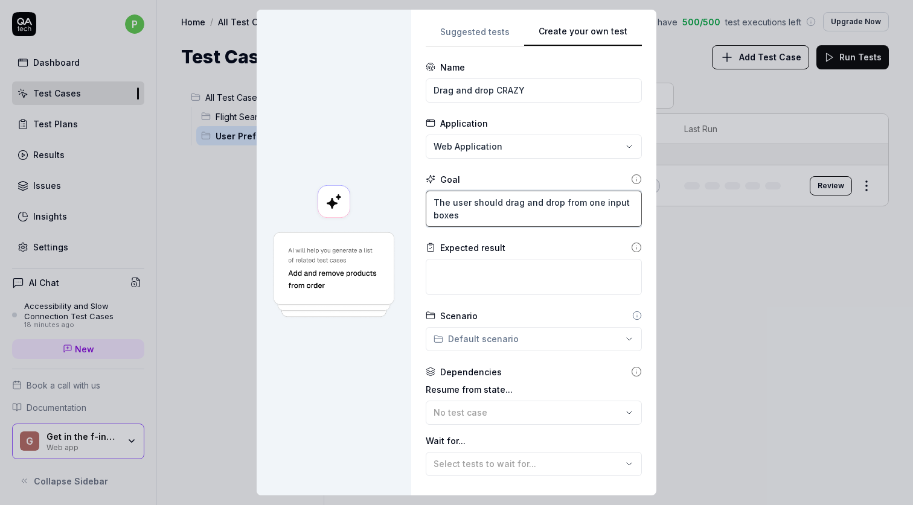
click at [525, 211] on textarea "The user should drag and drop from one input boxes" at bounding box center [534, 209] width 216 height 36
type textarea "*"
type textarea "The user should drag and drop from one input boxe"
type textarea "*"
type textarea "The user should drag and drop from one input box"
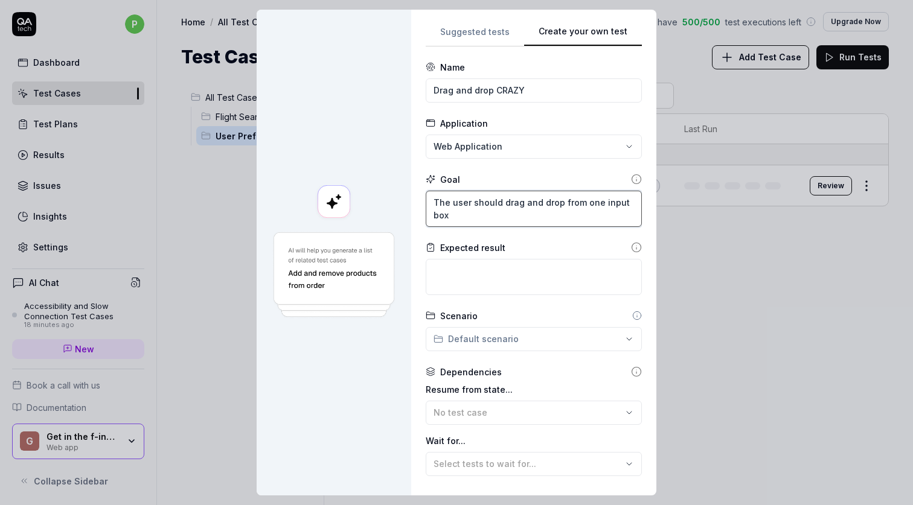
type textarea "*"
type textarea "The user should drag and drop from one input box"
type textarea "*"
type textarea "The user should drag and drop from one input box t"
type textarea "*"
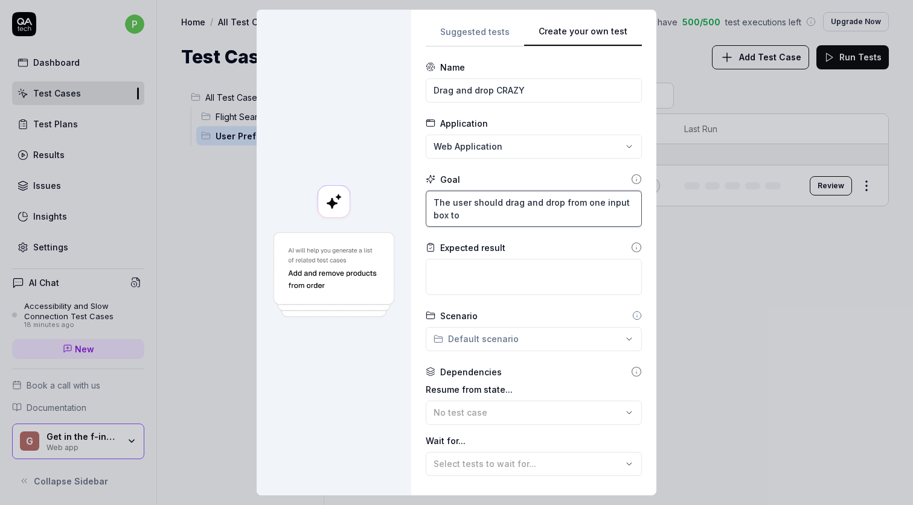
type textarea "The user should drag and drop from one input box to"
type textarea "*"
type textarea "The user should drag and drop from one input box to t"
type textarea "*"
type textarea "The user should drag and drop from one input box to"
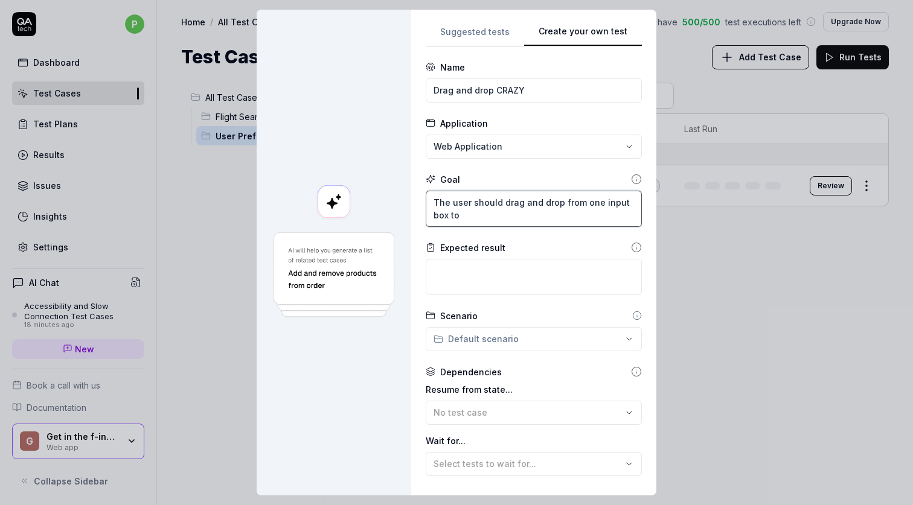
type textarea "*"
type textarea "The user should drag and drop from one input box to a"
type textarea "*"
type textarea "The user should drag and drop from one input box to an"
type textarea "*"
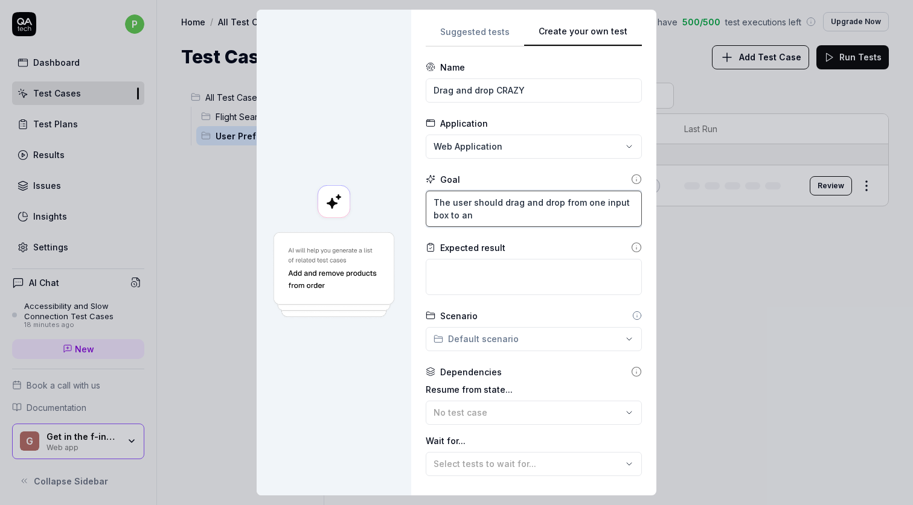
type textarea "The user should drag and drop from one input box to ano"
type textarea "*"
type textarea "The user should drag and drop from one input box to anot"
type textarea "*"
type textarea "The user should drag and drop from one input box to anoth"
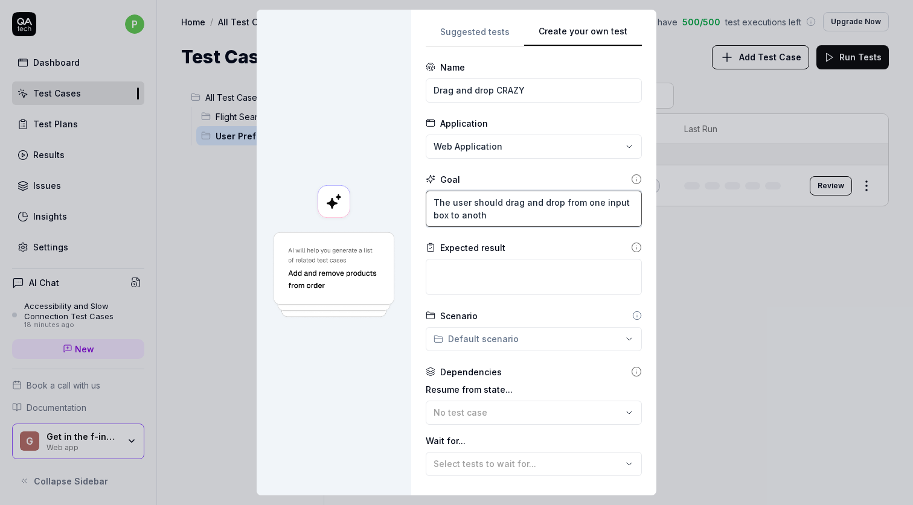
type textarea "*"
type textarea "The user should drag and drop from one input box to anothe"
type textarea "*"
type textarea "The user should drag and drop from one input box to another"
type textarea "*"
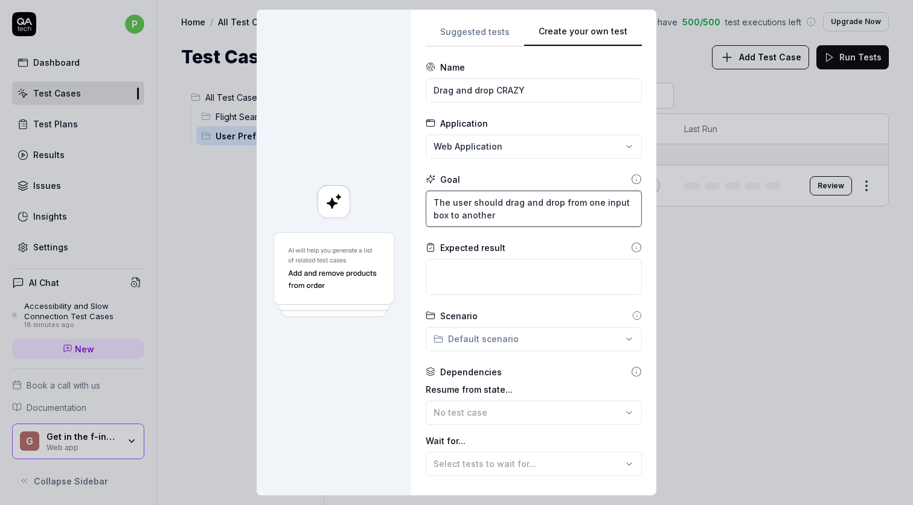
type textarea "The user should drag and drop from one input box to another"
type textarea "*"
type textarea "The user should drag and drop from one input box to another a"
type textarea "*"
type textarea "The user should drag and drop from one input box to another an"
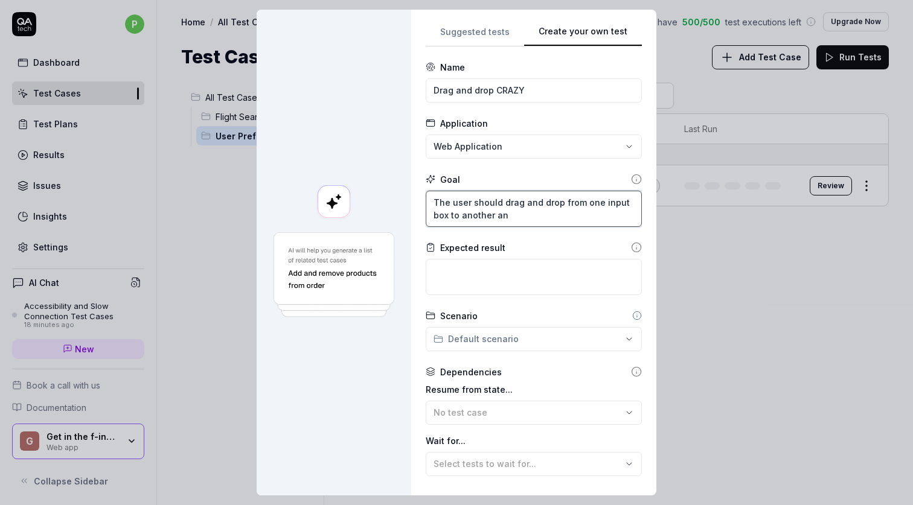
type textarea "*"
type textarea "The user should drag and drop from one input box to another and"
type textarea "*"
type textarea "The user should drag and drop from one input box to another and"
type textarea "*"
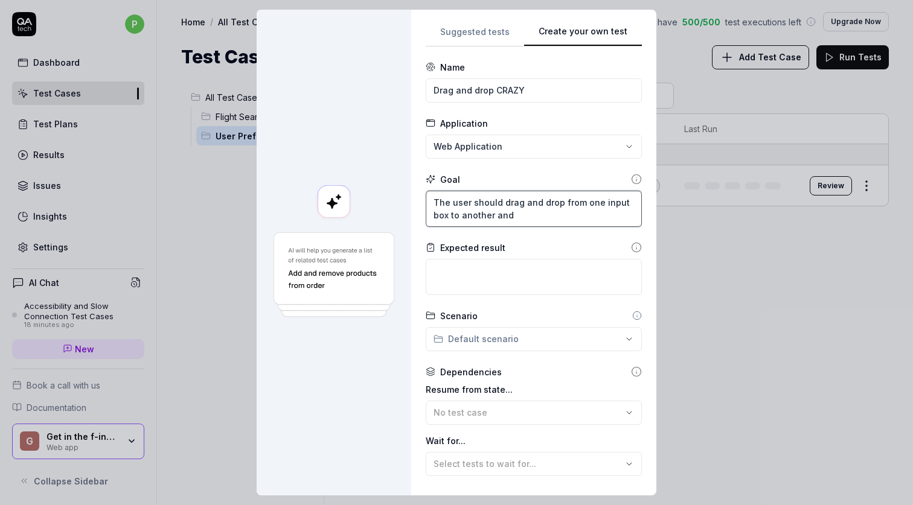
type textarea "The user should drag and drop from one input box to another and t"
type textarea "*"
type textarea "The user should drag and drop from one input box to another and th"
type textarea "*"
type textarea "The user should drag and drop from one input box to another and the"
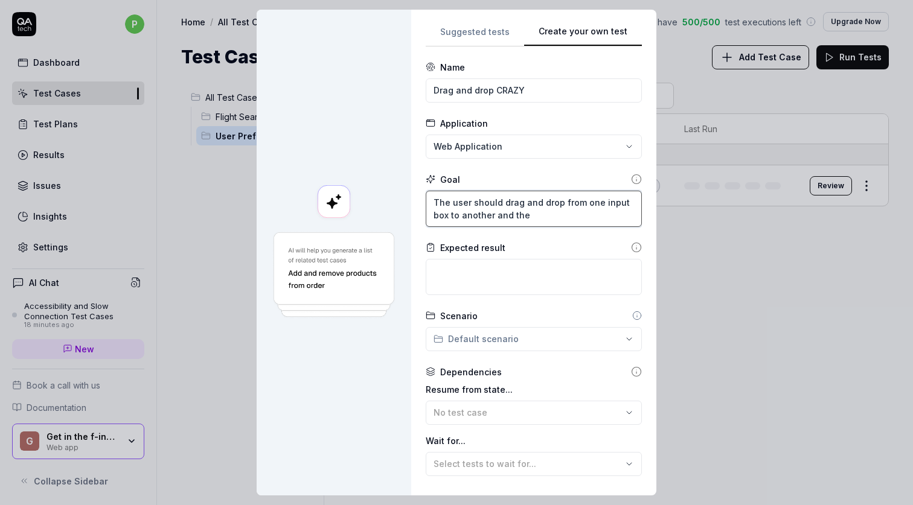
type textarea "*"
type textarea "The user should drag and drop from one input box to another and then"
type textarea "*"
type textarea "The user should drag and drop from one input box to another and then"
type textarea "*"
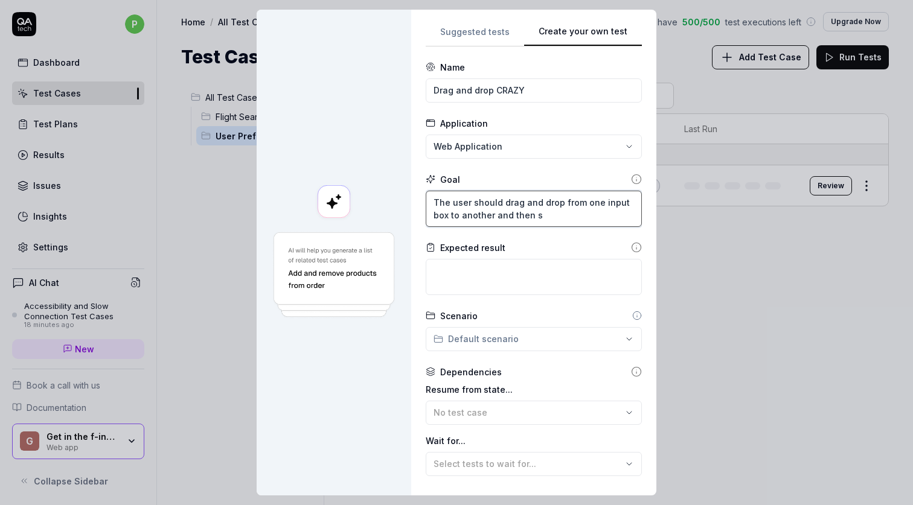
type textarea "The user should drag and drop from one input box to another and then se"
type textarea "*"
type textarea "The user should drag and drop from one input box to another and then sea"
type textarea "*"
type textarea "The user should drag and drop from one input box to another and then sear"
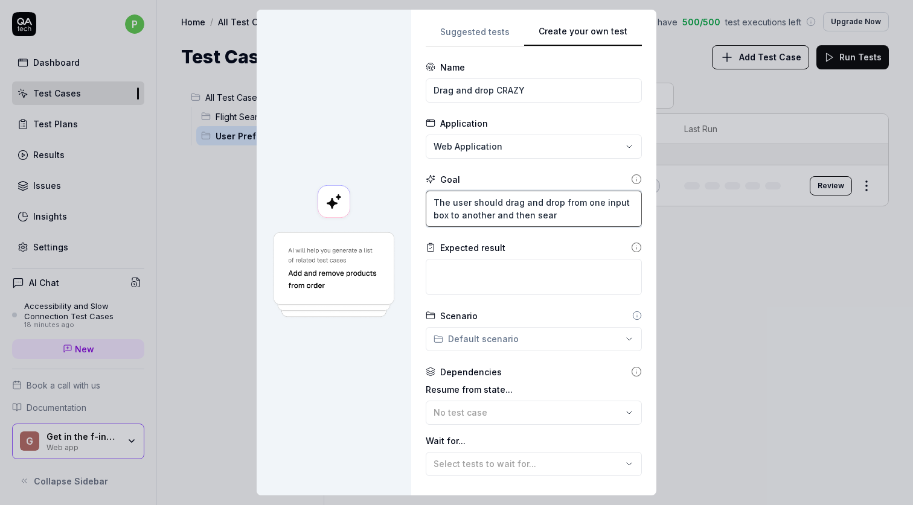
type textarea "*"
type textarea "The user should drag and drop from one input box to another and then searc"
type textarea "*"
type textarea "The user should drag and drop from one input box to another and then search"
click at [532, 278] on textarea at bounding box center [534, 277] width 216 height 36
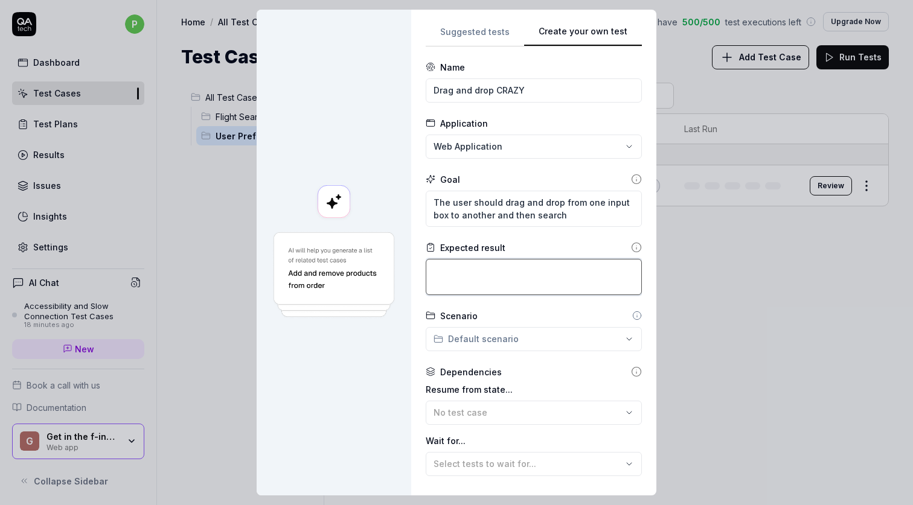
type textarea "*"
type textarea "T"
type textarea "*"
type textarea "Te"
type textarea "*"
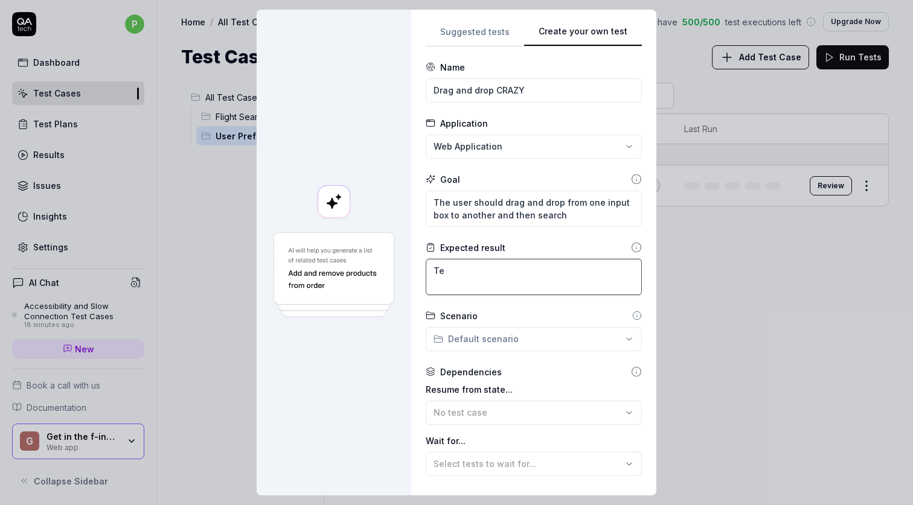
type textarea "Teh"
type textarea "*"
type textarea "Teh"
type textarea "*"
type textarea "Teh s"
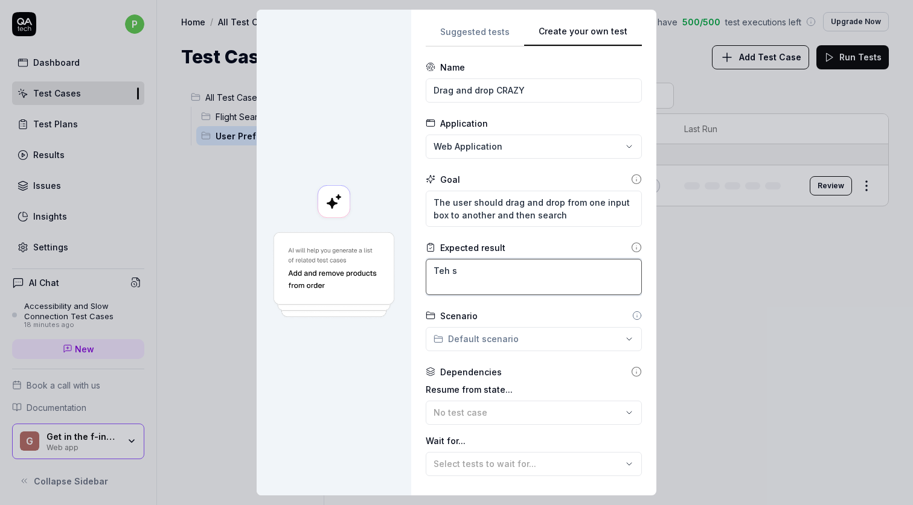
type textarea "*"
type textarea "Teh se"
type textarea "*"
type textarea "Teh sea"
type textarea "*"
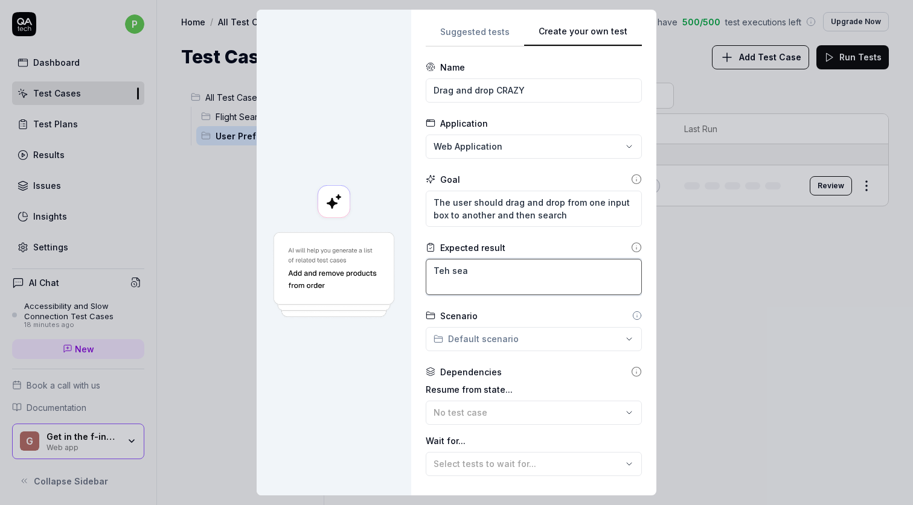
type textarea "Teh sear"
type textarea "*"
type textarea "Teh searc"
type textarea "*"
type textarea "Teh search"
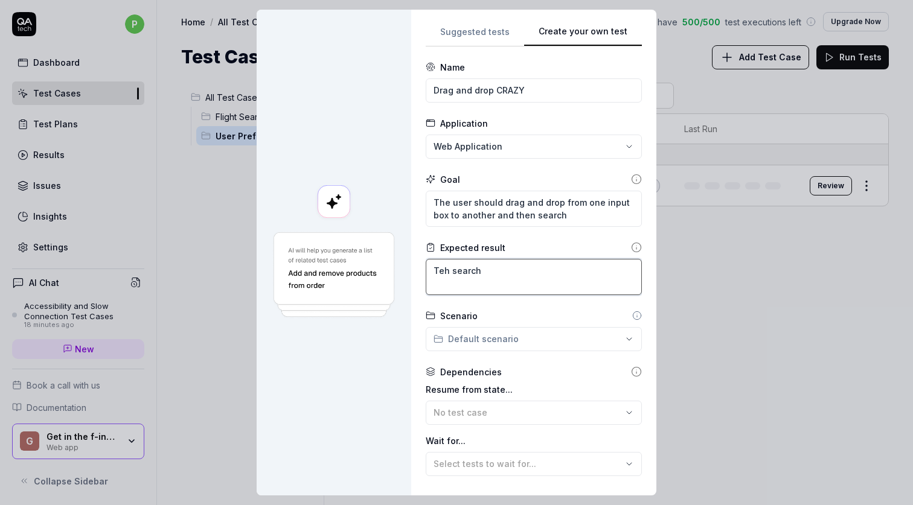
click at [446, 264] on textarea "Teh search" at bounding box center [534, 277] width 216 height 36
type textarea "*"
type textarea "Th search"
type textarea "*"
type textarea "The search"
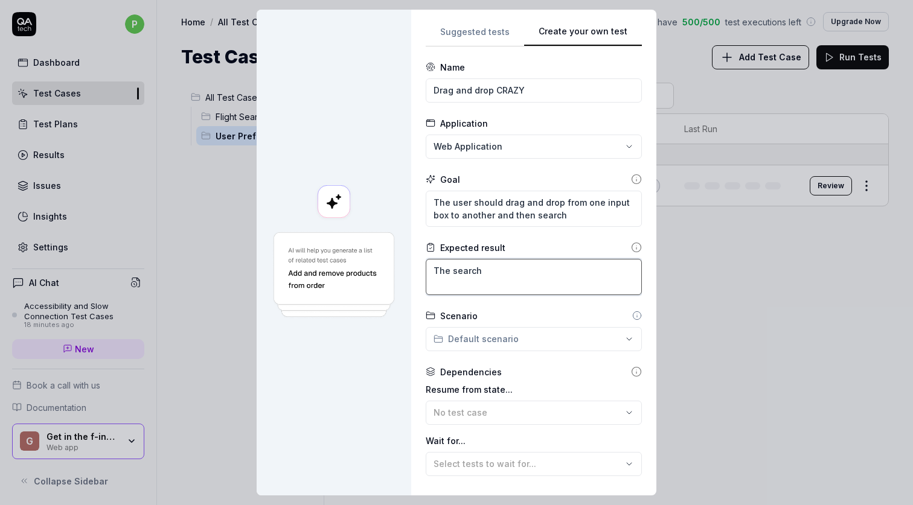
type textarea "*"
type textarea "The search"
type textarea "*"
type textarea "The search s"
type textarea "*"
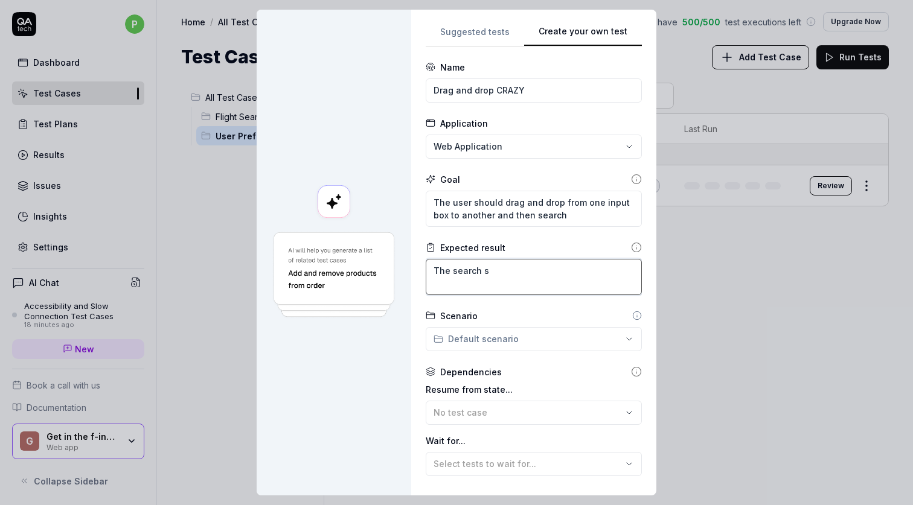
type textarea "The search sh"
click at [510, 272] on textarea "The search shoudl still work" at bounding box center [534, 277] width 216 height 36
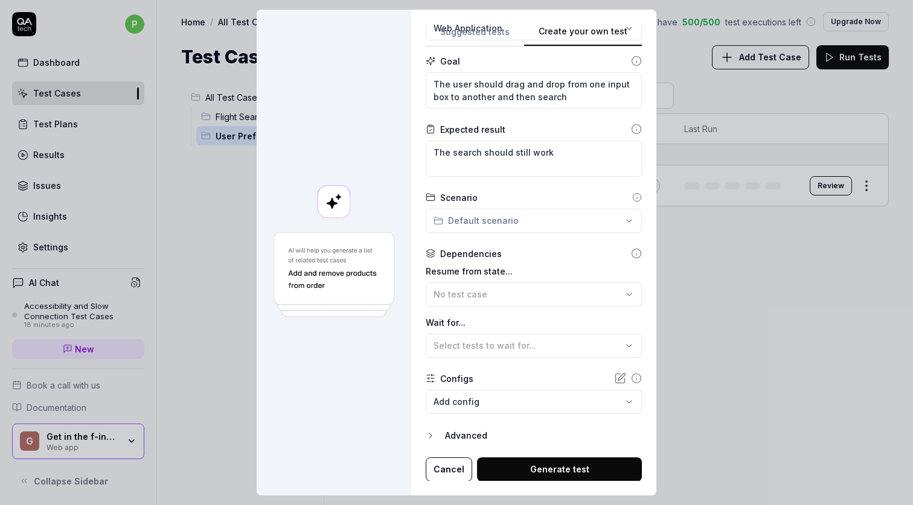
click at [548, 472] on button "Generate test" at bounding box center [559, 470] width 165 height 24
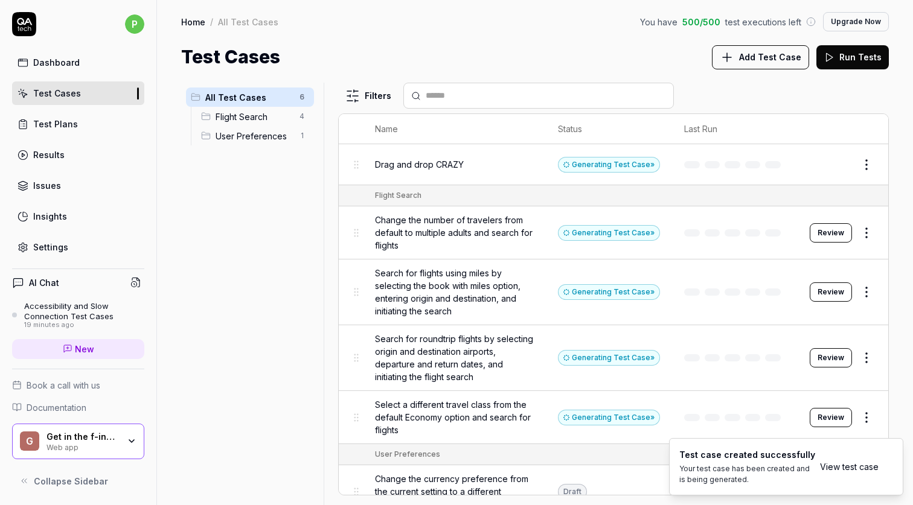
click at [786, 58] on span "Add Test Case" at bounding box center [770, 57] width 62 height 13
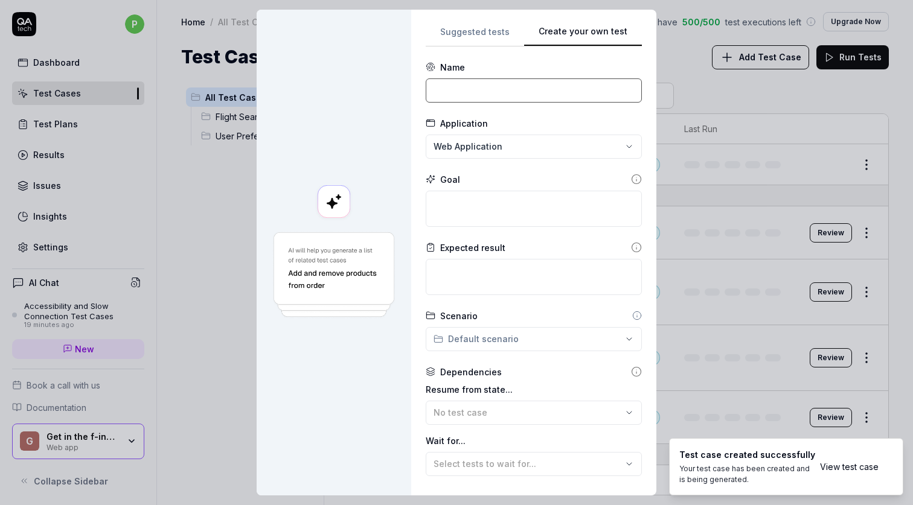
click at [499, 94] on input at bounding box center [534, 90] width 216 height 24
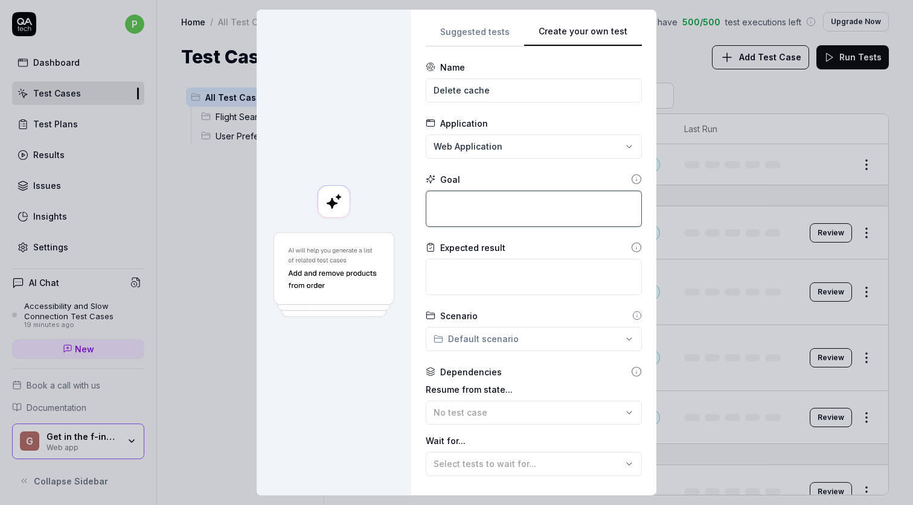
click at [485, 210] on textarea at bounding box center [534, 209] width 216 height 36
click at [484, 89] on input "Delete cache" at bounding box center [534, 90] width 216 height 24
click at [484, 87] on input "Delete cache" at bounding box center [534, 90] width 216 height 24
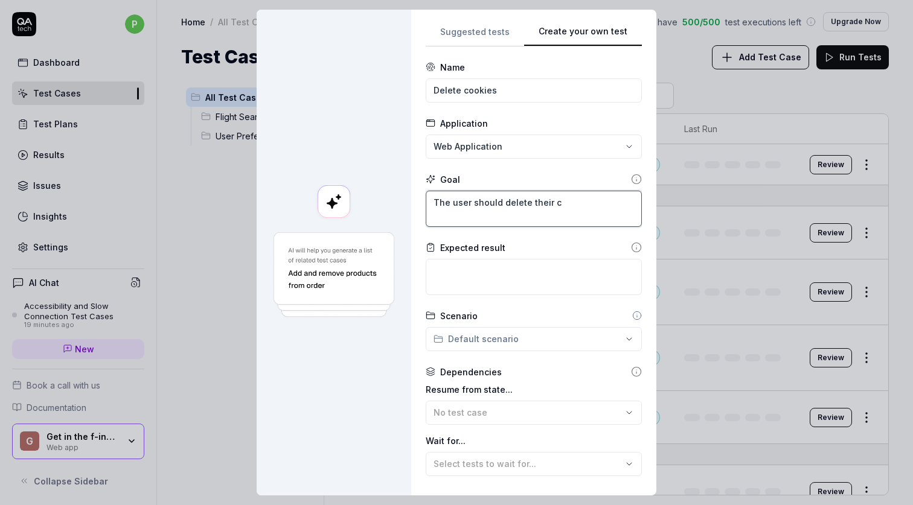
click at [569, 203] on textarea "The user should delete their c" at bounding box center [534, 209] width 216 height 36
click at [523, 271] on textarea at bounding box center [534, 277] width 216 height 36
click at [450, 200] on textarea "The user should delete their cookies manually" at bounding box center [534, 209] width 216 height 36
click at [450, 199] on textarea "The user should delete their cookies manually" at bounding box center [534, 209] width 216 height 36
click at [505, 220] on textarea "A logged in user should delete their cookies manually" at bounding box center [534, 209] width 216 height 36
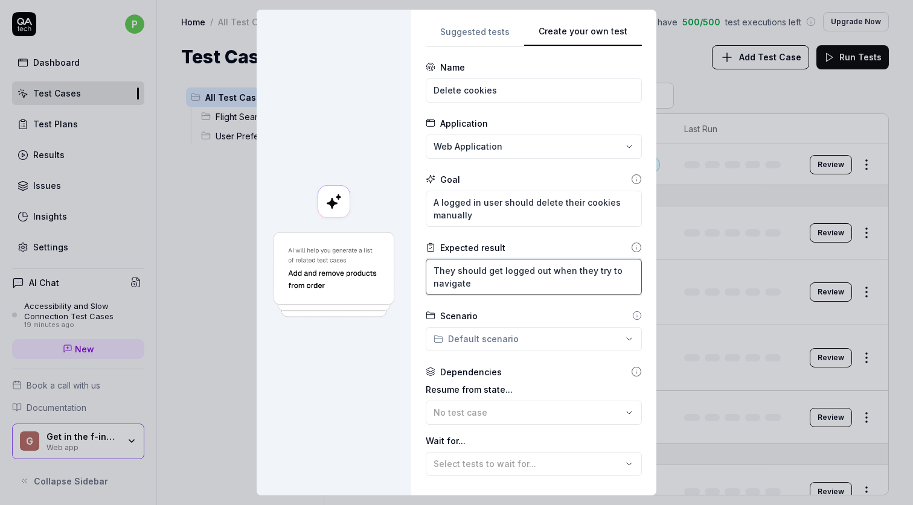
click at [505, 290] on textarea "They should get logged out when they try to navigate" at bounding box center [534, 277] width 216 height 36
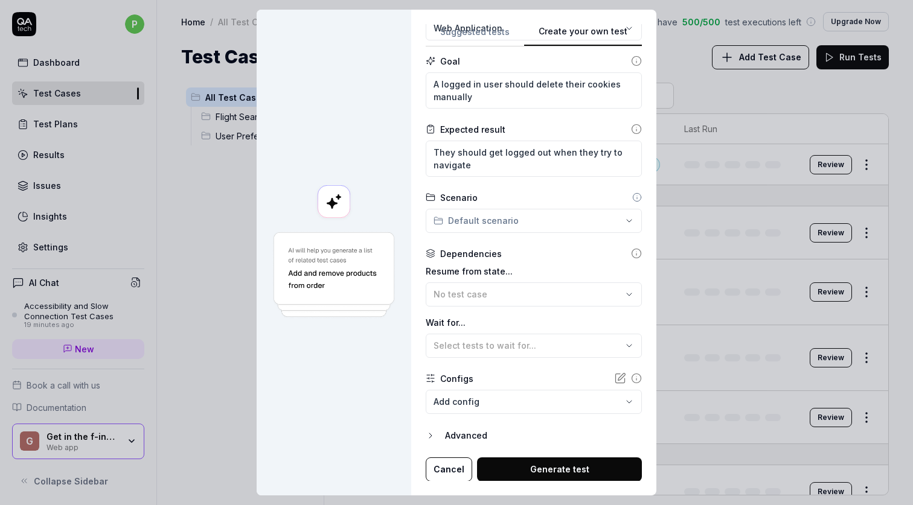
click at [562, 466] on button "Generate test" at bounding box center [559, 470] width 165 height 24
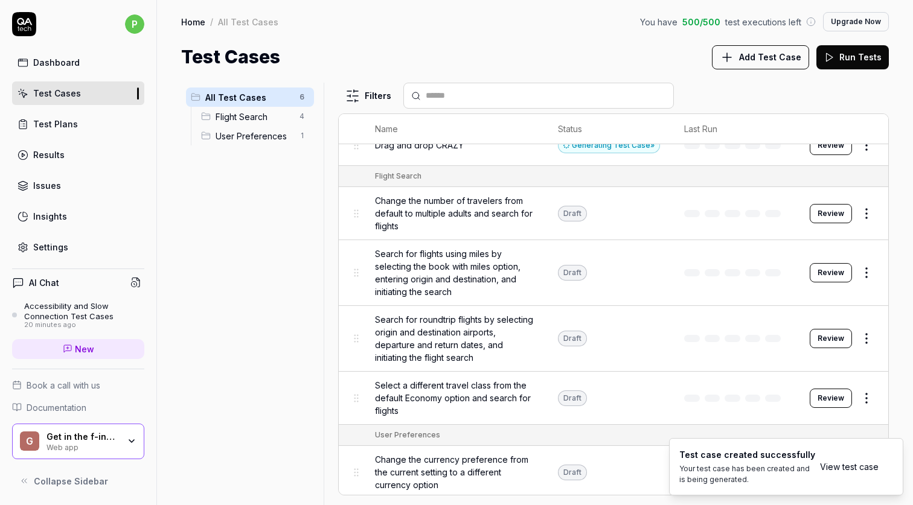
scroll to position [0, 0]
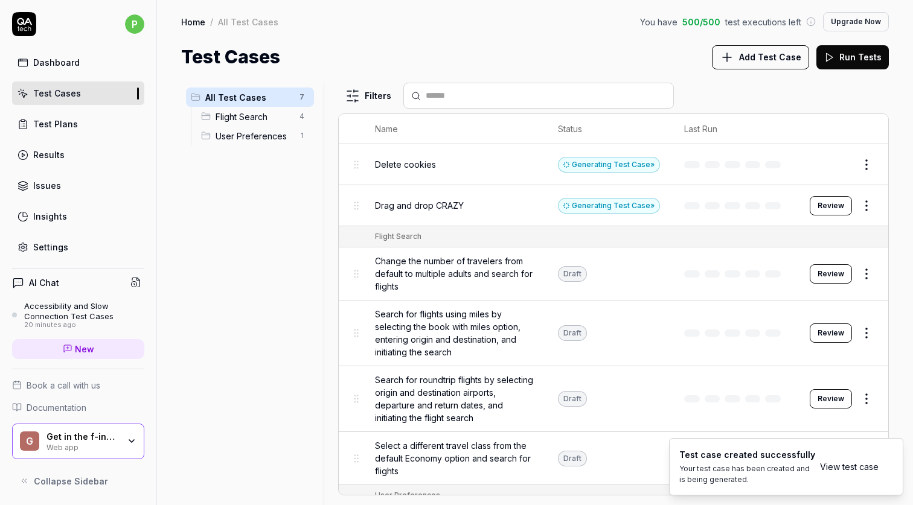
click at [75, 67] on div "Dashboard" at bounding box center [56, 62] width 46 height 13
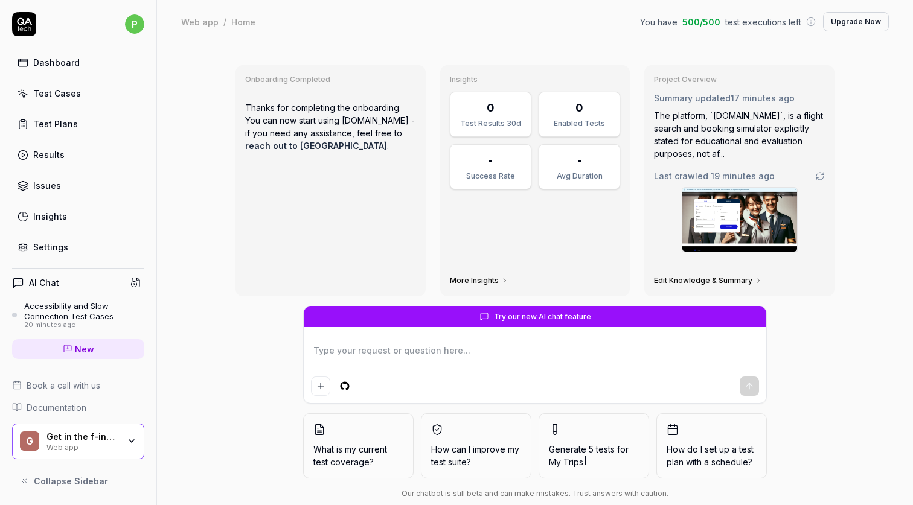
scroll to position [23, 0]
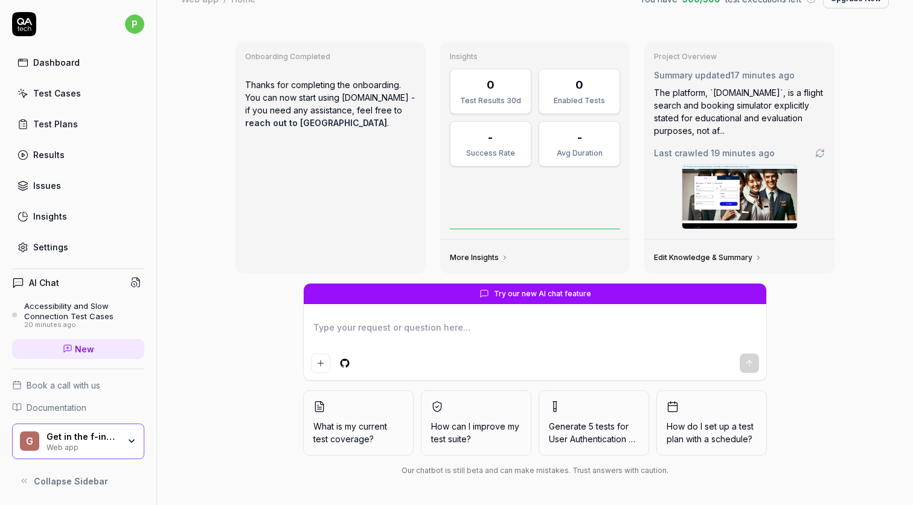
click at [60, 121] on div "Test Plans" at bounding box center [55, 124] width 45 height 13
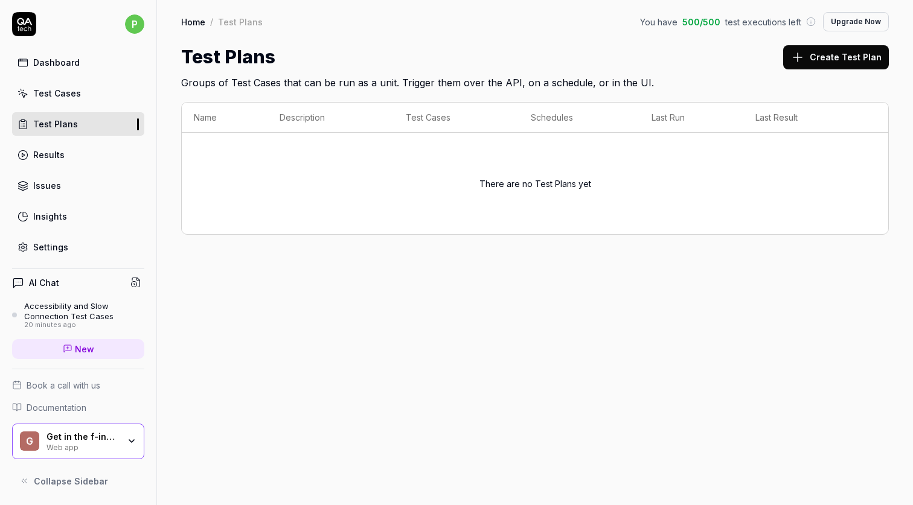
click at [71, 88] on div "Test Cases" at bounding box center [57, 93] width 48 height 13
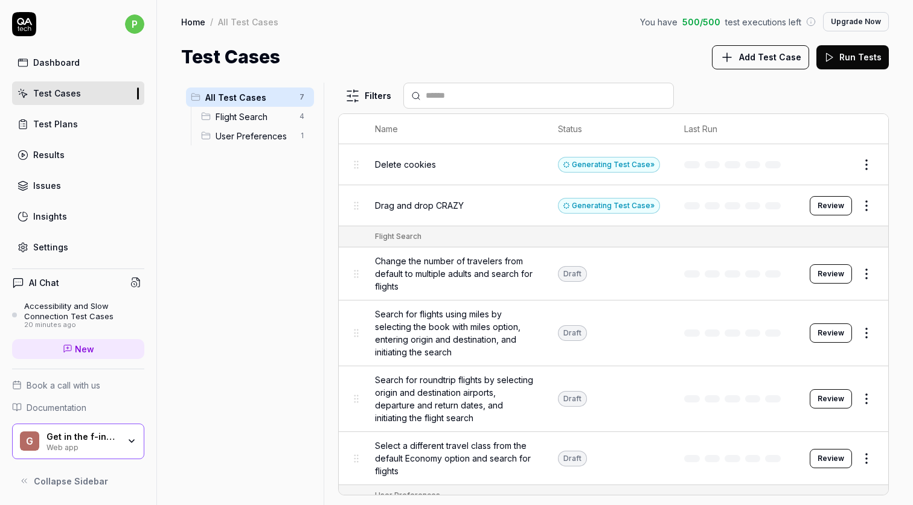
scroll to position [60, 0]
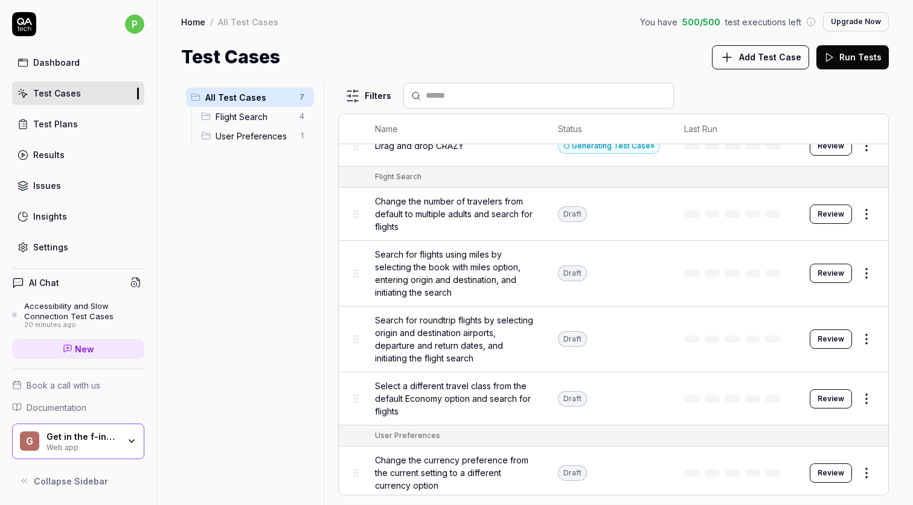
click at [842, 208] on button "Review" at bounding box center [831, 214] width 42 height 19
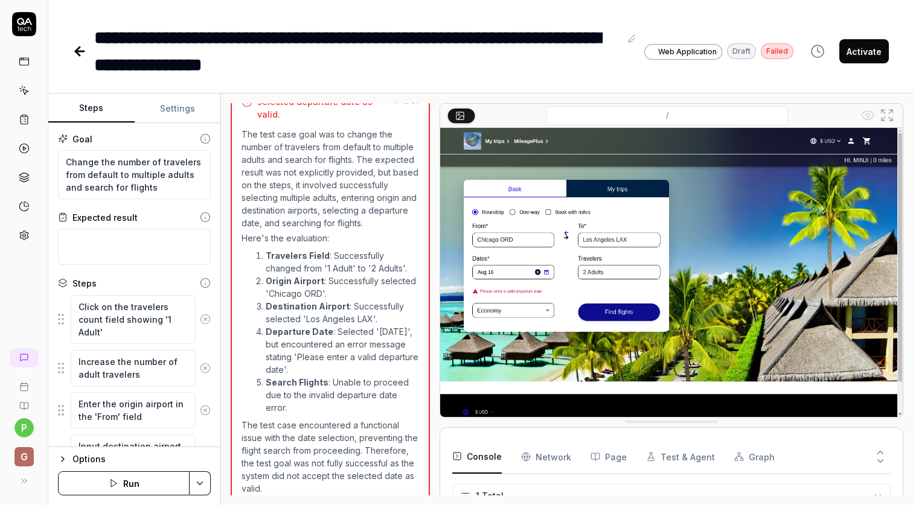
scroll to position [491, 0]
